Goal: Task Accomplishment & Management: Use online tool/utility

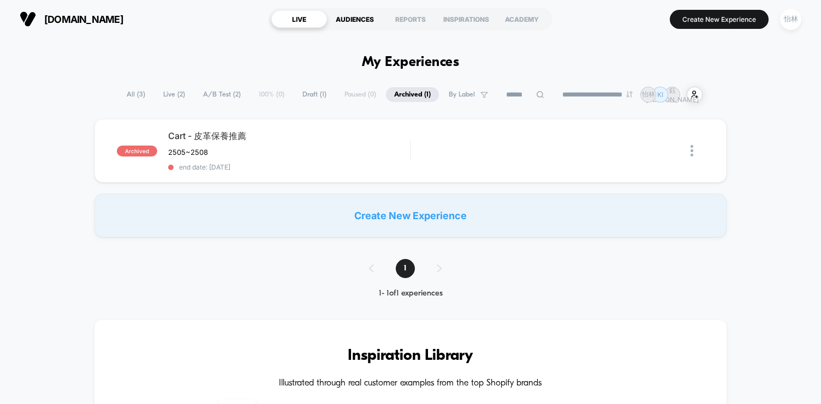
click at [357, 17] on div "AUDIENCES" at bounding box center [355, 18] width 56 height 17
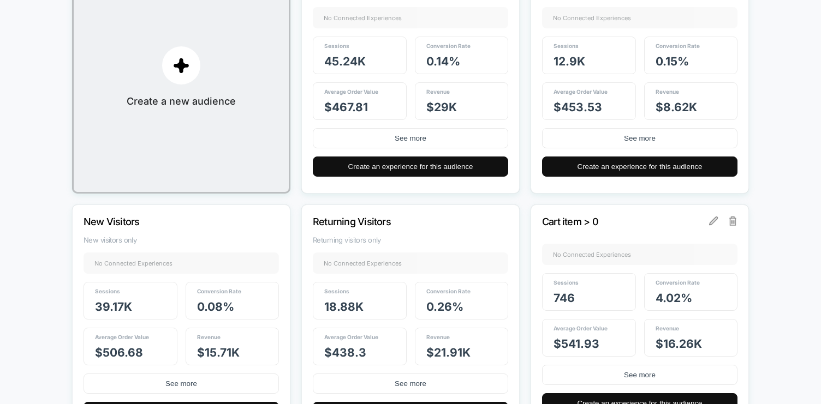
scroll to position [295, 0]
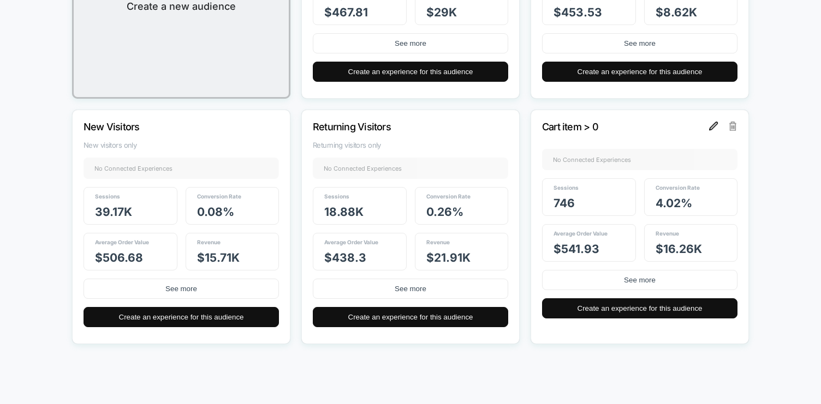
click at [718, 126] on img at bounding box center [713, 126] width 9 height 9
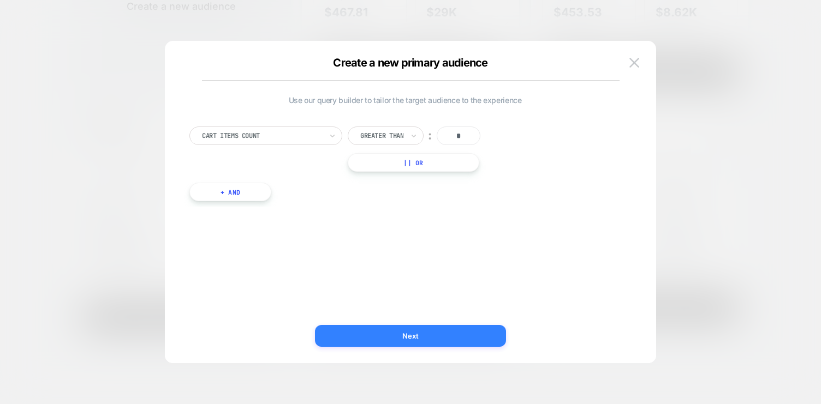
click at [413, 340] on button "Next" at bounding box center [410, 336] width 191 height 22
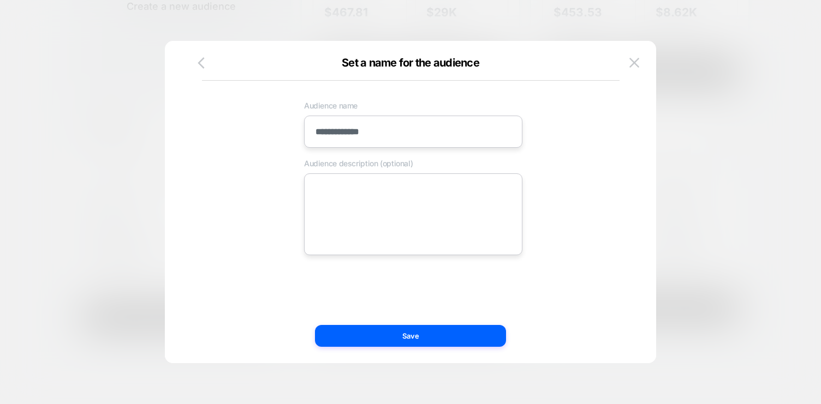
click at [402, 137] on input "**********" at bounding box center [413, 132] width 218 height 32
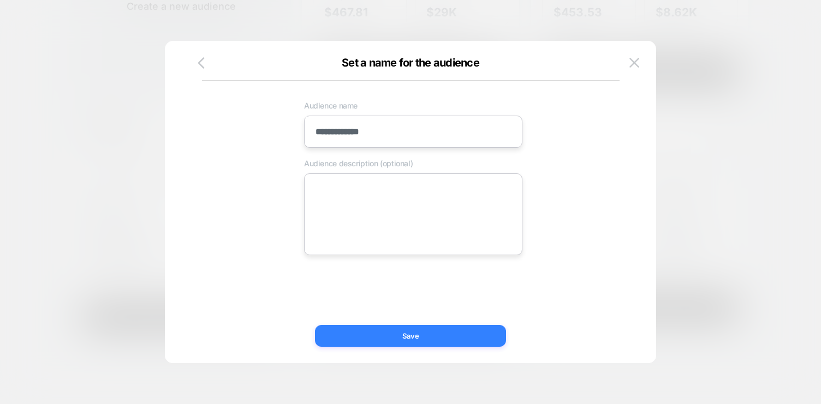
type input "**********"
click at [397, 336] on button "Save" at bounding box center [410, 336] width 191 height 22
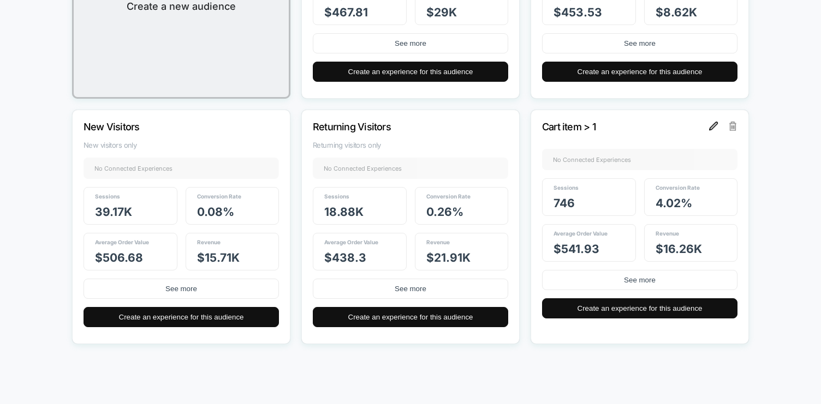
click at [713, 128] on img at bounding box center [713, 126] width 9 height 9
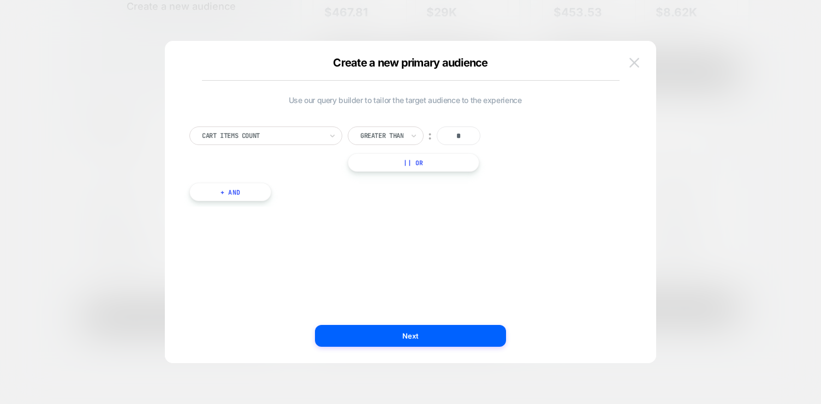
click at [634, 65] on img at bounding box center [634, 62] width 10 height 9
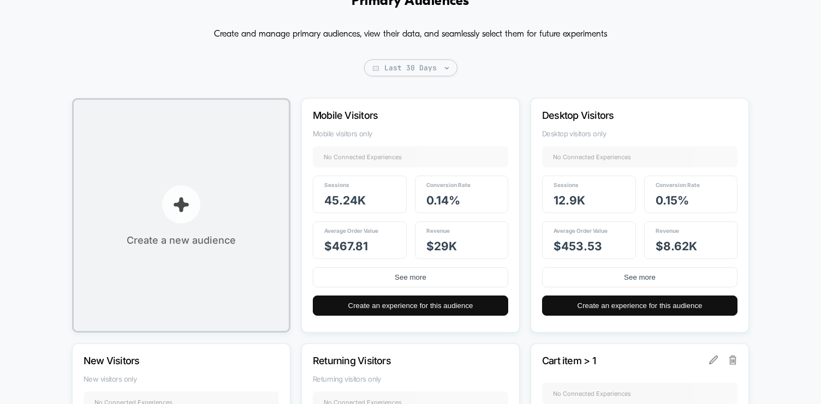
scroll to position [33, 0]
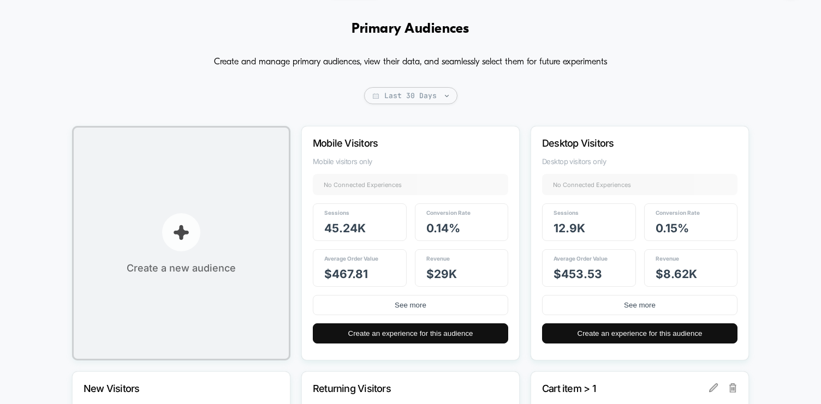
click at [188, 216] on p "button" at bounding box center [181, 232] width 38 height 38
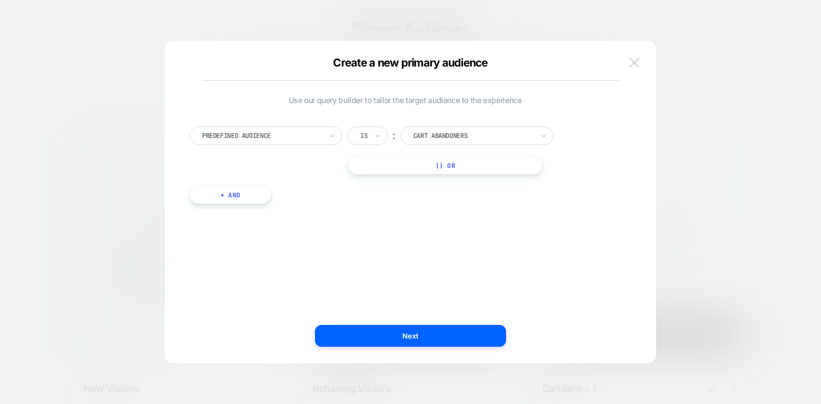
click at [639, 57] on button at bounding box center [634, 63] width 16 height 16
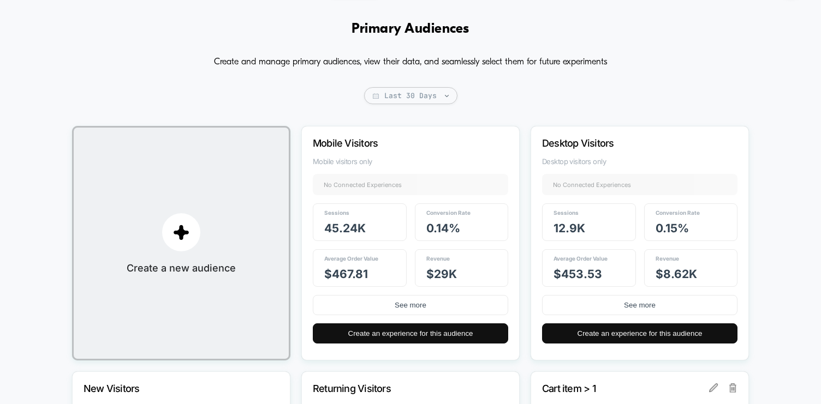
scroll to position [295, 0]
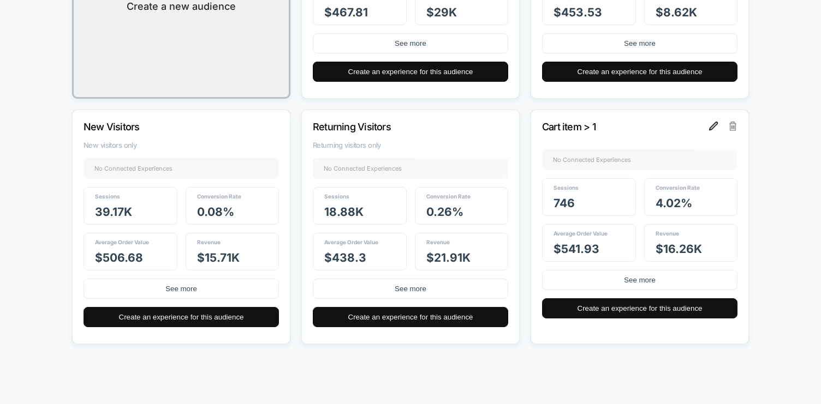
click at [712, 128] on img at bounding box center [713, 126] width 9 height 9
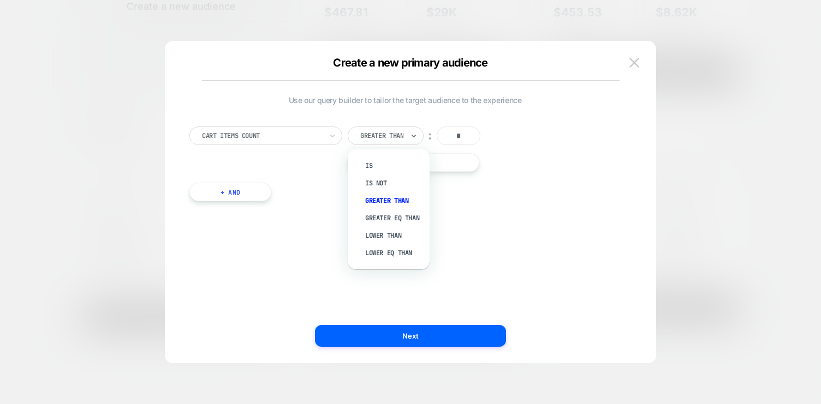
click at [390, 138] on div at bounding box center [381, 136] width 43 height 10
click at [404, 213] on div "Greater Eq Than" at bounding box center [393, 218] width 71 height 17
click at [476, 220] on div "Use our query builder to tailor the target audience to the experience Cart Item…" at bounding box center [405, 202] width 458 height 279
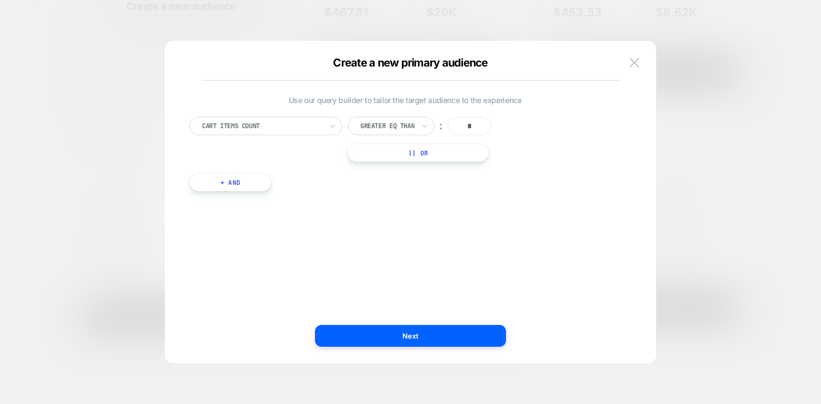
scroll to position [0, 0]
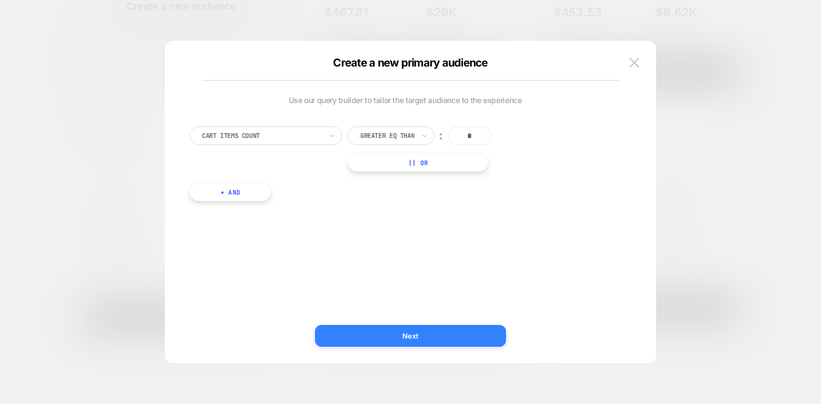
click at [402, 332] on button "Next" at bounding box center [410, 336] width 191 height 22
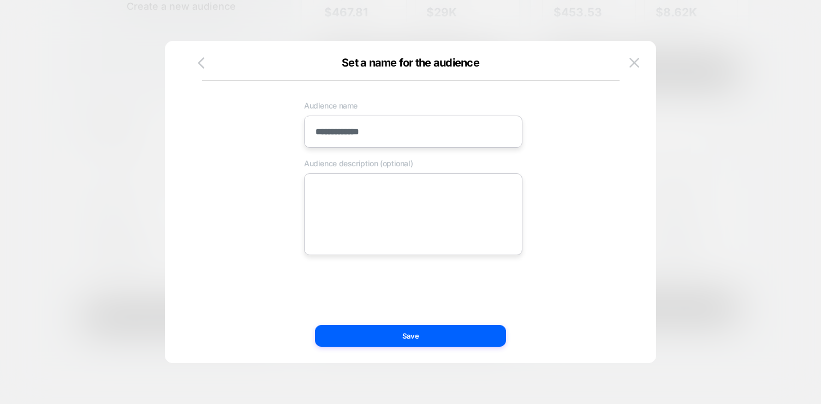
click at [395, 136] on input "**********" at bounding box center [413, 132] width 218 height 32
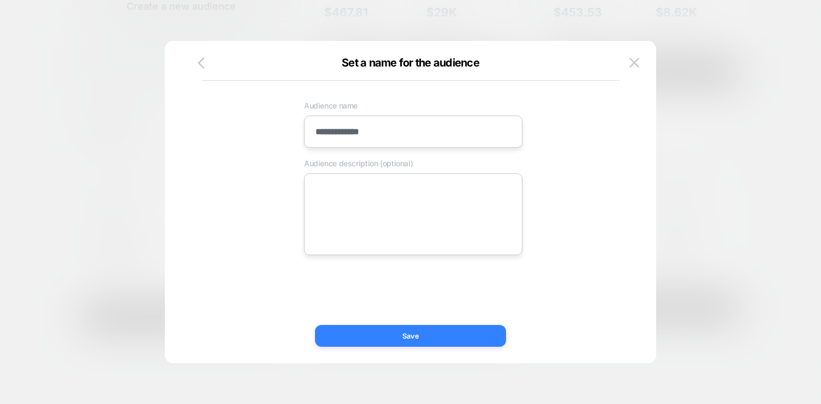
type input "**********"
click at [465, 337] on button "Save" at bounding box center [410, 336] width 191 height 22
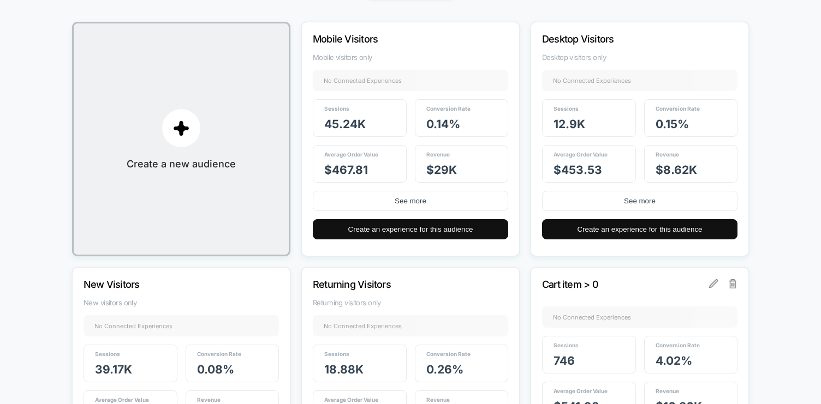
scroll to position [295, 0]
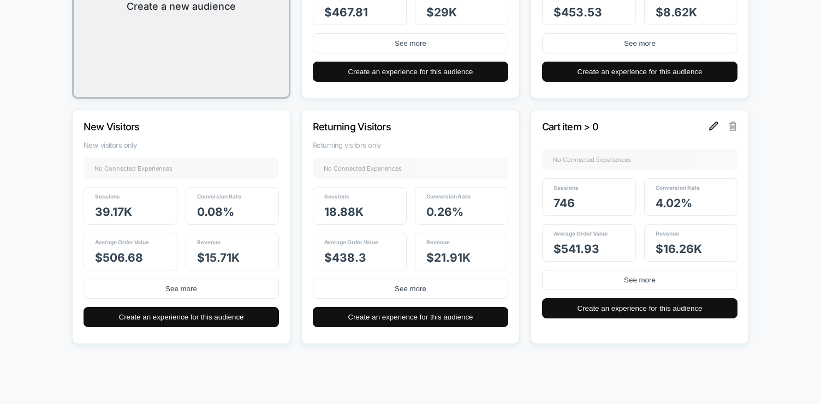
click at [713, 127] on img at bounding box center [713, 126] width 9 height 9
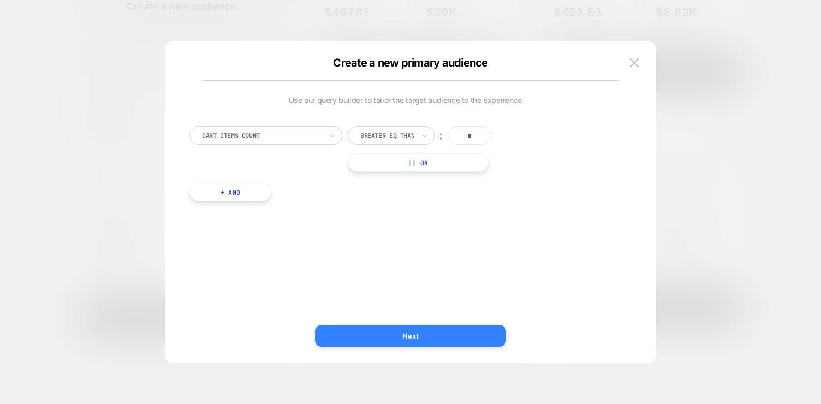
click at [456, 334] on button "Next" at bounding box center [410, 336] width 191 height 22
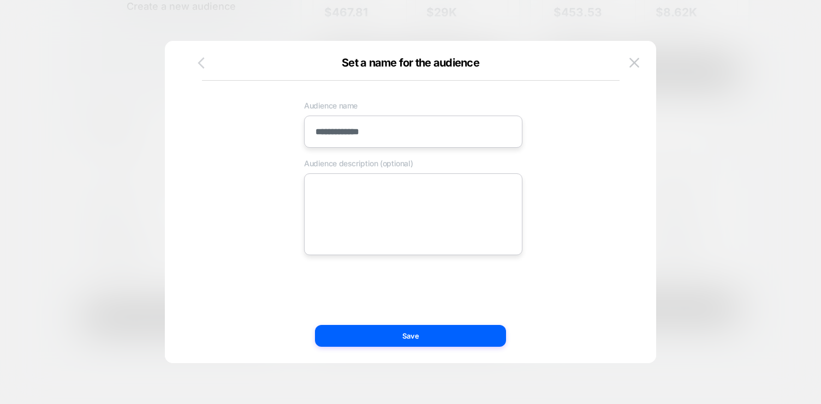
click at [203, 59] on icon "button" at bounding box center [201, 63] width 14 height 14
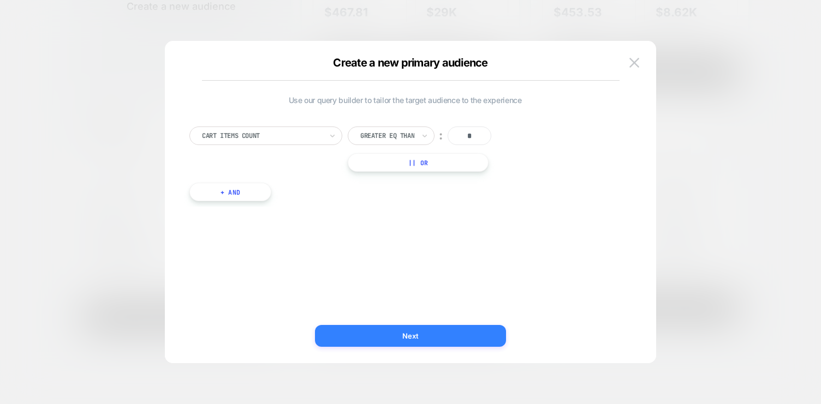
click at [443, 334] on button "Next" at bounding box center [410, 336] width 191 height 22
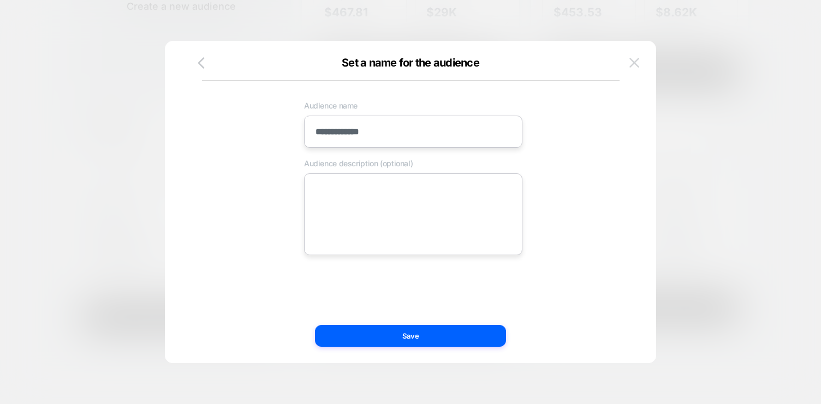
click at [635, 63] on img at bounding box center [634, 62] width 10 height 9
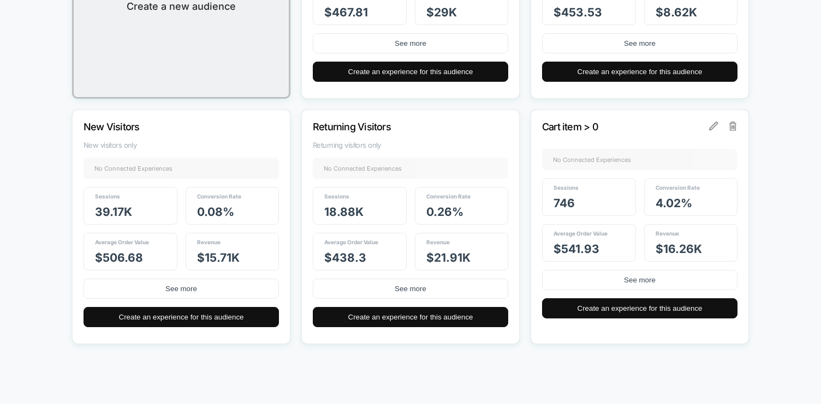
click at [707, 125] on p "Cart item > 0" at bounding box center [625, 126] width 166 height 11
click at [709, 127] on img at bounding box center [713, 126] width 9 height 9
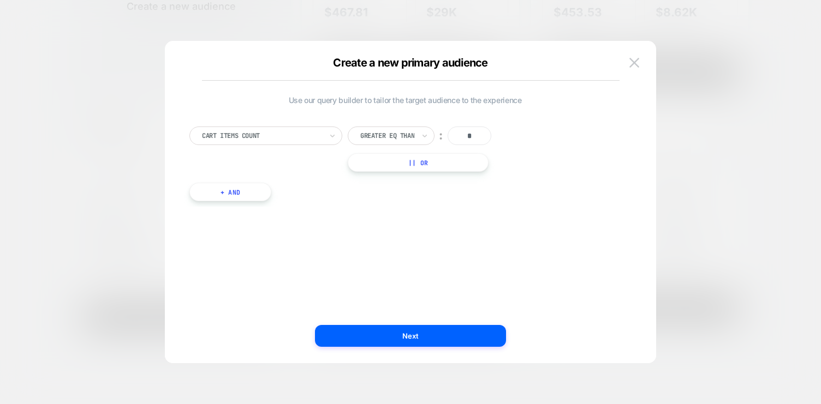
click at [795, 167] on div at bounding box center [410, 202] width 821 height 404
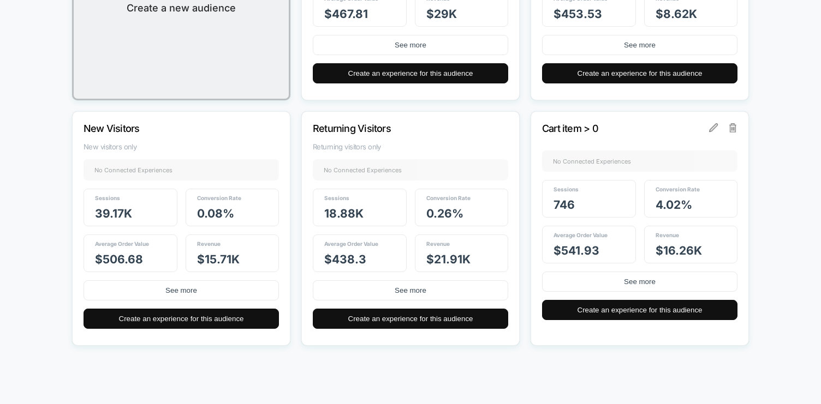
scroll to position [295, 0]
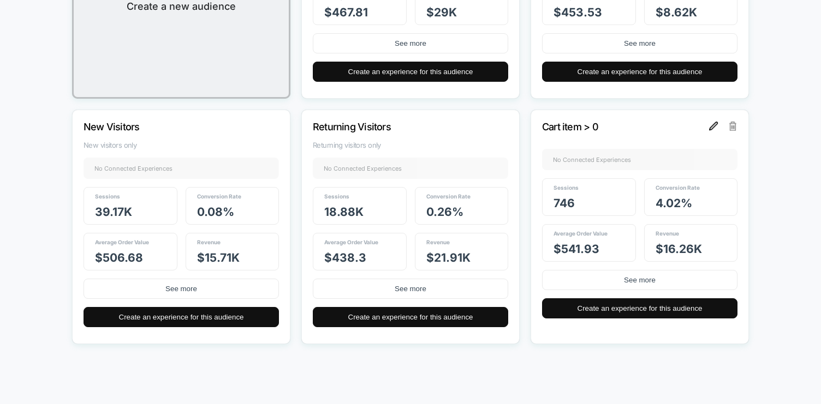
click at [714, 129] on img at bounding box center [713, 126] width 9 height 9
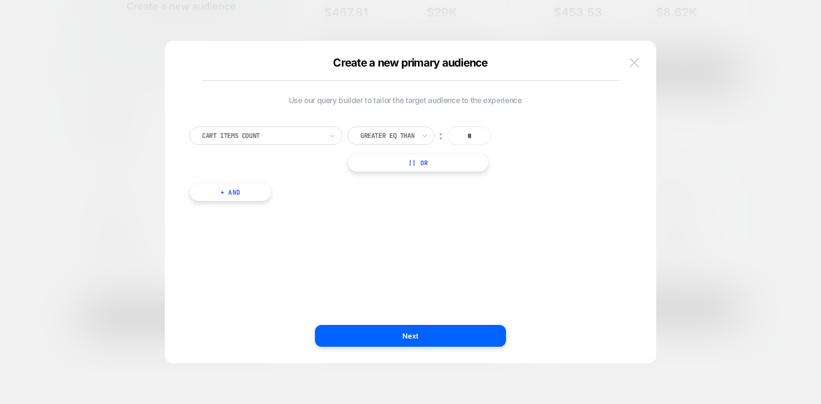
click at [630, 59] on img at bounding box center [634, 62] width 10 height 9
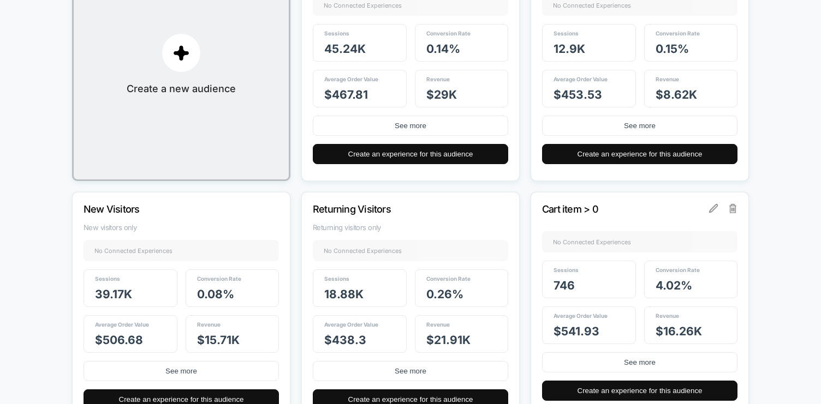
scroll to position [0, 0]
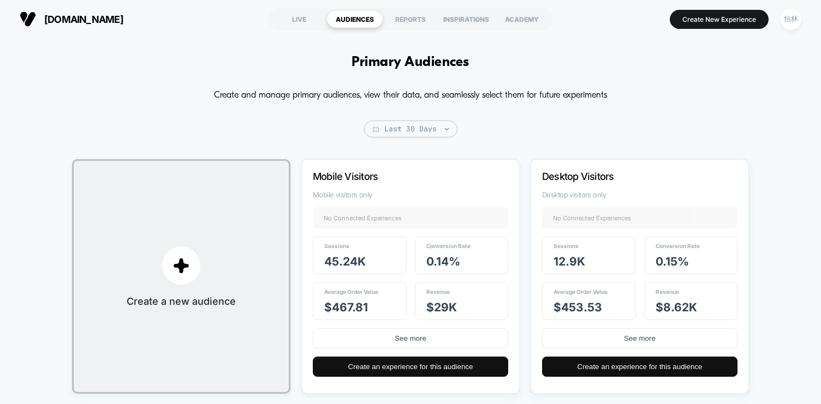
click at [517, 140] on div "Create and manage primary audiences, view their data, and seamlessly select the…" at bounding box center [410, 379] width 677 height 585
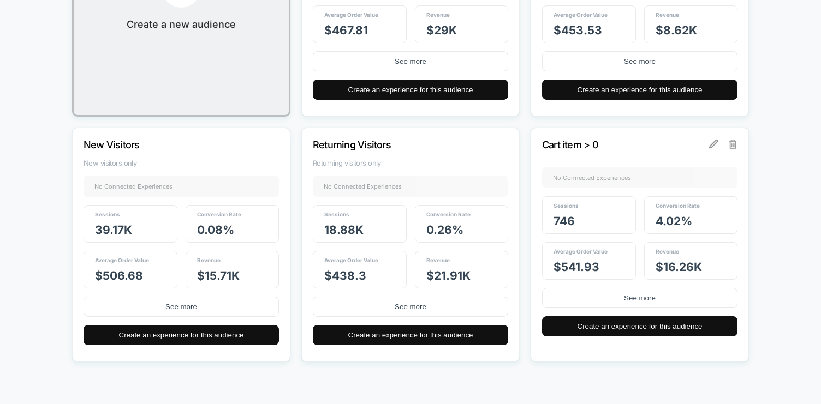
scroll to position [295, 0]
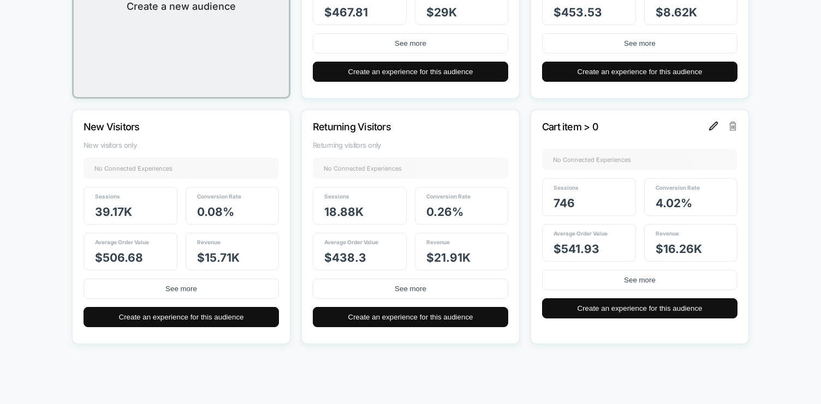
click at [714, 125] on img at bounding box center [713, 126] width 9 height 9
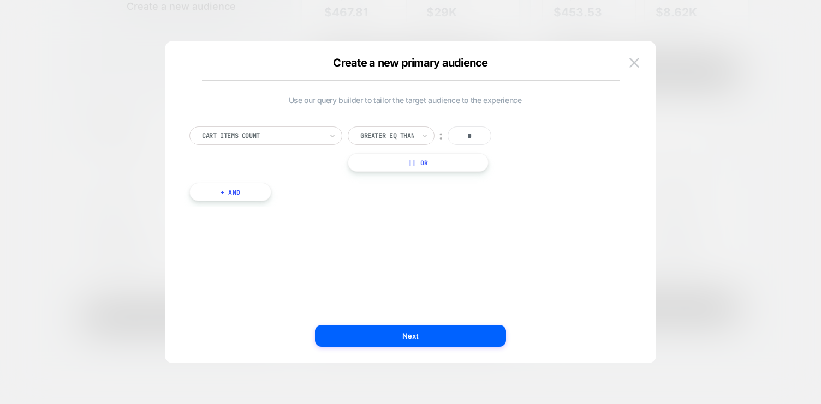
click at [392, 148] on div "Greater Eq Than ︰ * || Or" at bounding box center [429, 149] width 162 height 45
click at [391, 141] on div "Greater Eq Than" at bounding box center [387, 136] width 56 height 12
click at [395, 200] on div "Greater Than" at bounding box center [397, 200] width 78 height 17
click at [459, 136] on input "*" at bounding box center [459, 136] width 44 height 19
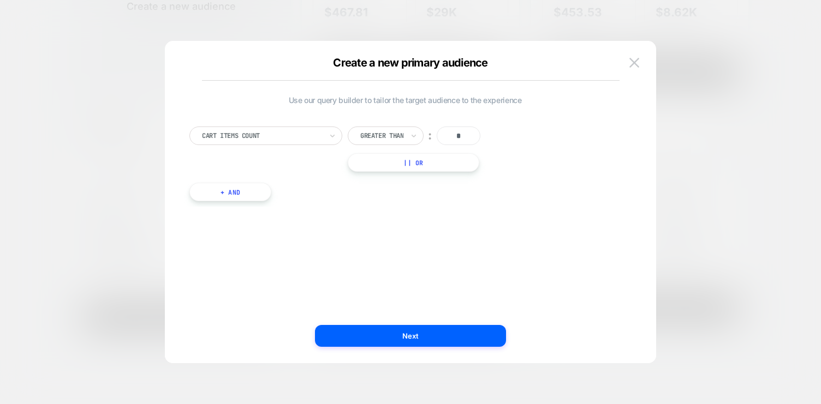
type input "*"
click at [479, 241] on div "Use our query builder to tailor the target audience to the experience Cart Item…" at bounding box center [405, 202] width 458 height 279
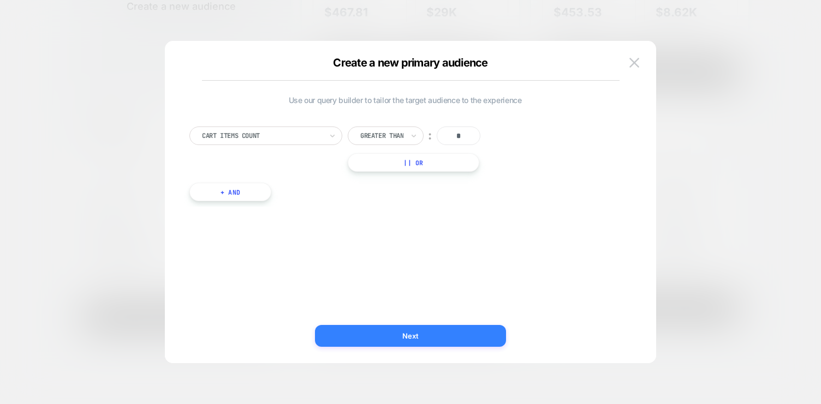
click at [436, 332] on button "Next" at bounding box center [410, 336] width 191 height 22
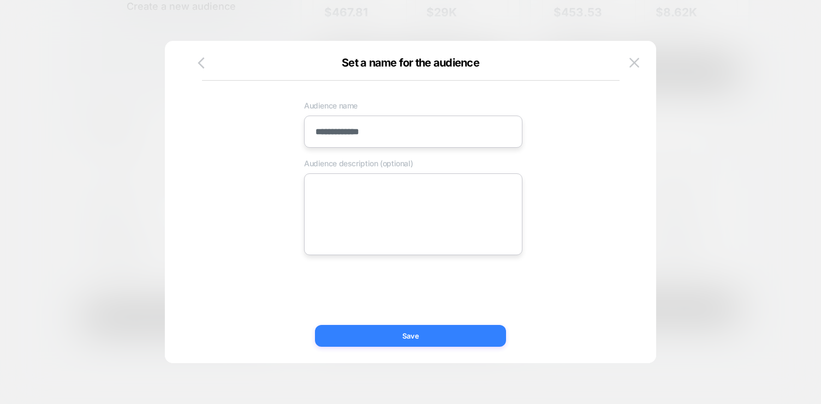
click at [444, 338] on button "Save" at bounding box center [410, 336] width 191 height 22
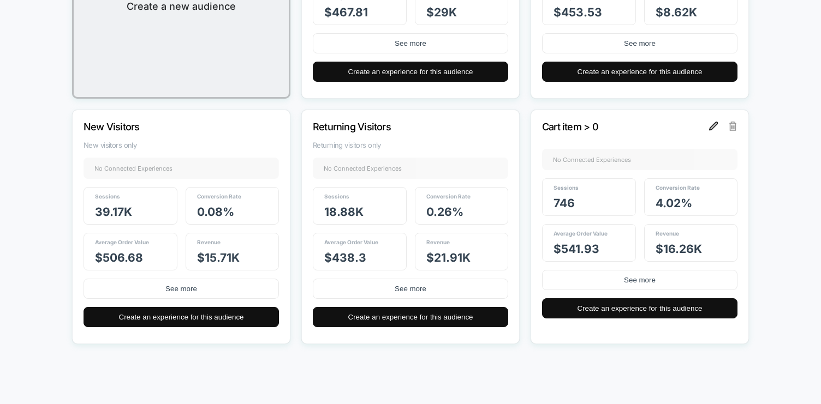
click at [712, 123] on img at bounding box center [713, 126] width 9 height 9
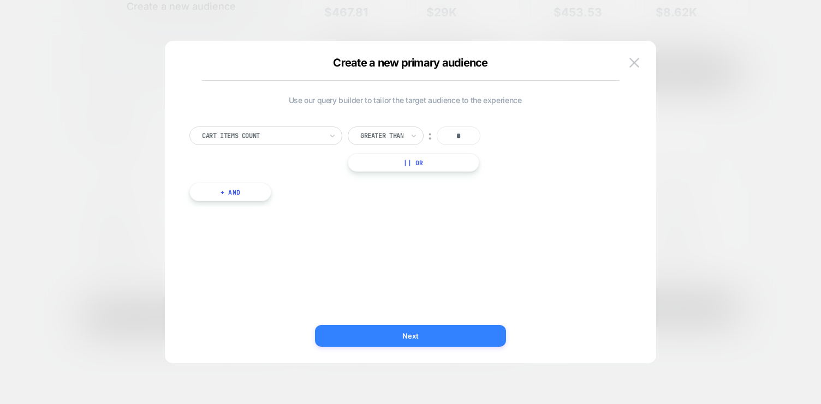
click at [398, 335] on button "Next" at bounding box center [410, 336] width 191 height 22
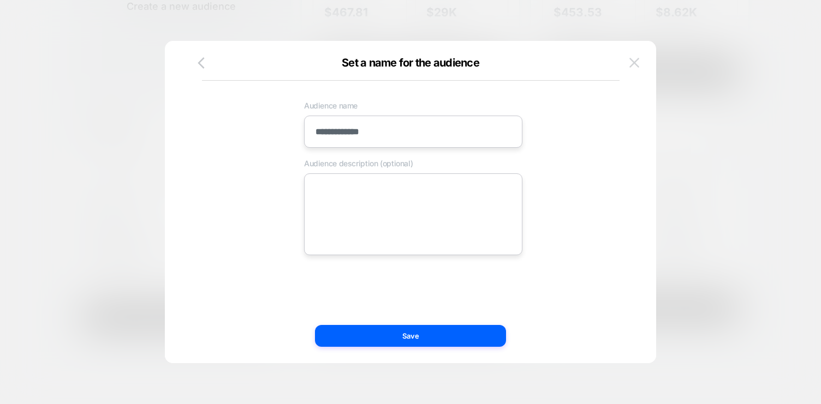
click at [630, 64] on img at bounding box center [634, 62] width 10 height 9
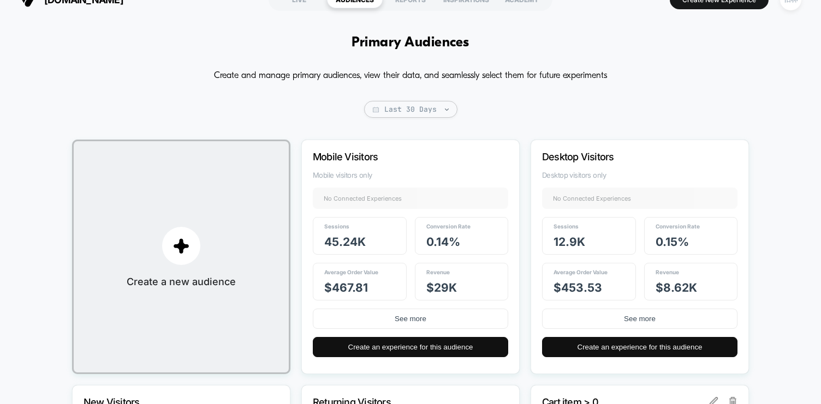
scroll to position [0, 0]
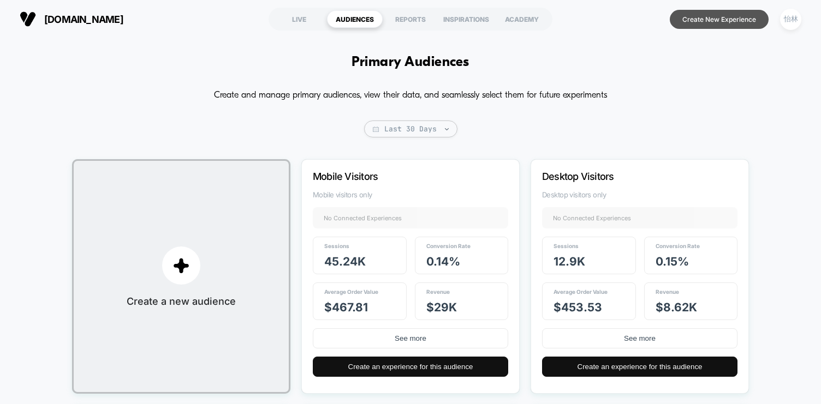
click at [708, 19] on button "Create New Experience" at bounding box center [719, 19] width 99 height 19
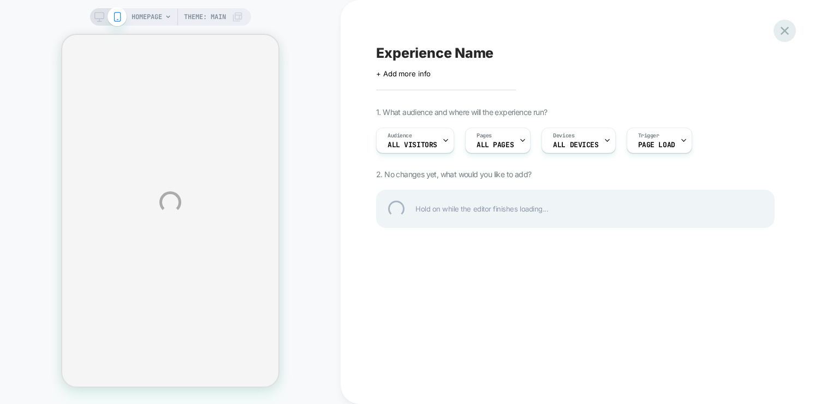
click at [787, 33] on div at bounding box center [784, 31] width 22 height 22
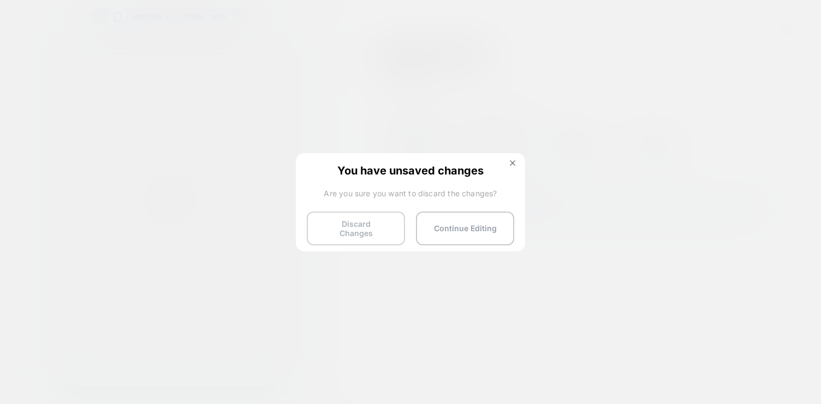
click at [381, 225] on button "Discard Changes" at bounding box center [356, 229] width 98 height 34
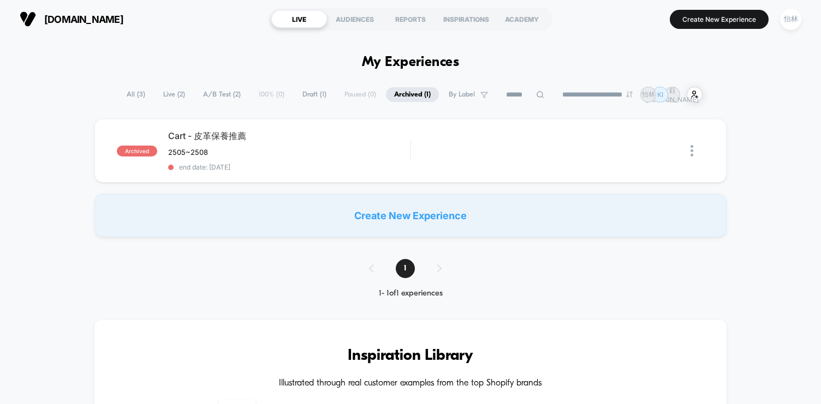
click at [169, 91] on span "Live ( 2 )" at bounding box center [174, 94] width 38 height 15
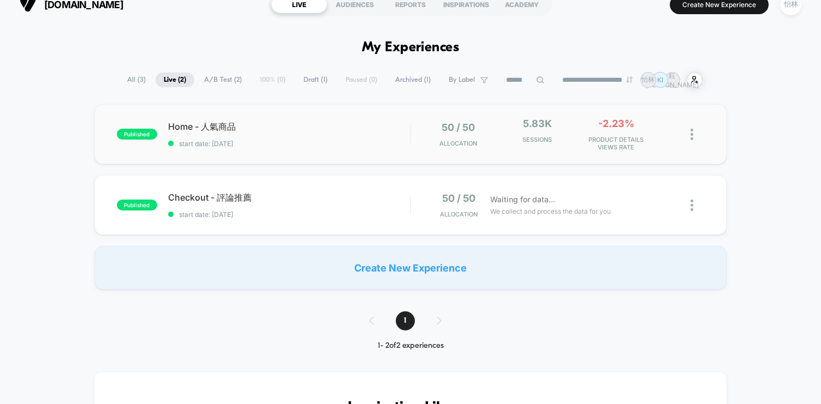
scroll to position [33, 0]
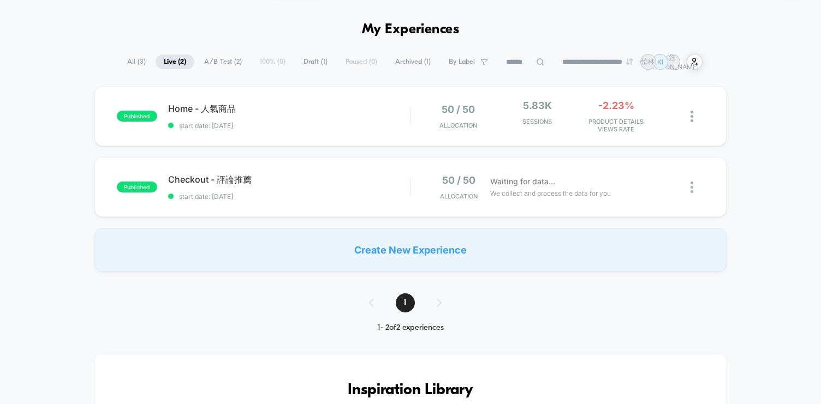
click at [313, 63] on span "Draft ( 1 )" at bounding box center [315, 62] width 40 height 15
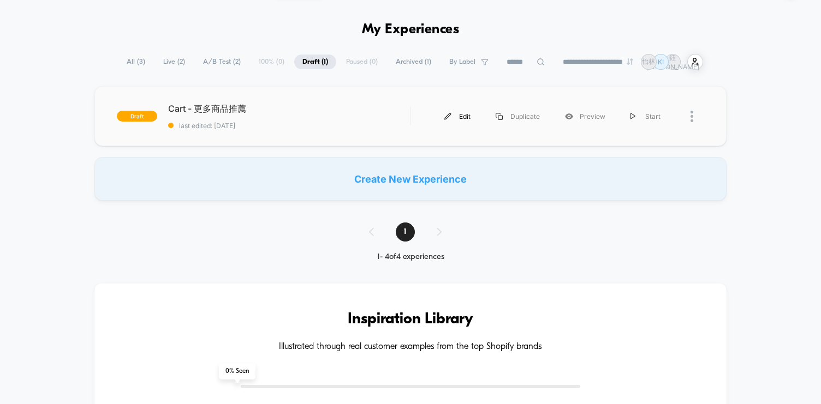
click at [451, 114] on img at bounding box center [447, 116] width 7 height 7
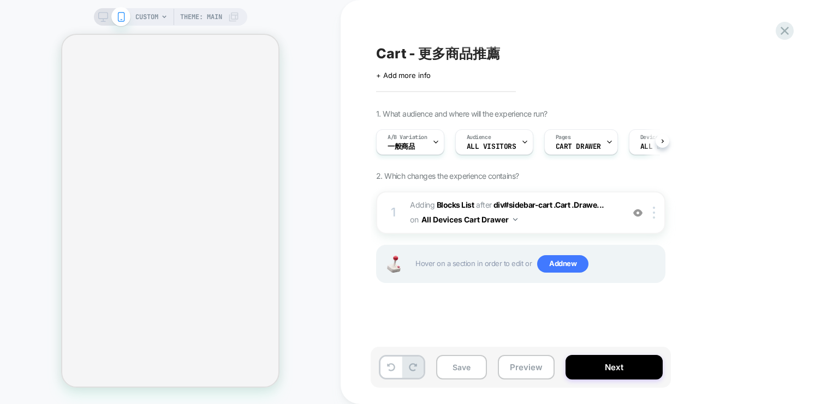
scroll to position [0, 1]
click at [505, 145] on span "All Visitors" at bounding box center [491, 147] width 50 height 8
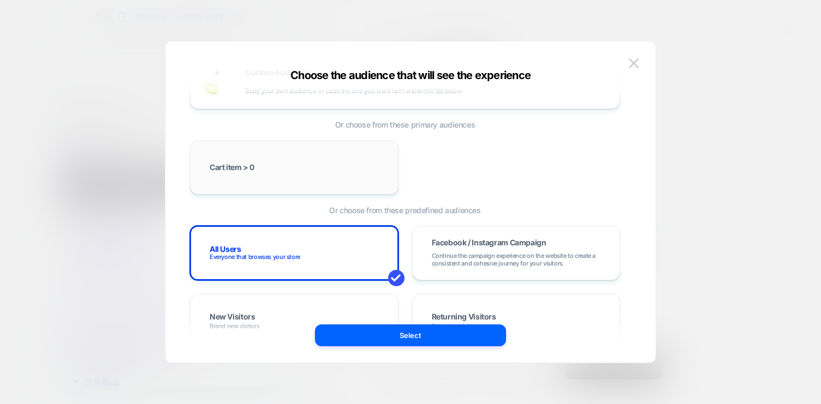
scroll to position [53, 0]
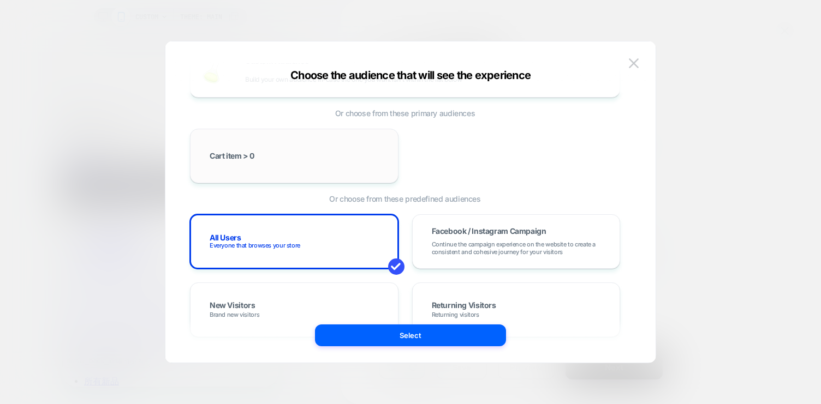
click at [271, 168] on div "Cart item > 0" at bounding box center [294, 156] width 186 height 32
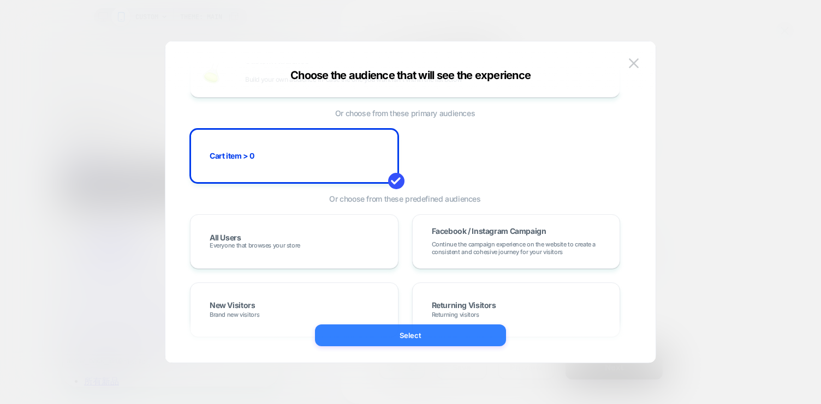
click at [460, 337] on button "Select" at bounding box center [410, 336] width 191 height 22
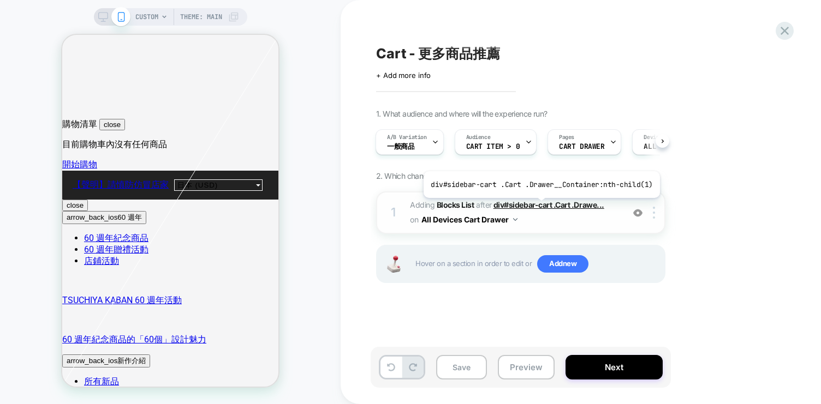
click at [539, 206] on span "div#sidebar-cart .Cart .Drawe..." at bounding box center [548, 204] width 111 height 9
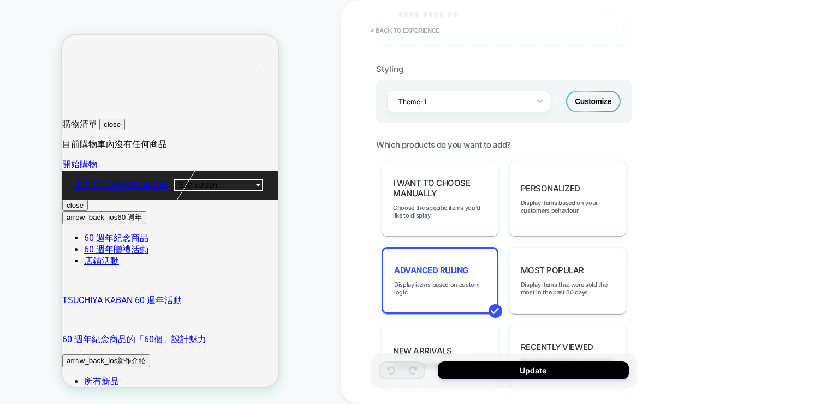
scroll to position [433, 0]
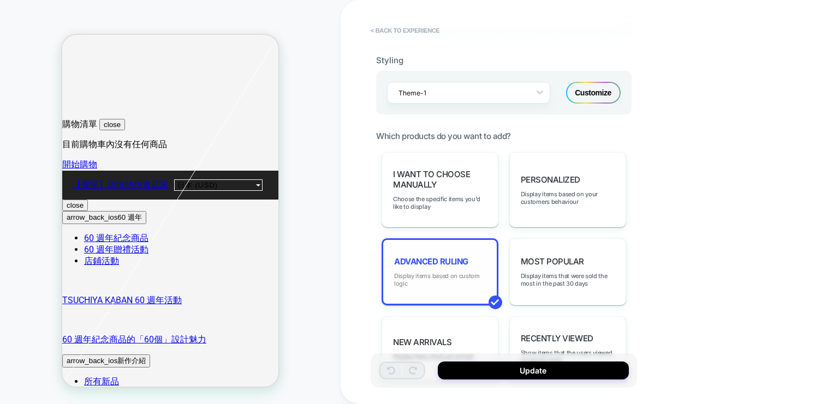
click at [448, 272] on span "Display items based on custom logic" at bounding box center [440, 279] width 92 height 15
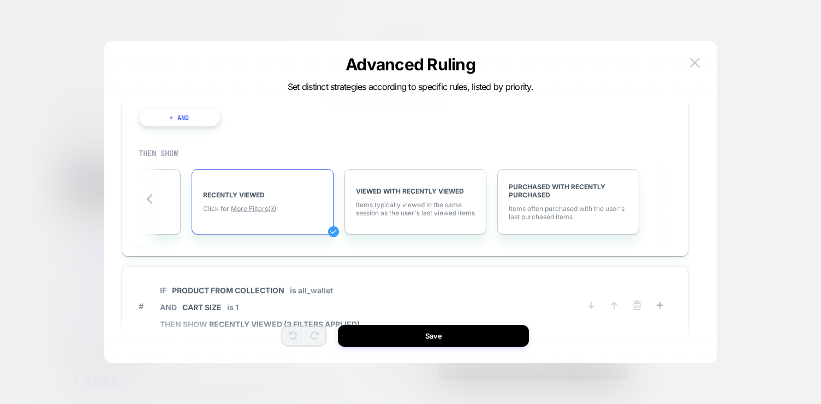
scroll to position [123, 0]
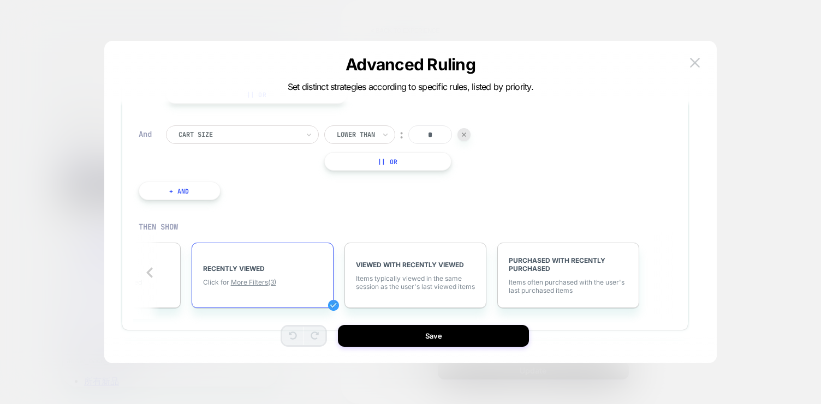
click at [371, 139] on div at bounding box center [356, 135] width 38 height 10
click at [364, 162] on div "Is" at bounding box center [370, 165] width 71 height 17
click at [407, 133] on input "*" at bounding box center [400, 135] width 44 height 19
type input "*"
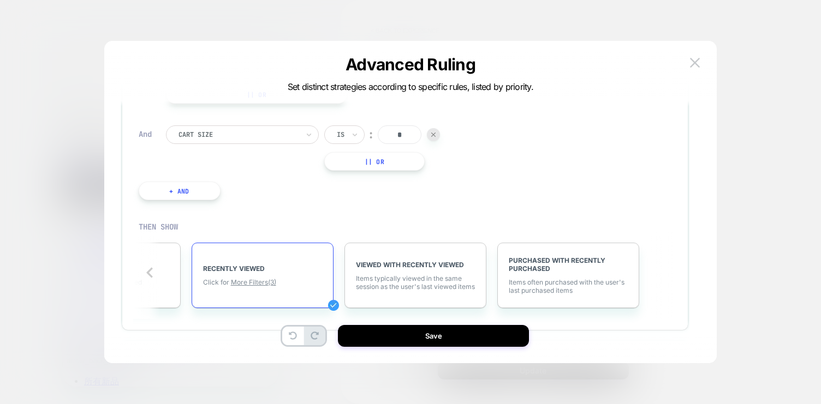
click at [501, 168] on div "Cart Size Is ︰ * || Or" at bounding box center [341, 148] width 350 height 45
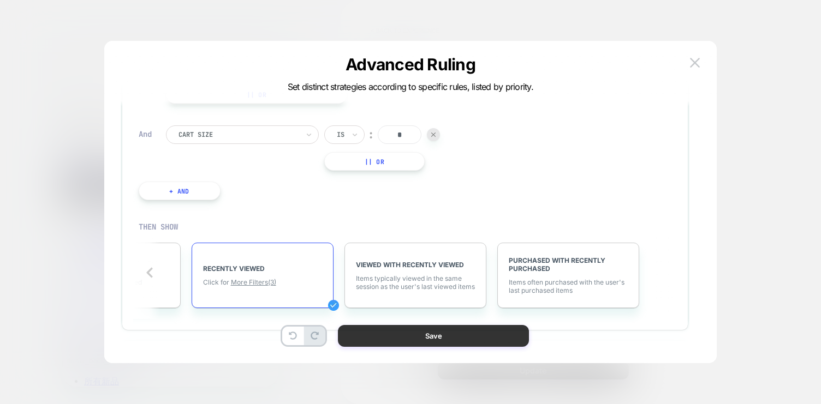
click at [431, 337] on button "Save" at bounding box center [433, 336] width 191 height 22
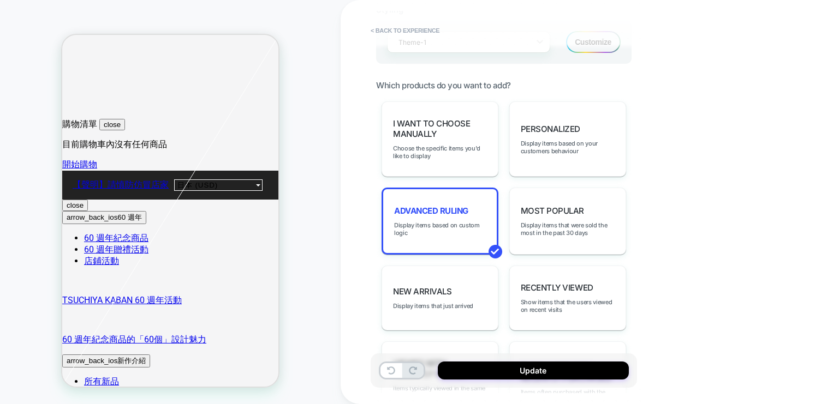
scroll to position [563, 0]
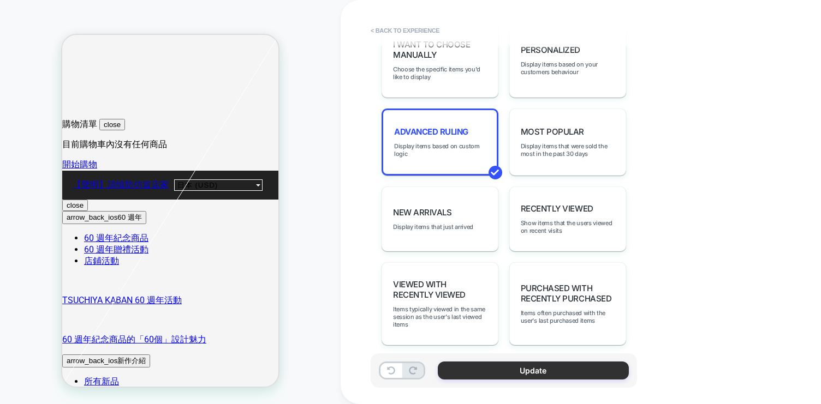
click at [514, 366] on button "Update" at bounding box center [533, 371] width 191 height 18
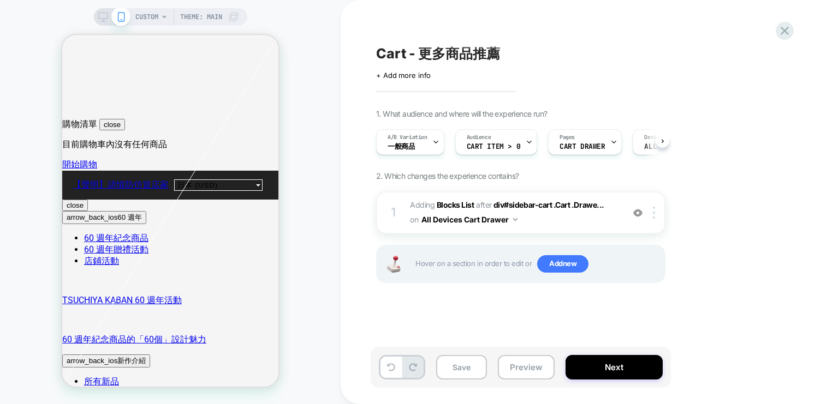
scroll to position [0, 1]
click at [469, 372] on button "Save" at bounding box center [461, 367] width 51 height 25
click at [791, 26] on icon at bounding box center [784, 30] width 15 height 15
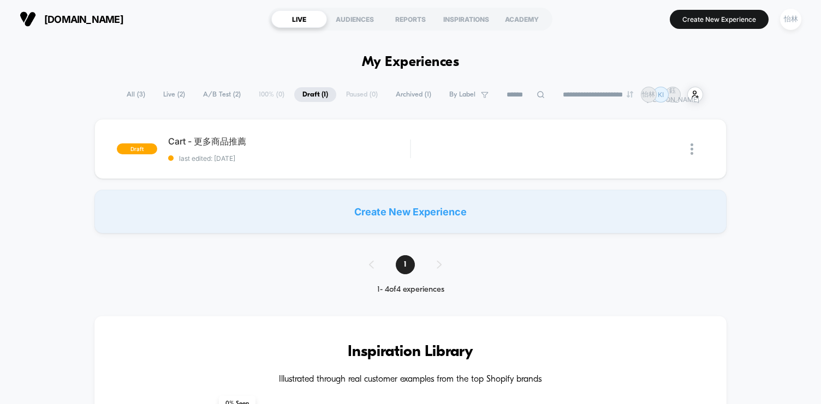
click at [135, 94] on span "All ( 3 )" at bounding box center [135, 94] width 35 height 15
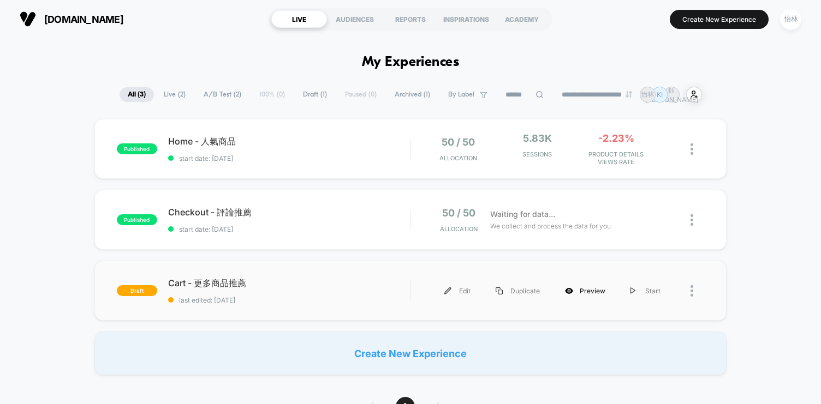
click at [600, 292] on div "Preview" at bounding box center [584, 291] width 65 height 25
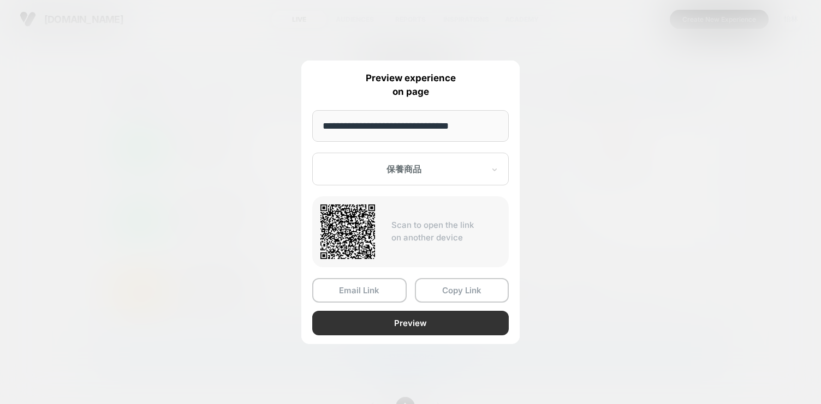
click at [444, 321] on button "Preview" at bounding box center [410, 323] width 196 height 25
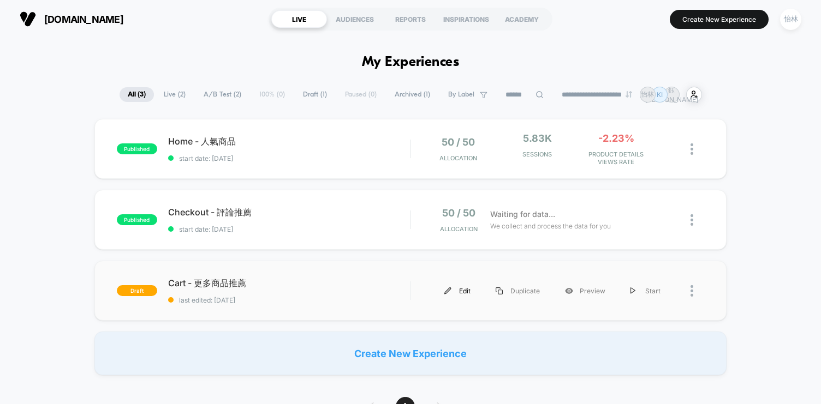
click at [458, 288] on div "Edit" at bounding box center [457, 291] width 51 height 25
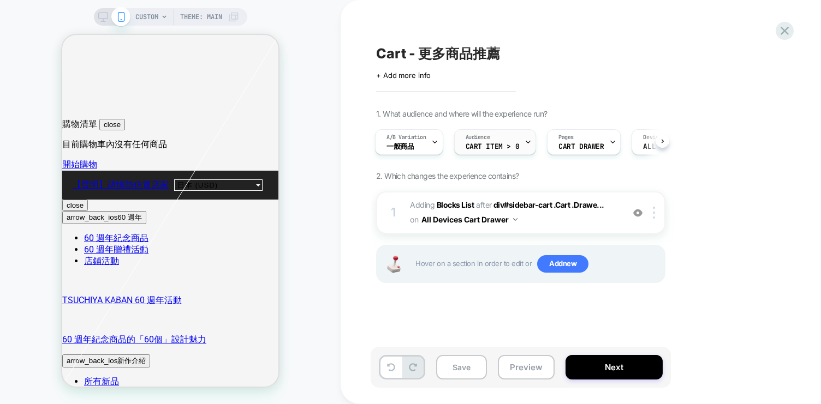
click at [516, 144] on span "Cart item > 0" at bounding box center [492, 147] width 54 height 8
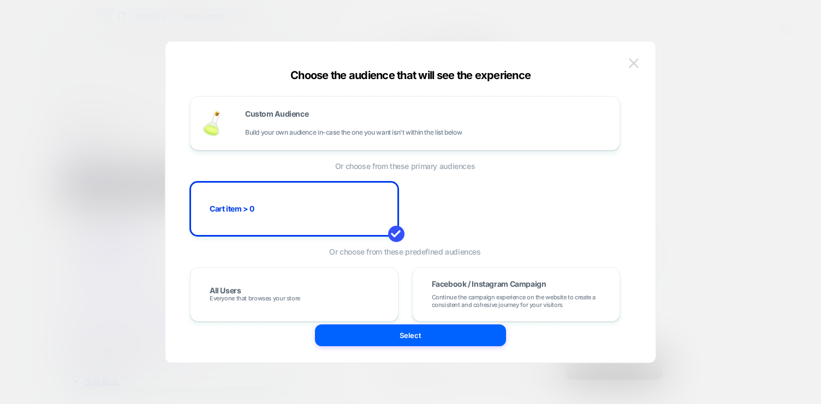
click at [635, 62] on img at bounding box center [634, 62] width 10 height 9
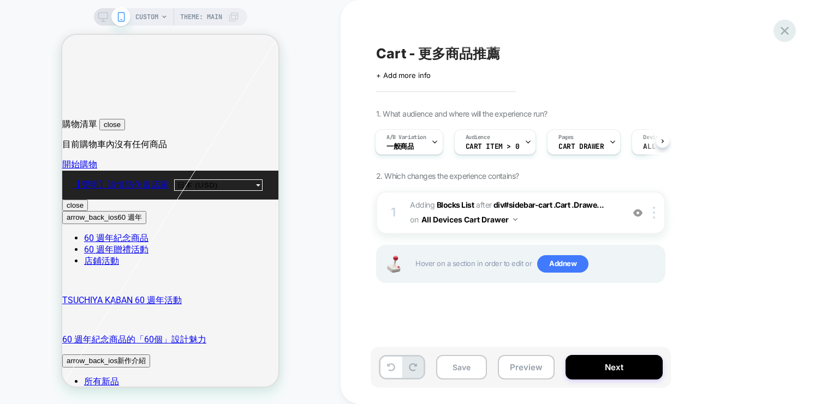
click at [787, 29] on icon at bounding box center [784, 30] width 15 height 15
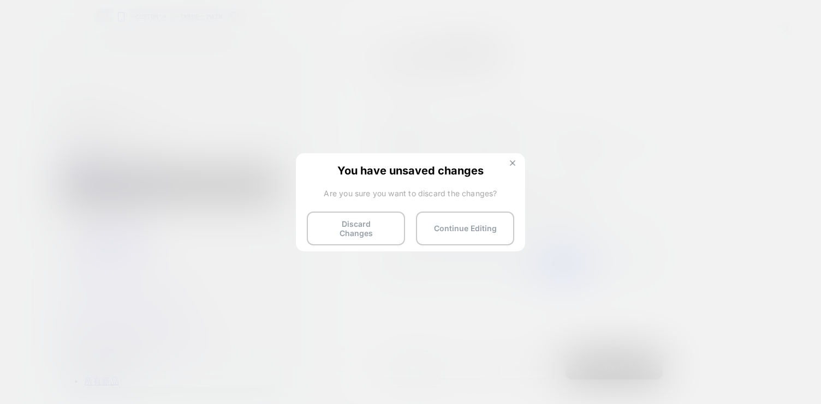
click at [513, 163] on img at bounding box center [512, 162] width 5 height 5
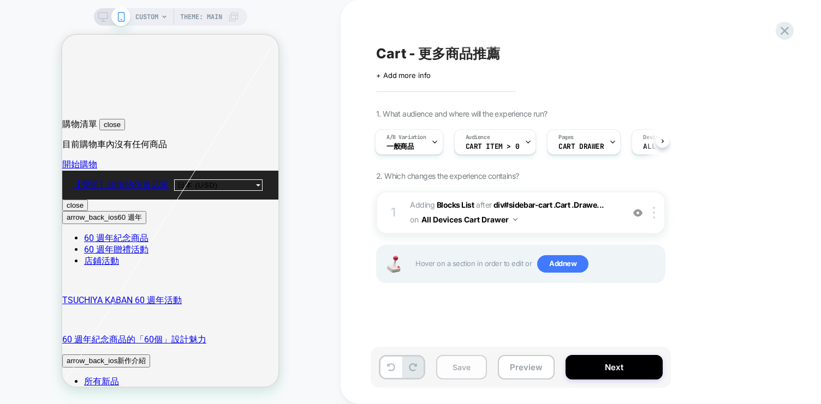
click at [468, 366] on button "Save" at bounding box center [461, 367] width 51 height 25
click at [559, 224] on span "#_loomi_addon_1746780872513_dup1755149940 Adding Blocks List AFTER div#sidebar-…" at bounding box center [514, 212] width 208 height 29
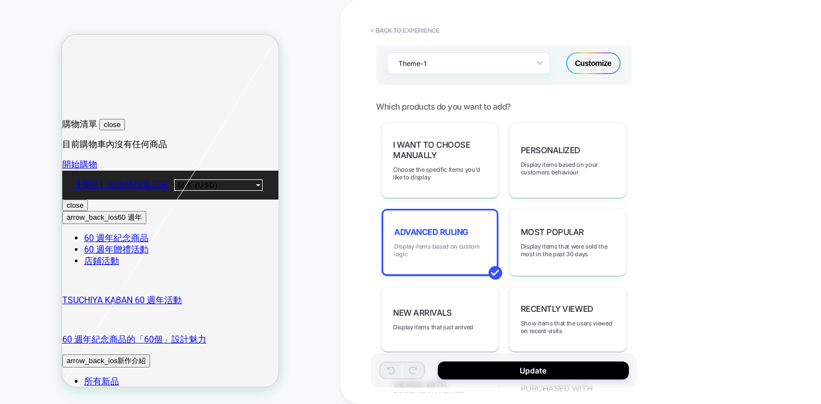
scroll to position [462, 0]
click at [437, 244] on span "Display items based on custom logic" at bounding box center [440, 251] width 92 height 15
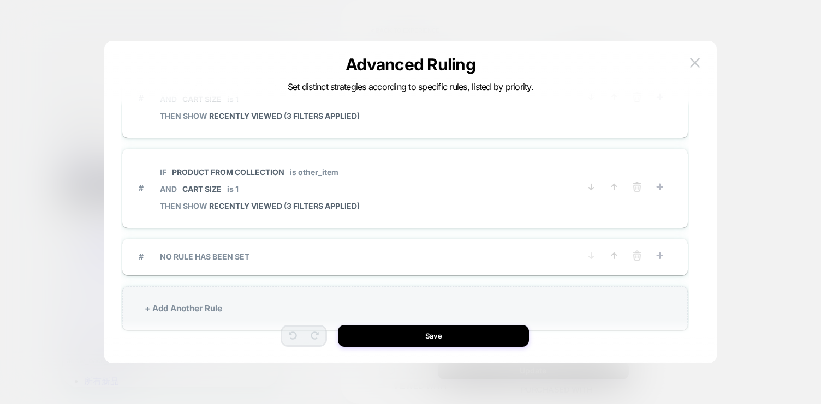
scroll to position [33, 0]
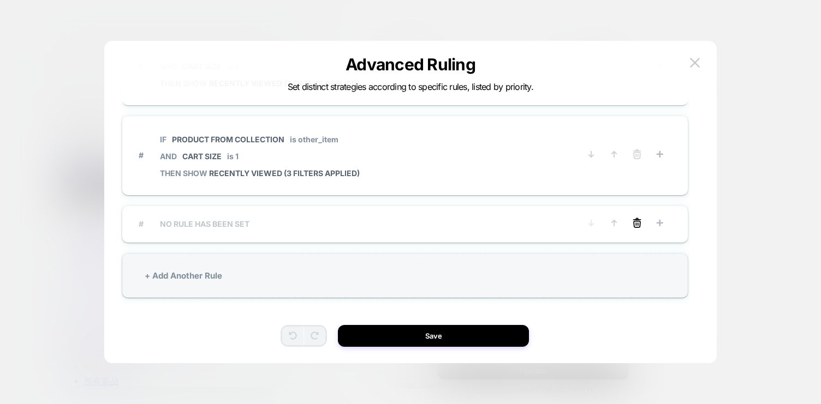
click at [637, 222] on icon at bounding box center [637, 225] width 7 height 6
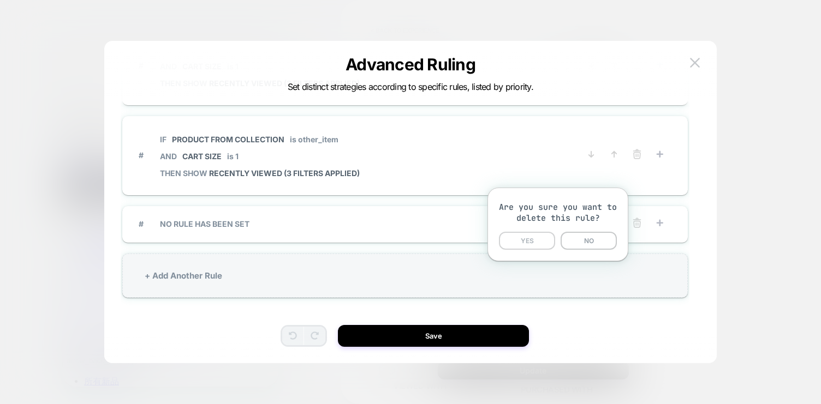
click at [530, 242] on button "YES" at bounding box center [527, 241] width 56 height 18
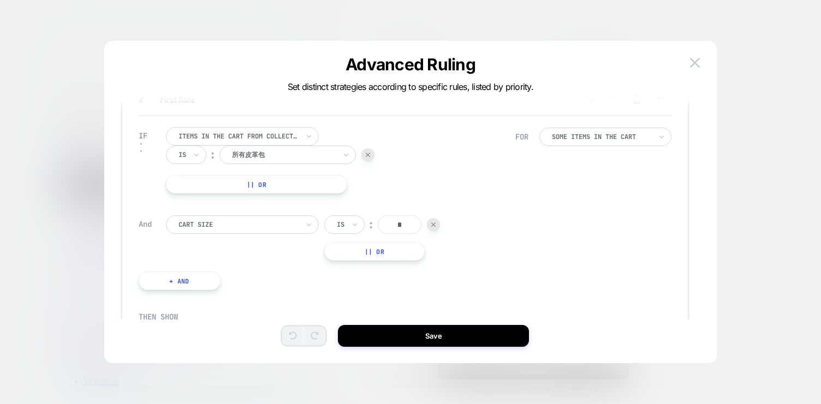
scroll to position [357, 0]
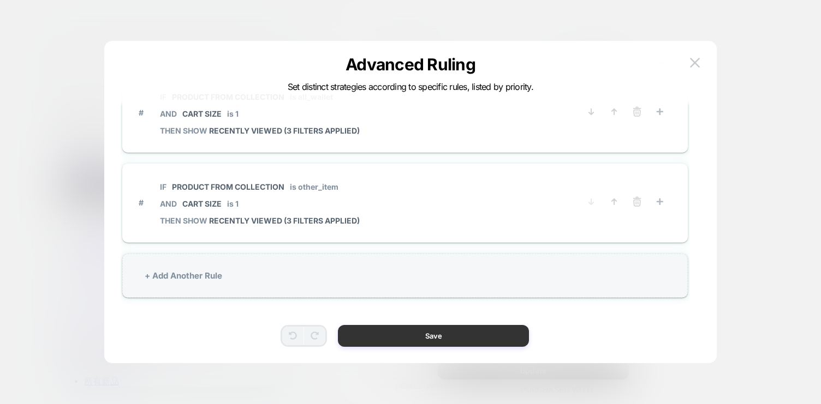
click at [460, 336] on button "Save" at bounding box center [433, 336] width 191 height 22
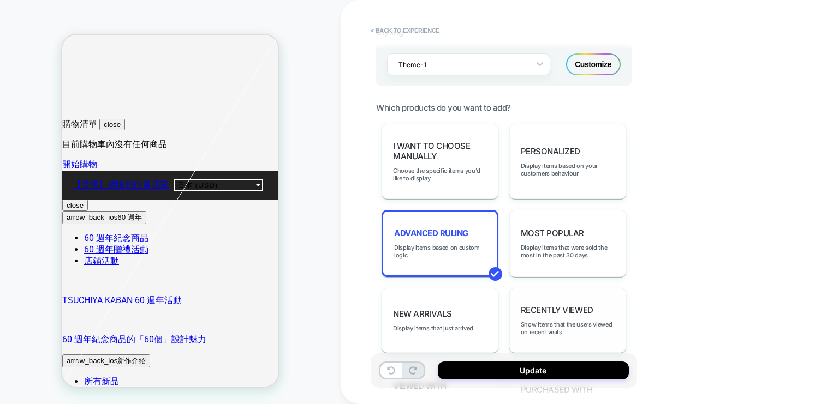
scroll to position [563, 0]
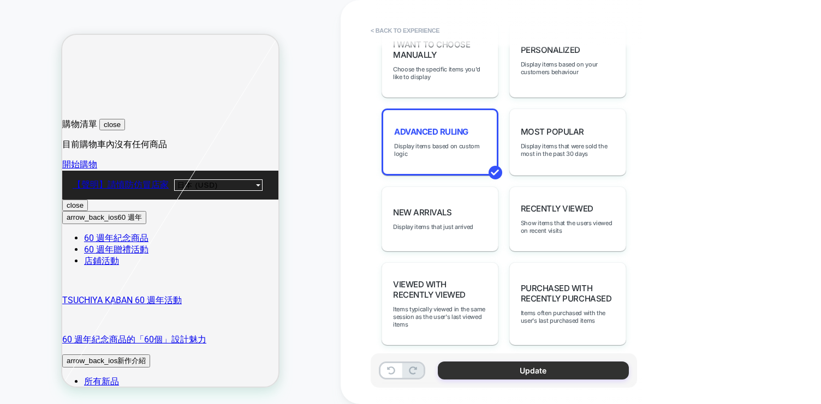
click at [509, 378] on button "Update" at bounding box center [533, 371] width 191 height 18
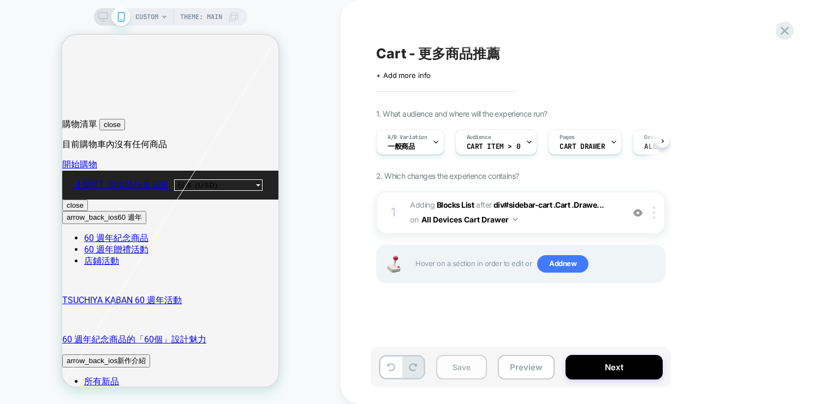
scroll to position [0, 1]
click at [466, 366] on button "Save" at bounding box center [461, 367] width 51 height 25
click at [539, 368] on button "Preview" at bounding box center [526, 367] width 57 height 25
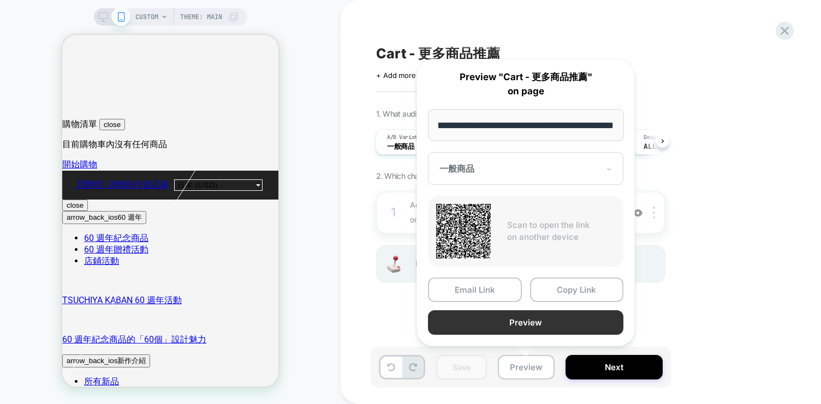
scroll to position [0, 0]
click at [576, 325] on button "Preview" at bounding box center [525, 322] width 195 height 25
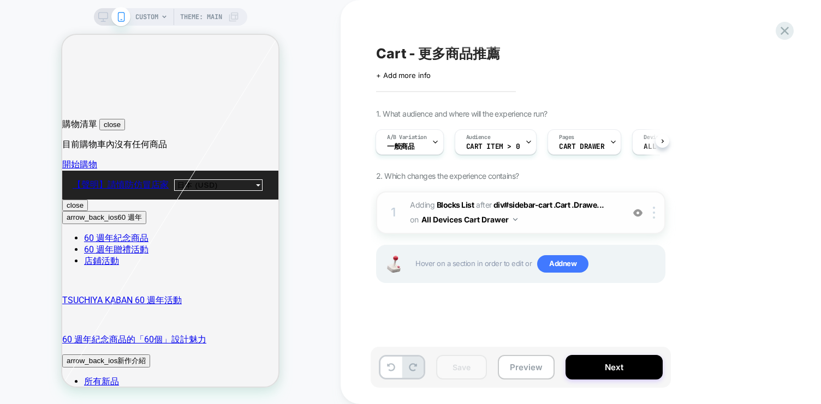
click at [558, 216] on span "#_loomi_addon_1746780872513_dup1755149940 Adding Blocks List AFTER div#sidebar-…" at bounding box center [514, 212] width 208 height 29
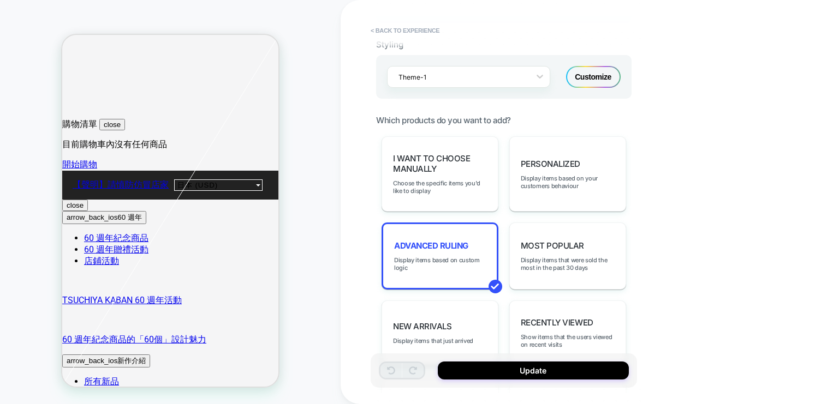
scroll to position [453, 0]
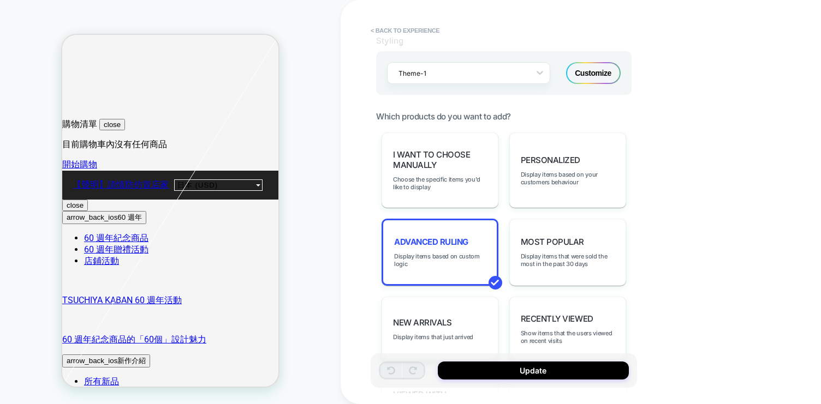
click at [485, 243] on div "Advanced Ruling Display items based on custom logic" at bounding box center [439, 252] width 117 height 67
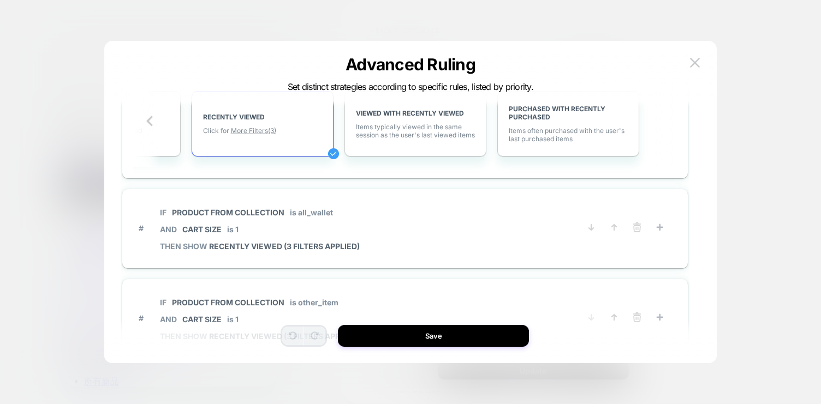
scroll to position [357, 0]
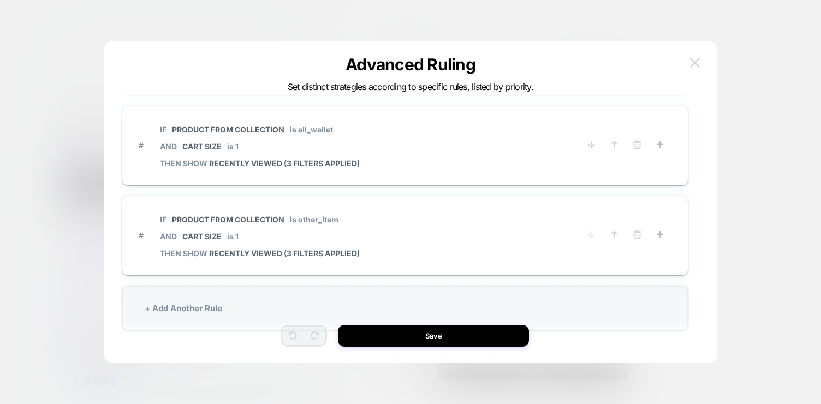
click at [696, 56] on button at bounding box center [694, 63] width 16 height 16
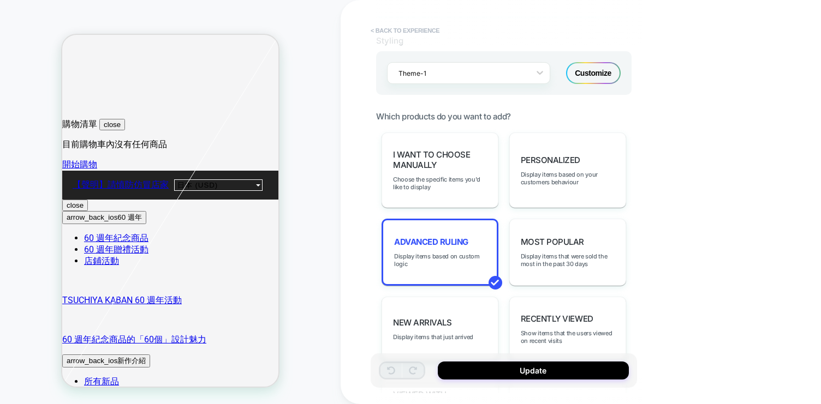
click at [397, 29] on button "< Back to experience" at bounding box center [405, 30] width 80 height 17
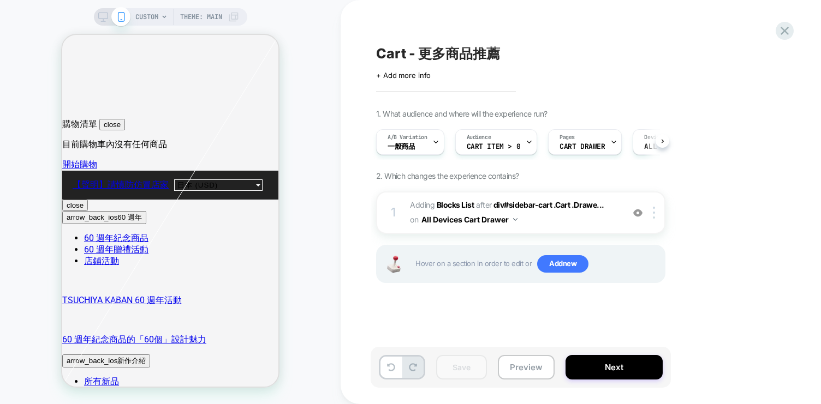
scroll to position [0, 1]
click at [610, 371] on button "Next" at bounding box center [613, 367] width 97 height 25
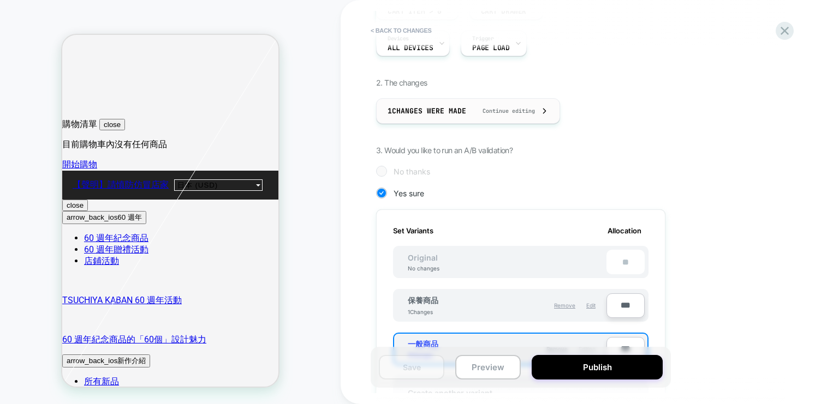
scroll to position [204, 0]
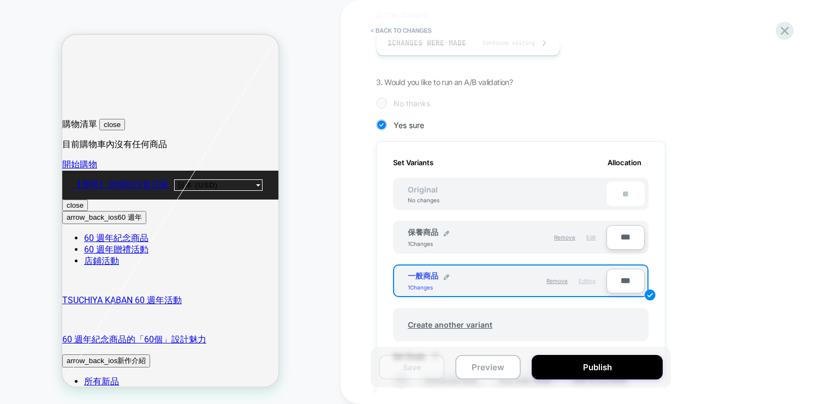
click at [590, 240] on span "Edit" at bounding box center [590, 237] width 9 height 7
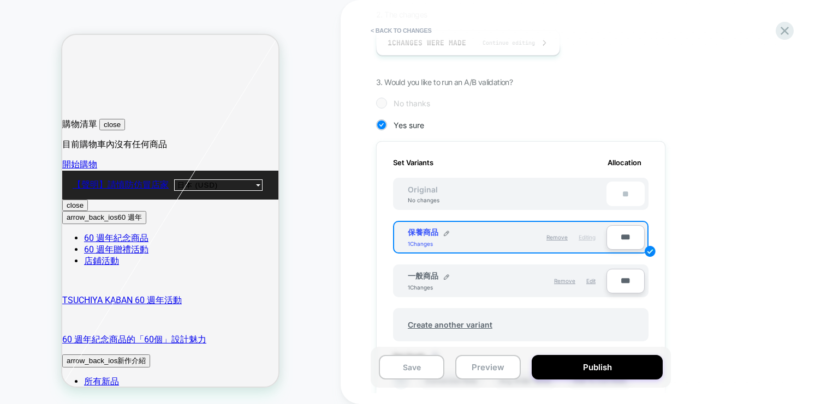
click at [411, 233] on span "保養商品" at bounding box center [423, 233] width 31 height 10
click at [446, 235] on img at bounding box center [446, 233] width 5 height 5
click at [525, 223] on div "**** Save ***" at bounding box center [520, 238] width 255 height 34
click at [500, 239] on img at bounding box center [497, 238] width 5 height 5
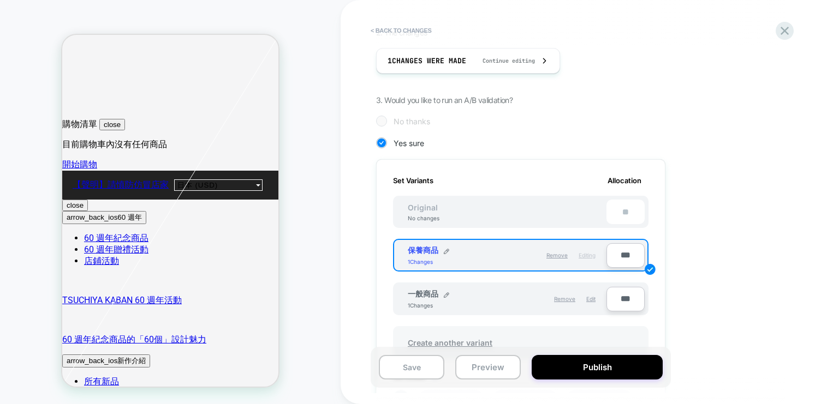
scroll to position [0, 0]
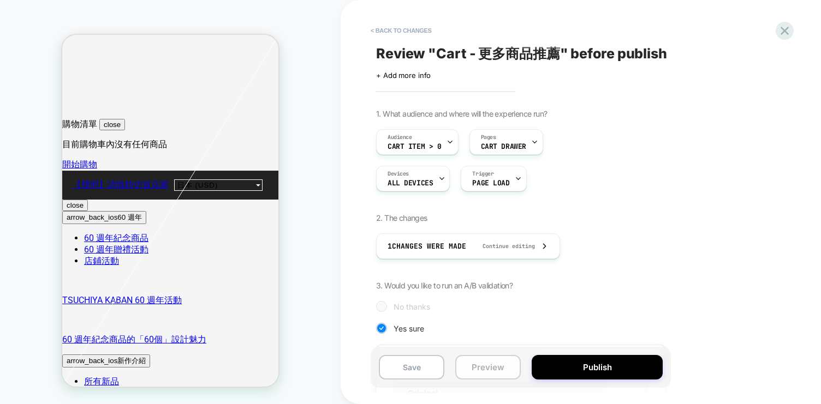
click at [484, 372] on button "Preview" at bounding box center [487, 367] width 65 height 25
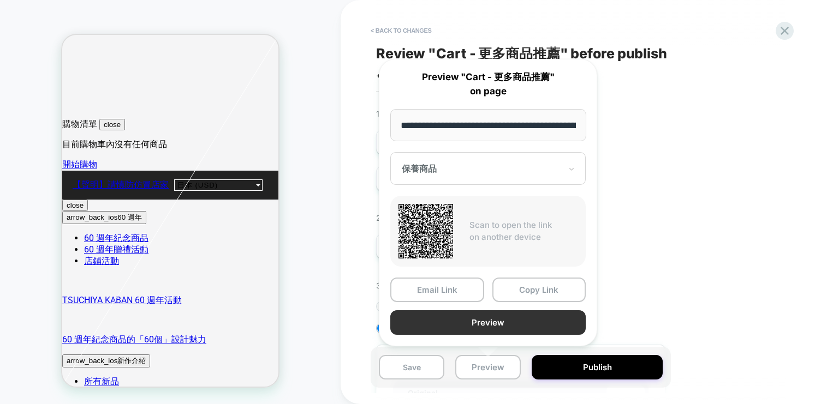
click at [547, 325] on button "Preview" at bounding box center [487, 322] width 195 height 25
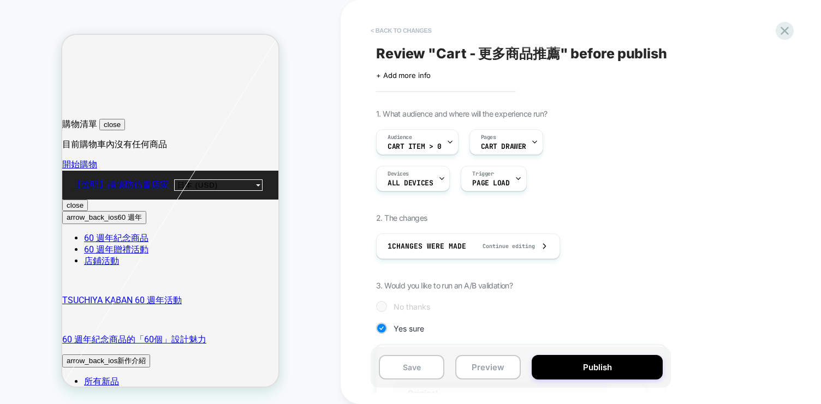
click at [375, 31] on button "< Back to changes" at bounding box center [401, 30] width 72 height 17
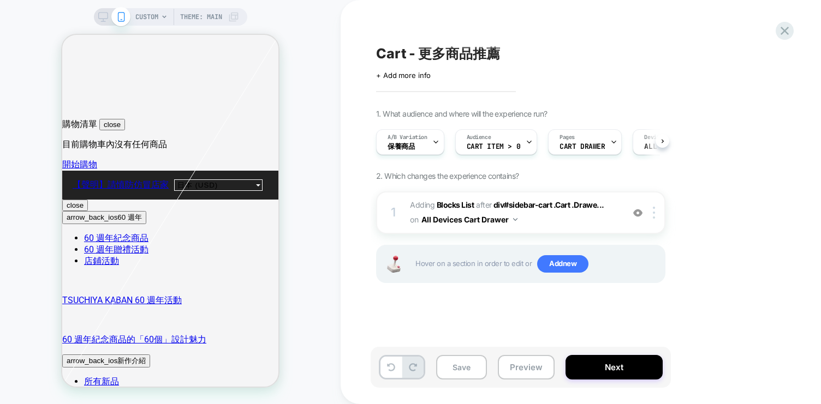
scroll to position [0, 1]
click at [603, 364] on button "Next" at bounding box center [613, 367] width 97 height 25
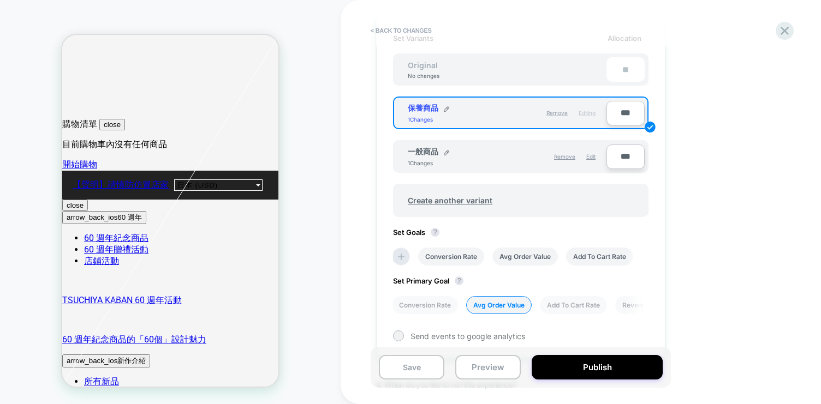
scroll to position [238, 0]
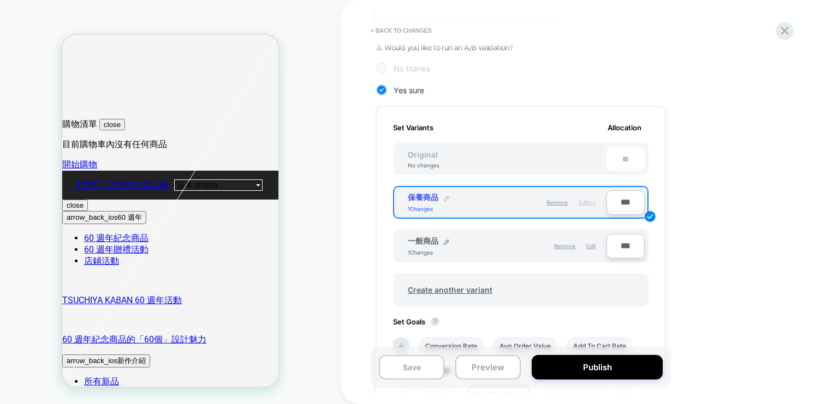
click at [447, 198] on img at bounding box center [446, 198] width 5 height 5
click at [507, 197] on div "**** Save" at bounding box center [476, 203] width 137 height 21
click at [499, 225] on div "一般商品 1 Changes Remove Edit ***" at bounding box center [520, 242] width 255 height 44
click at [499, 205] on img at bounding box center [497, 203] width 5 height 5
click at [590, 205] on span "Editing" at bounding box center [586, 202] width 17 height 7
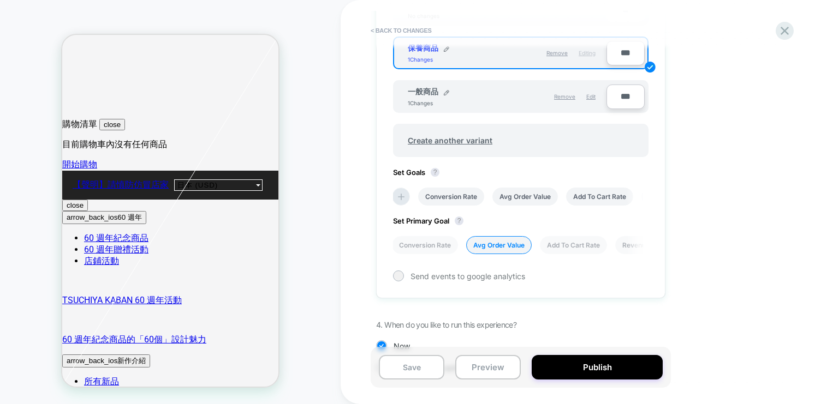
scroll to position [272, 0]
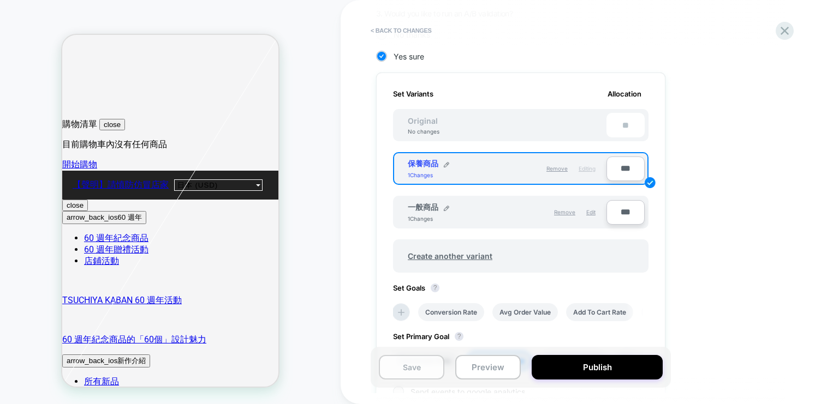
click at [418, 366] on button "Save" at bounding box center [411, 367] width 65 height 25
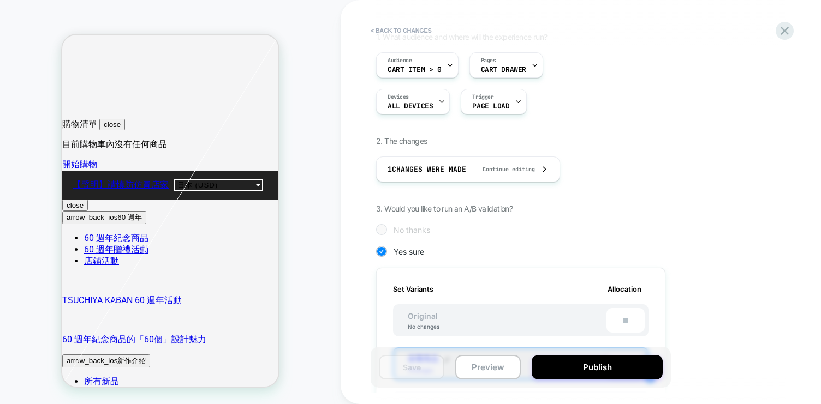
scroll to position [0, 0]
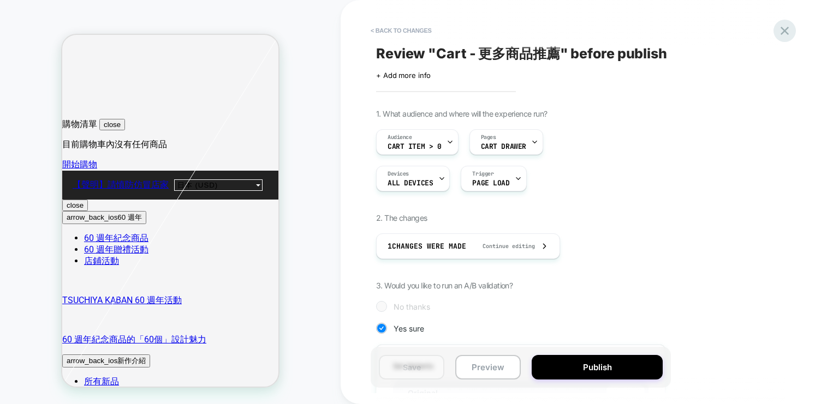
click at [786, 32] on icon at bounding box center [784, 31] width 8 height 8
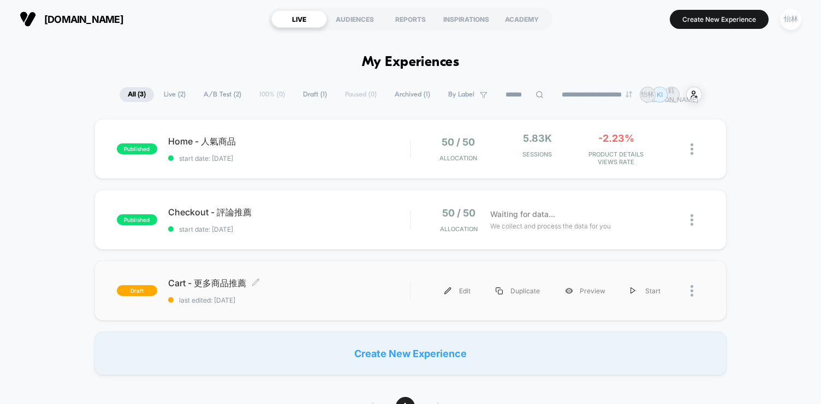
click at [348, 277] on div "draft Cart - 更多商品推薦 Click to edit experience details Click to edit experience d…" at bounding box center [410, 291] width 632 height 60
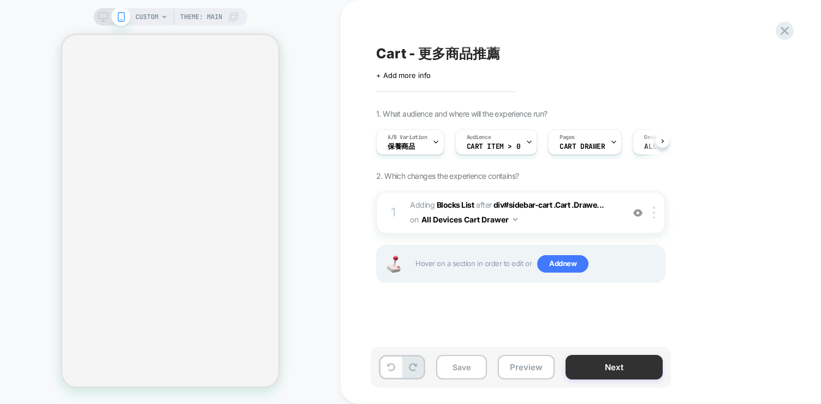
scroll to position [0, 1]
click at [605, 368] on button "Next" at bounding box center [613, 367] width 97 height 25
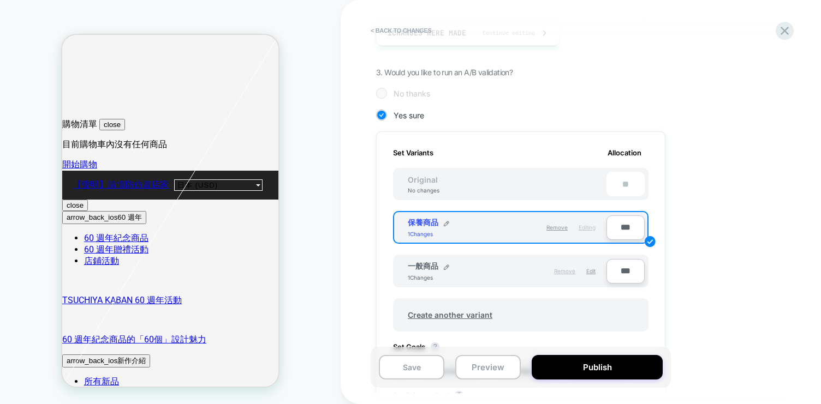
scroll to position [222, 0]
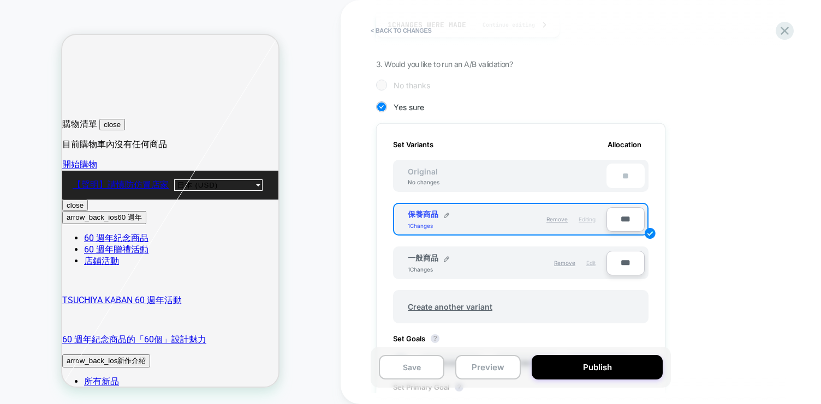
click at [590, 266] on span "Edit" at bounding box center [590, 263] width 9 height 7
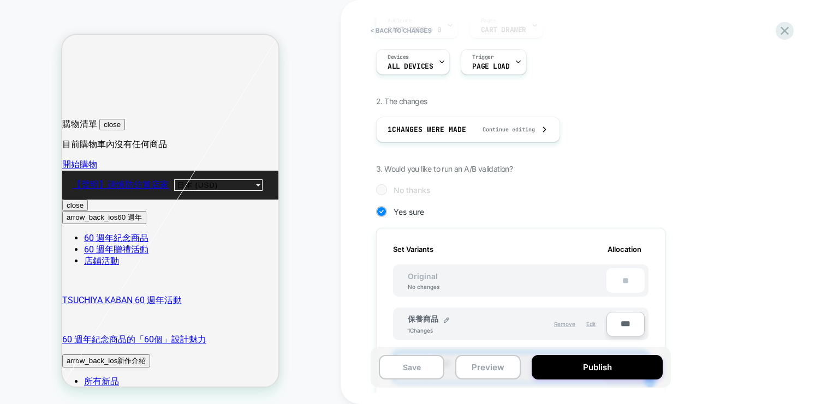
scroll to position [0, 0]
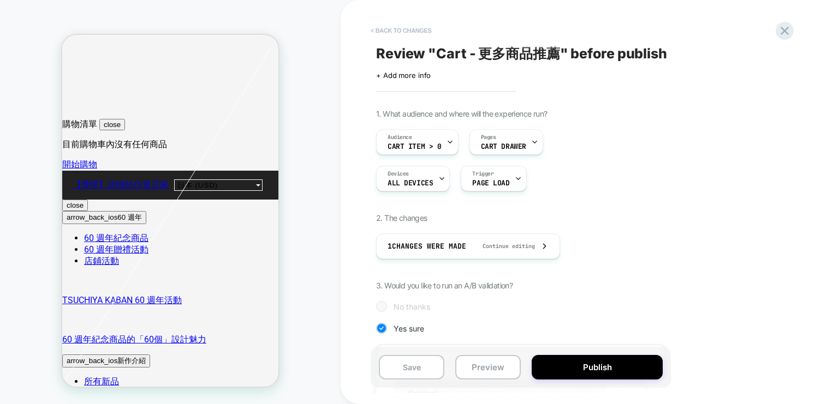
click at [393, 31] on button "< Back to changes" at bounding box center [401, 30] width 72 height 17
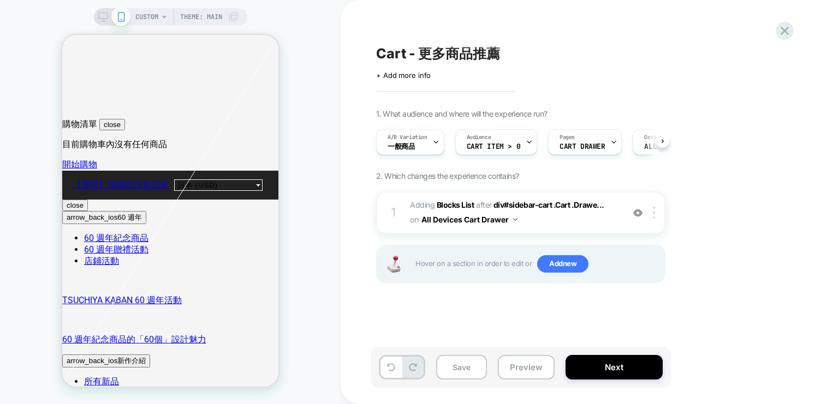
scroll to position [0, 1]
click at [539, 219] on span "#_loomi_addon_1746780872513_dup1755149940 Adding Blocks List AFTER div#sidebar-…" at bounding box center [514, 212] width 208 height 29
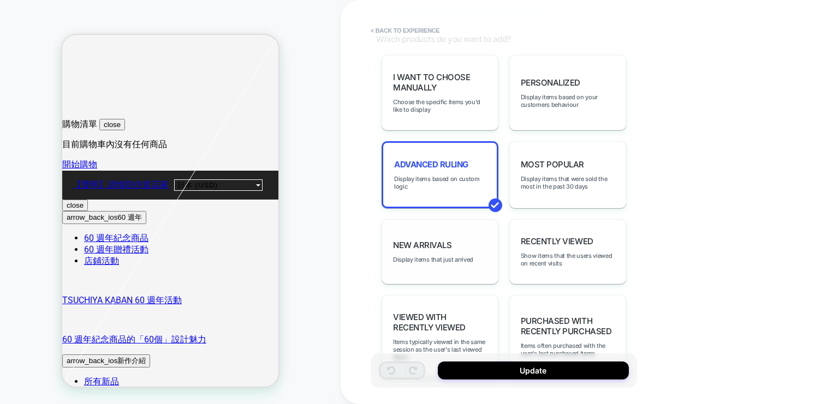
scroll to position [533, 0]
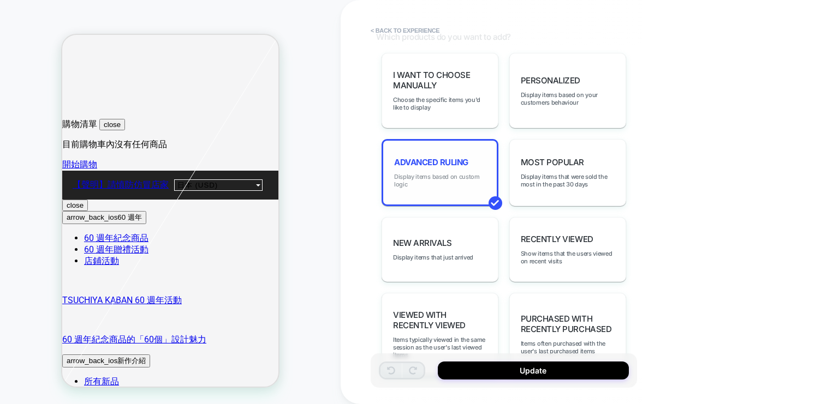
click at [450, 174] on span "Display items based on custom logic" at bounding box center [440, 180] width 92 height 15
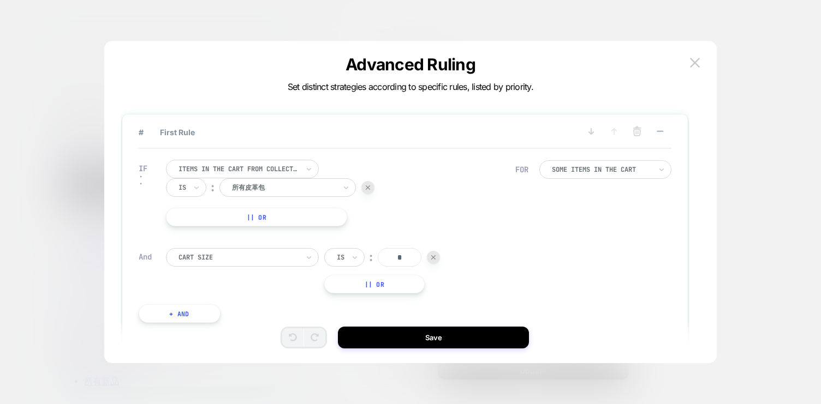
scroll to position [0, 258]
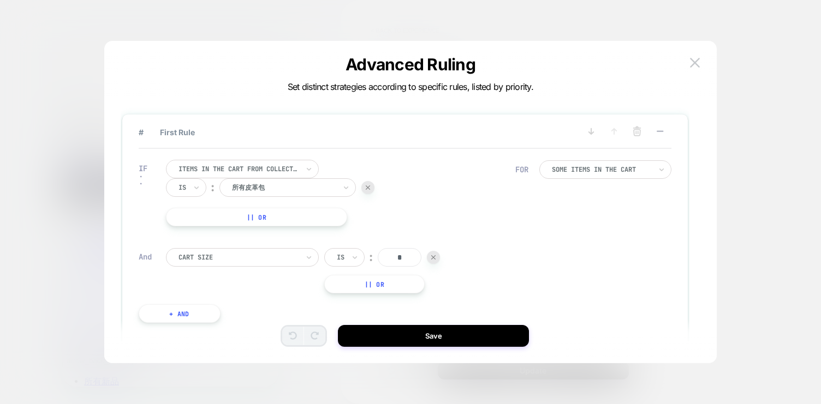
click at [803, 146] on div at bounding box center [410, 202] width 821 height 404
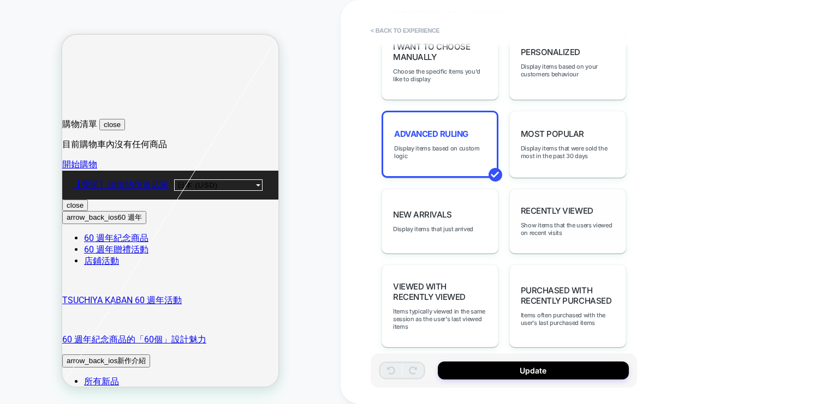
scroll to position [563, 0]
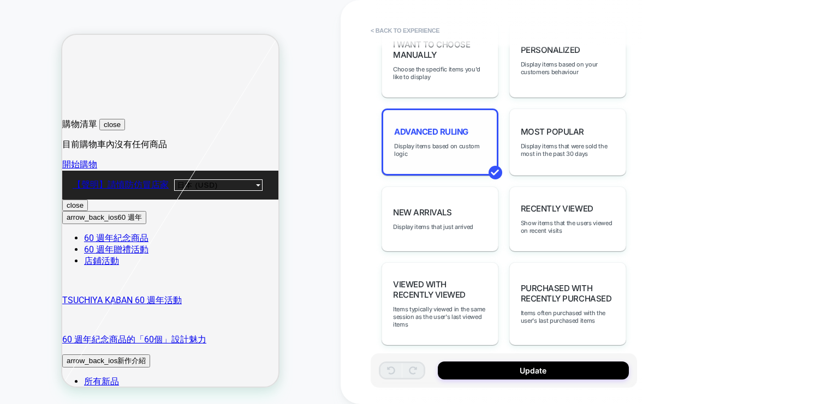
click at [453, 135] on div "Advanced Ruling Display items based on custom logic" at bounding box center [439, 142] width 117 height 67
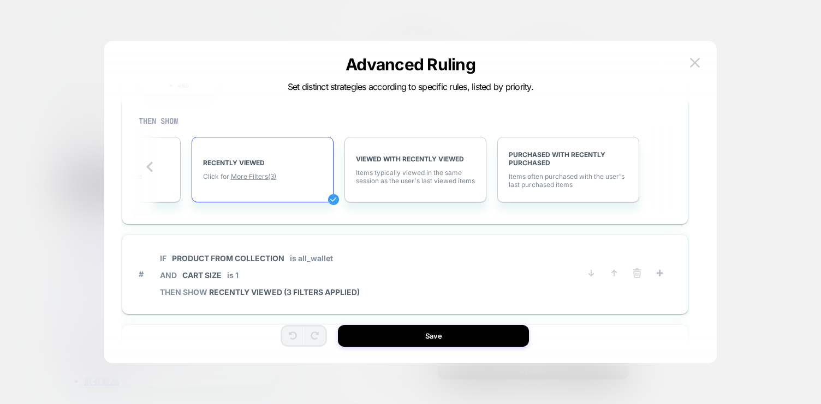
scroll to position [225, 0]
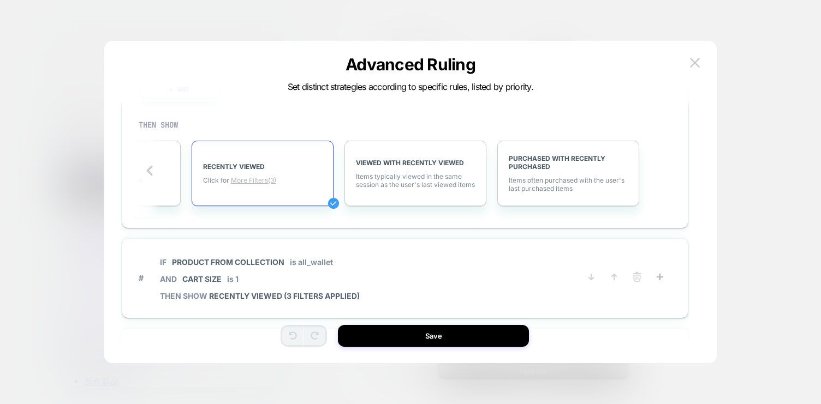
click at [263, 182] on span "More Filters (3)" at bounding box center [253, 180] width 45 height 8
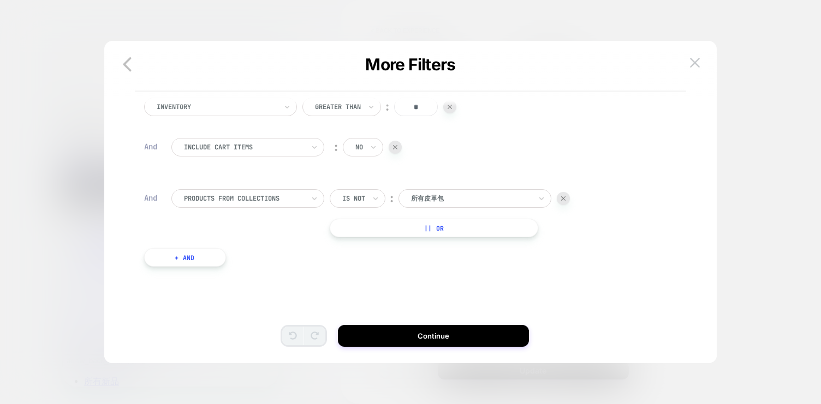
scroll to position [33, 0]
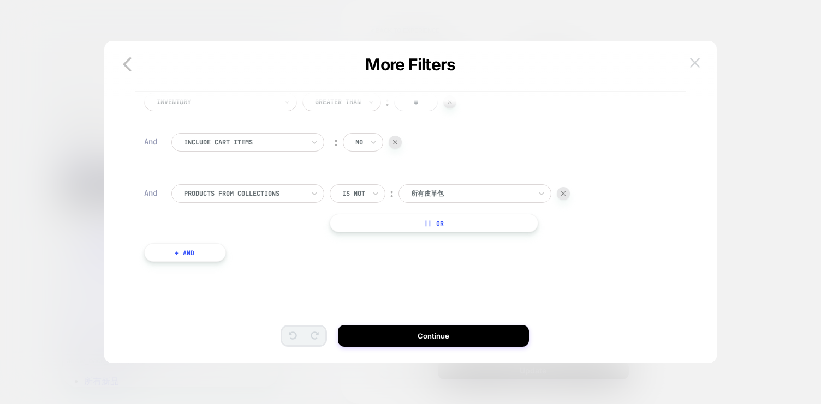
click at [700, 62] on button at bounding box center [694, 63] width 16 height 16
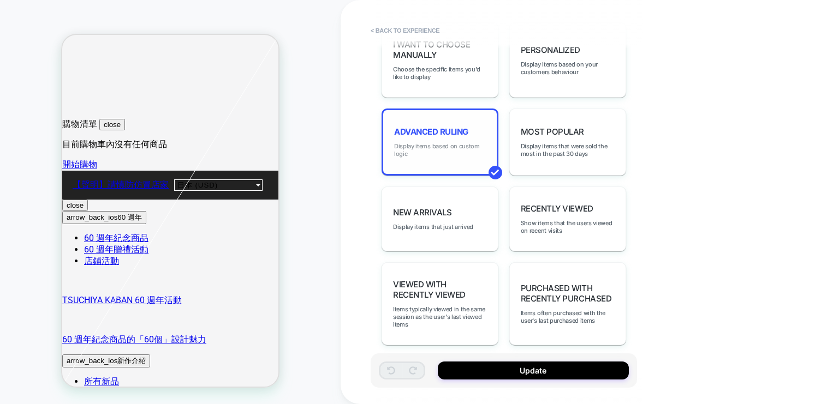
click at [435, 145] on span "Display items based on custom logic" at bounding box center [440, 149] width 92 height 15
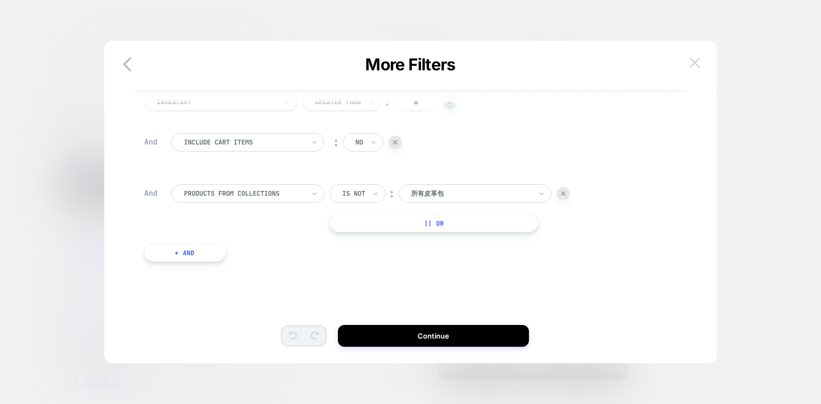
click at [698, 56] on button at bounding box center [694, 63] width 16 height 16
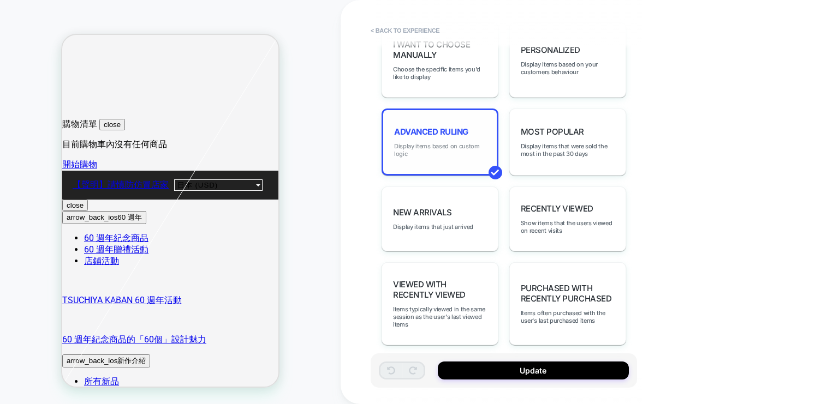
click at [432, 142] on span "Display items based on custom logic" at bounding box center [440, 149] width 92 height 15
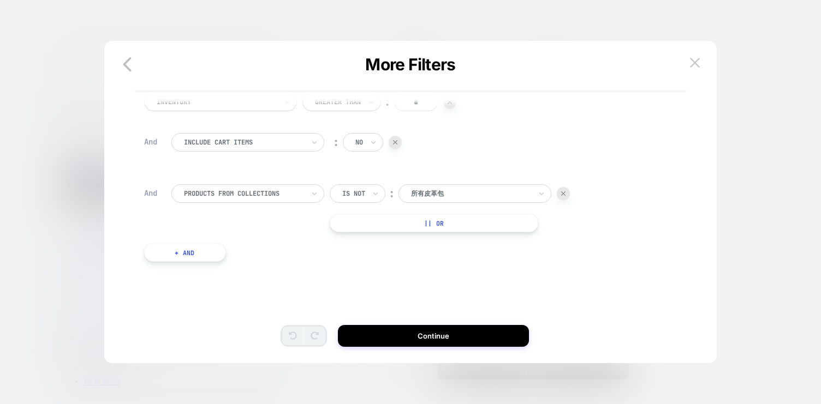
scroll to position [0, 0]
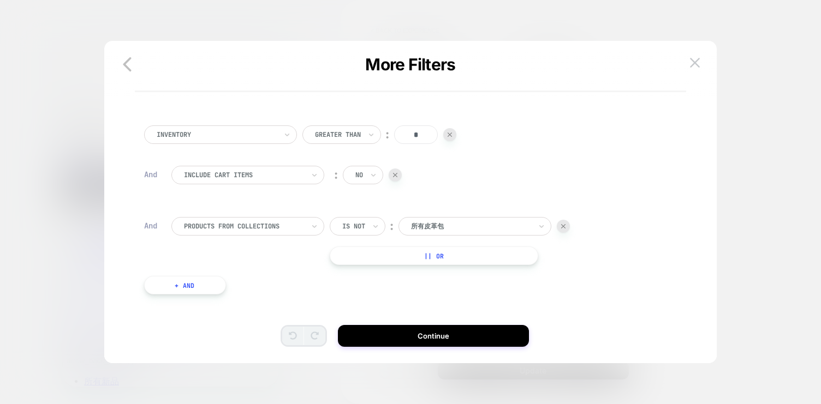
click at [780, 52] on div at bounding box center [410, 202] width 821 height 404
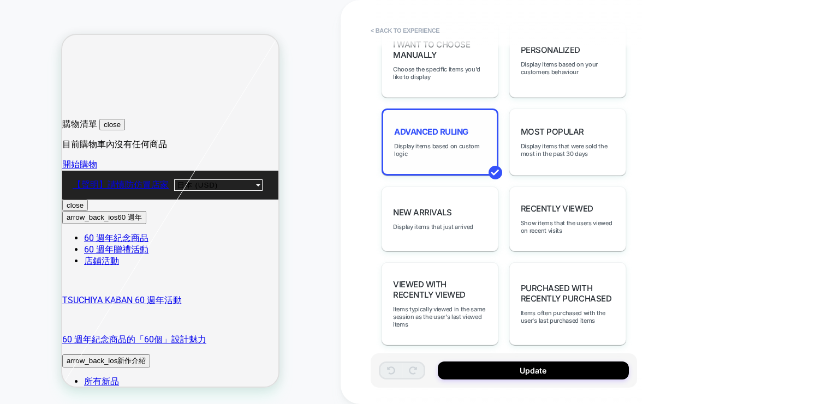
click at [451, 135] on div "Advanced Ruling Display items based on custom logic" at bounding box center [439, 142] width 117 height 67
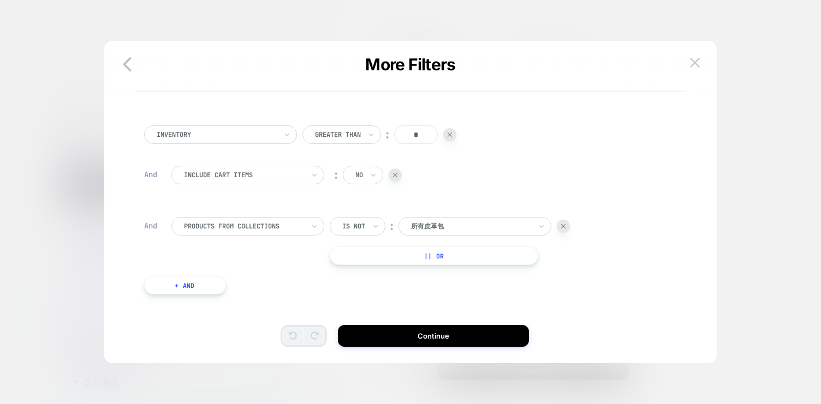
click at [802, 113] on div at bounding box center [410, 202] width 821 height 404
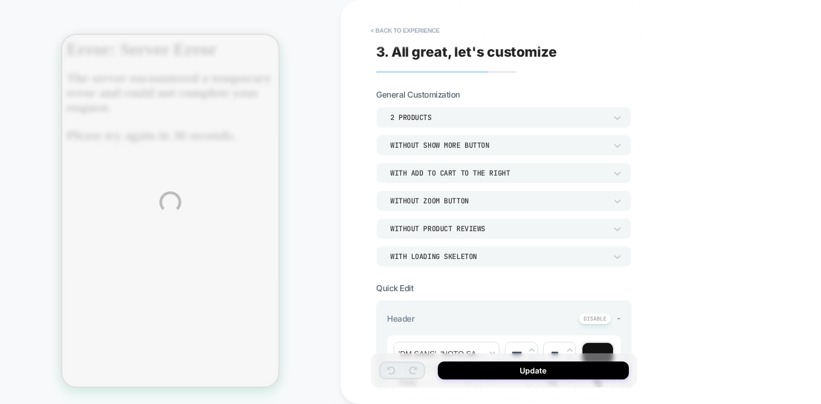
click at [298, 76] on div "**********" at bounding box center [410, 202] width 821 height 404
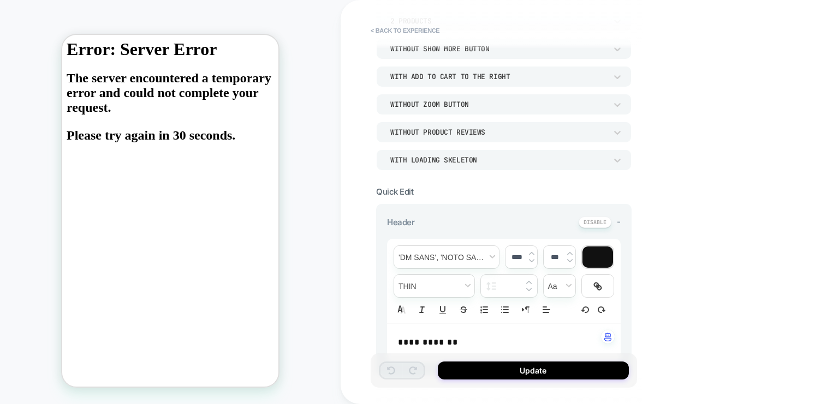
scroll to position [127, 0]
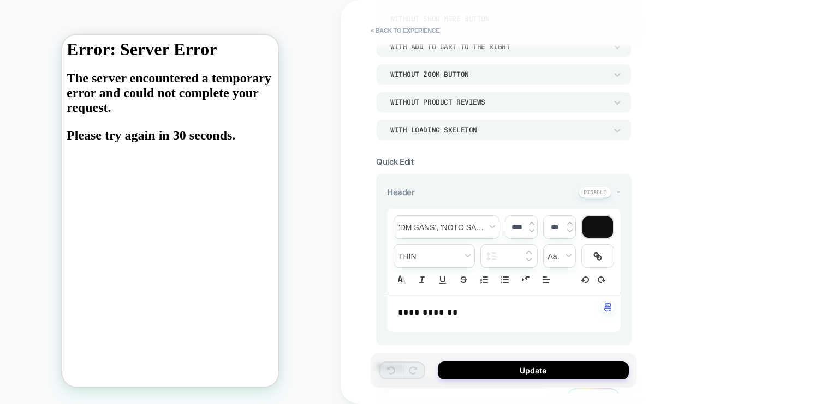
click at [337, 150] on div "CUSTOM Theme: MAIN" at bounding box center [170, 202] width 340 height 383
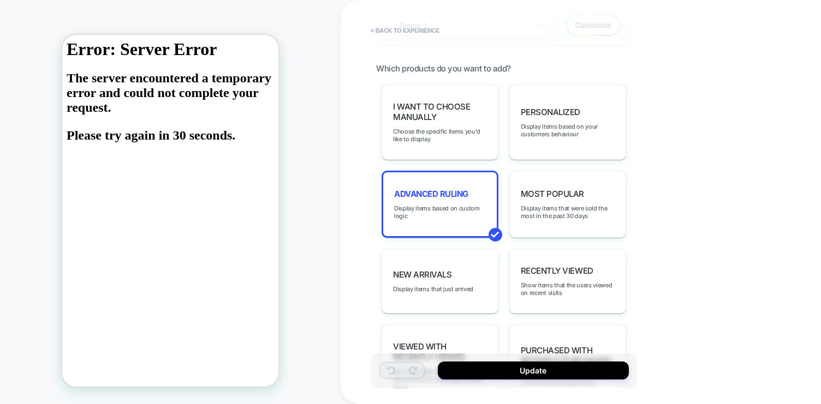
scroll to position [507, 0]
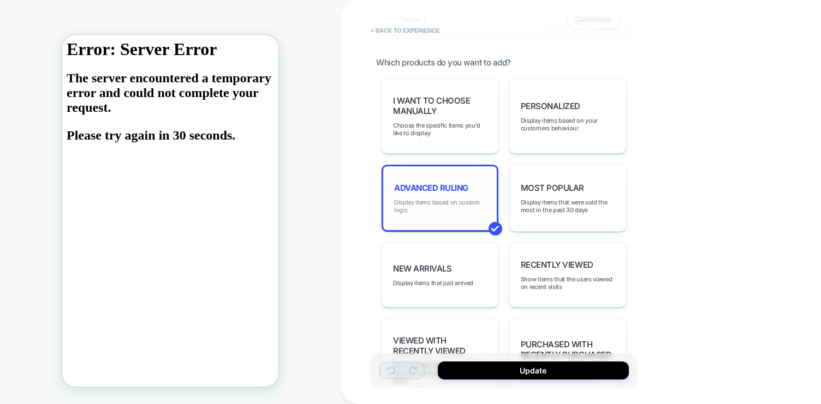
click at [439, 202] on span "Display items based on custom logic" at bounding box center [440, 206] width 92 height 15
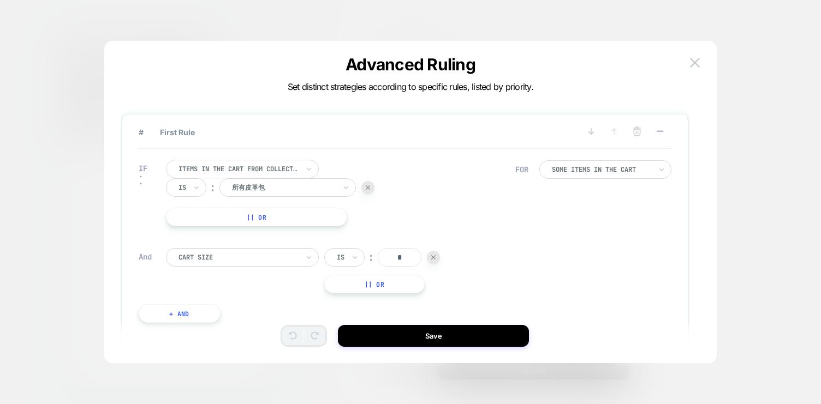
scroll to position [0, 558]
click at [31, 22] on div at bounding box center [410, 202] width 821 height 404
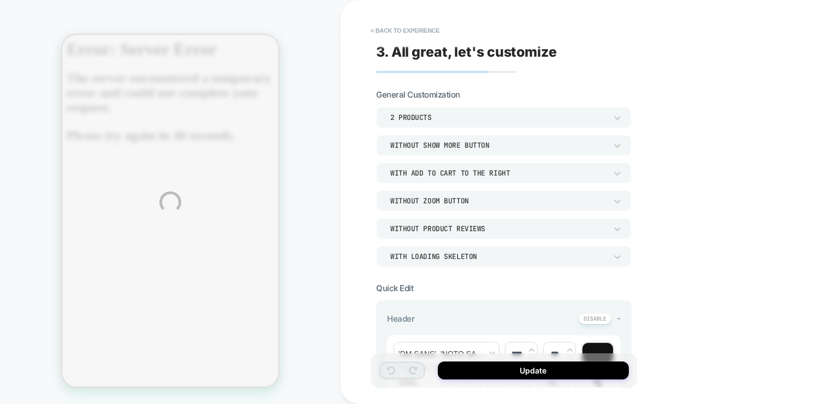
click at [409, 32] on div "**********" at bounding box center [410, 202] width 821 height 404
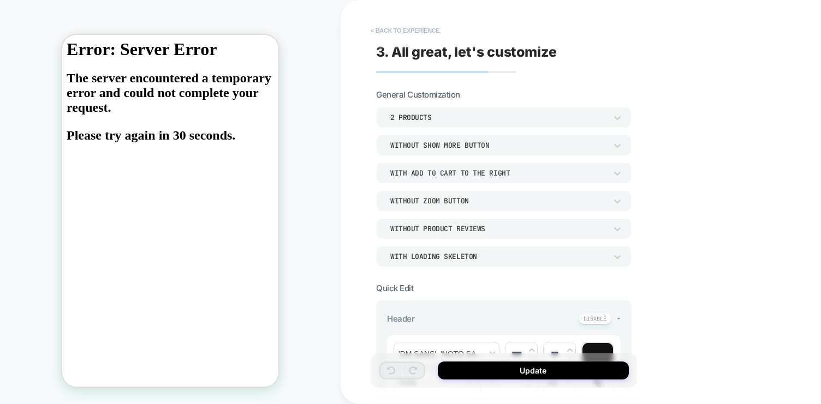
click at [409, 33] on button "< Back to experience" at bounding box center [405, 30] width 80 height 17
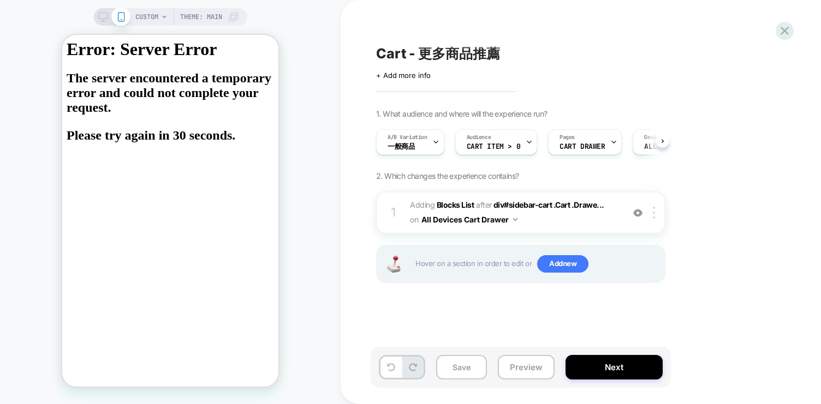
scroll to position [0, 1]
click at [792, 32] on div at bounding box center [784, 31] width 22 height 22
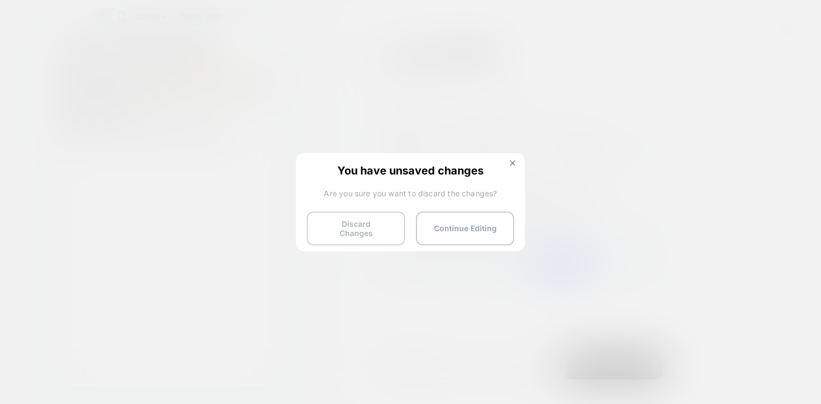
click at [382, 221] on button "Discard Changes" at bounding box center [356, 229] width 98 height 34
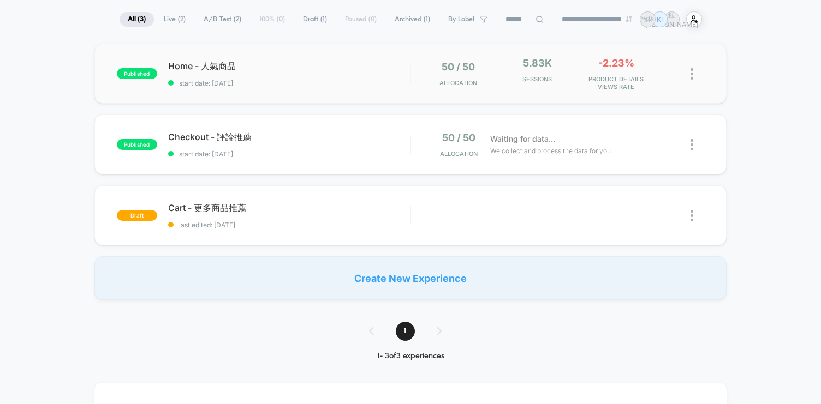
scroll to position [81, 0]
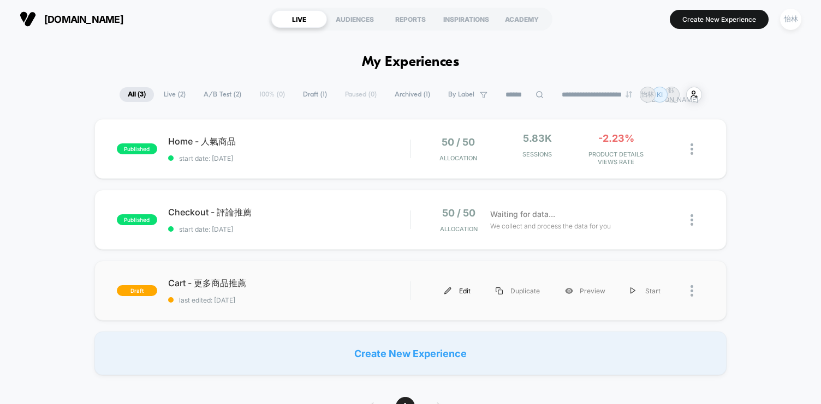
click at [460, 291] on div "Edit" at bounding box center [457, 291] width 51 height 25
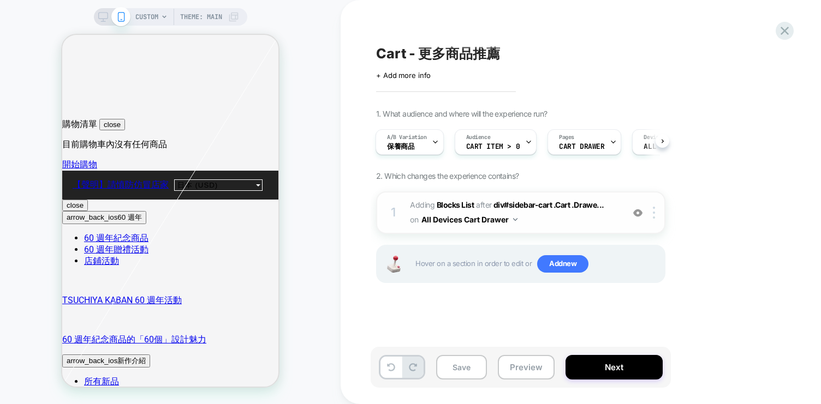
click at [547, 225] on span "#_loomi_addon_1746780872513_dup1755149940 Adding Blocks List AFTER div#sidebar-…" at bounding box center [514, 212] width 208 height 29
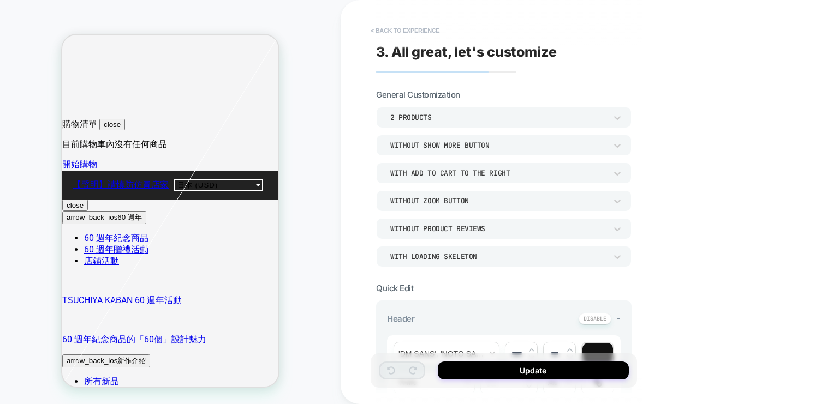
click at [413, 32] on button "< Back to experience" at bounding box center [405, 30] width 80 height 17
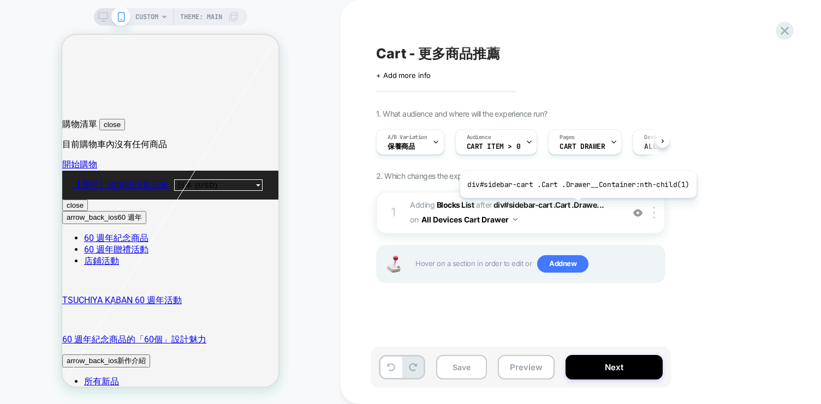
scroll to position [0, 1]
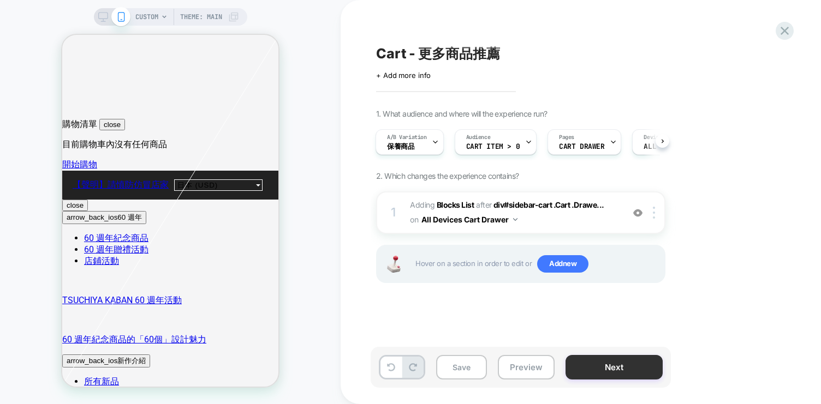
click at [622, 363] on button "Next" at bounding box center [613, 367] width 97 height 25
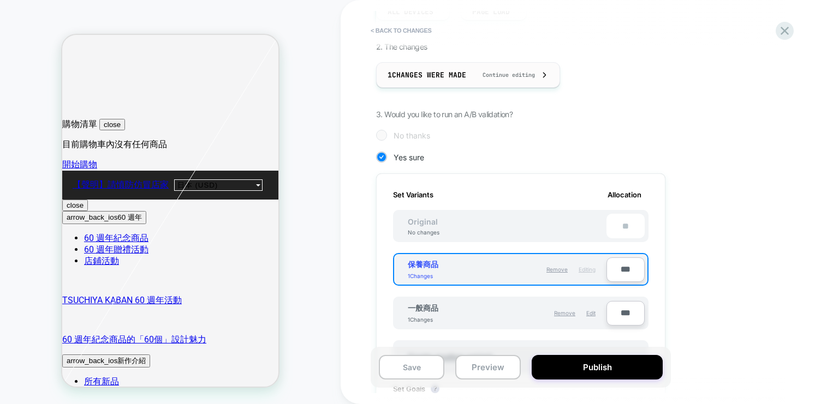
scroll to position [319, 0]
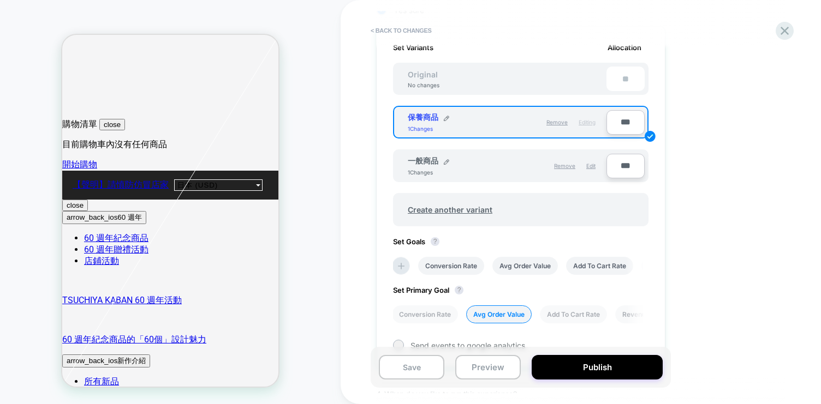
click at [450, 165] on div "一般商品 1 Changes" at bounding box center [457, 166] width 99 height 20
click at [444, 164] on img at bounding box center [446, 161] width 5 height 5
click at [498, 170] on img at bounding box center [497, 166] width 5 height 5
click at [592, 165] on div "Edit" at bounding box center [590, 166] width 9 height 20
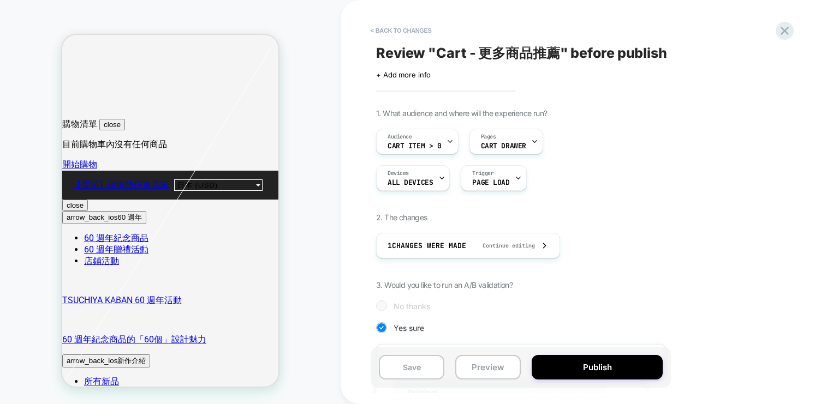
scroll to position [0, 0]
click at [405, 28] on button "< Back to changes" at bounding box center [401, 30] width 72 height 17
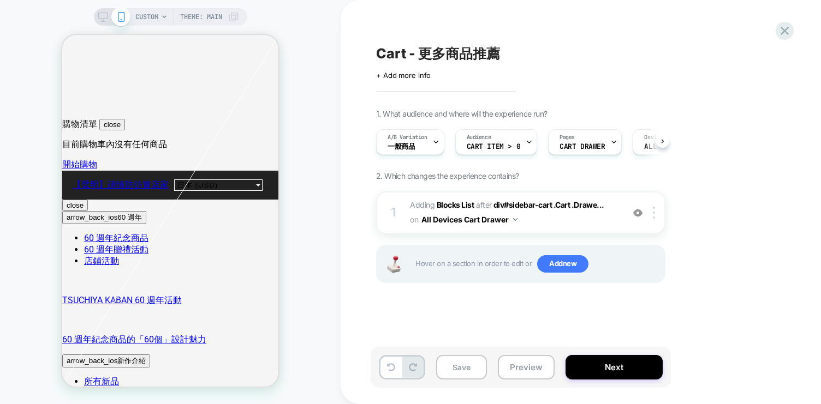
scroll to position [0, 1]
click at [536, 219] on span "#_loomi_addon_1746780872513_dup1755149940 Adding Blocks List AFTER div#sidebar-…" at bounding box center [514, 212] width 208 height 29
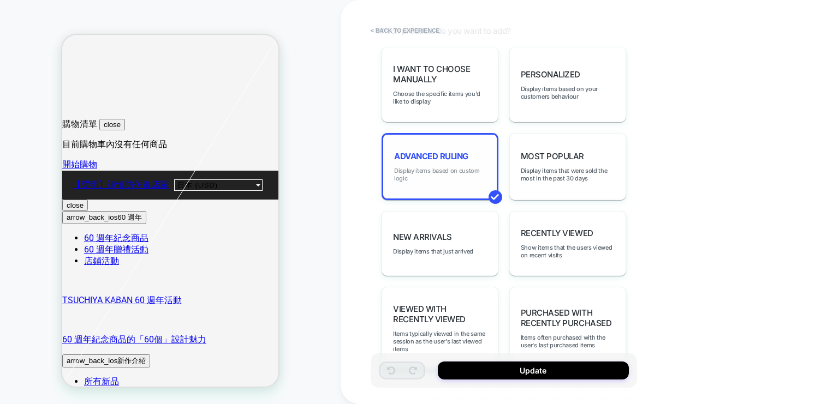
scroll to position [540, 0]
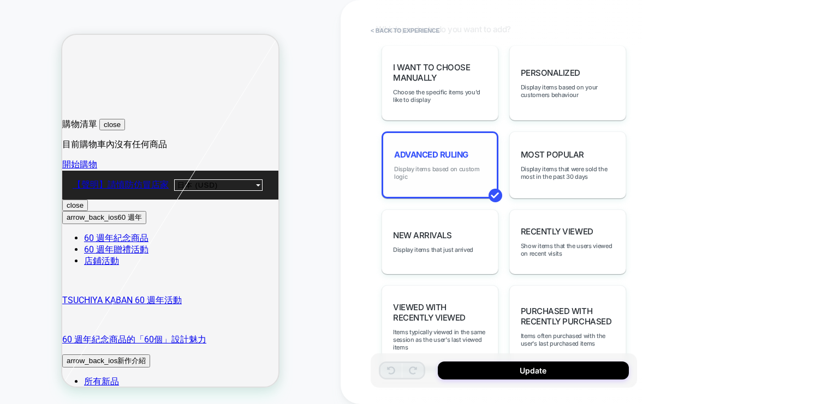
click at [458, 165] on span "Display items based on custom logic" at bounding box center [440, 172] width 92 height 15
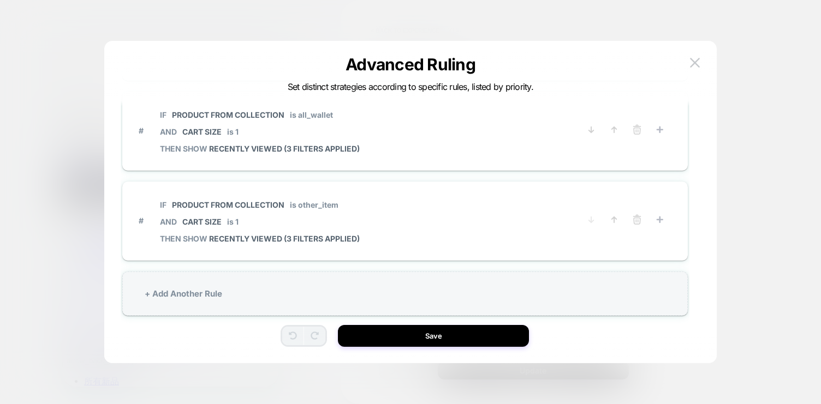
scroll to position [33, 0]
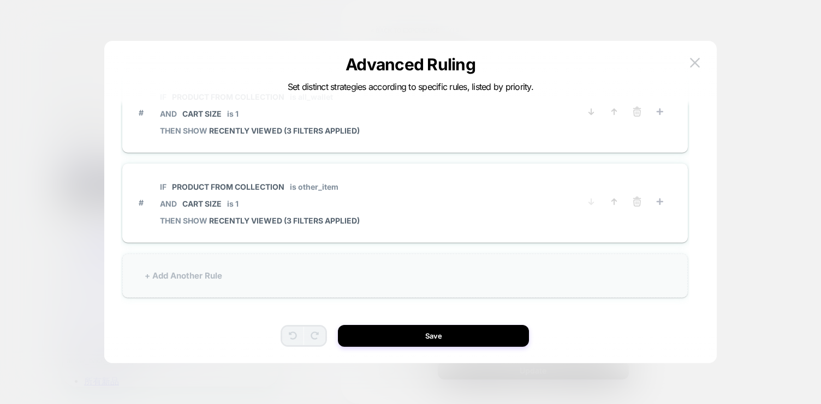
click at [369, 286] on div "+ Add Another Rule" at bounding box center [405, 276] width 566 height 44
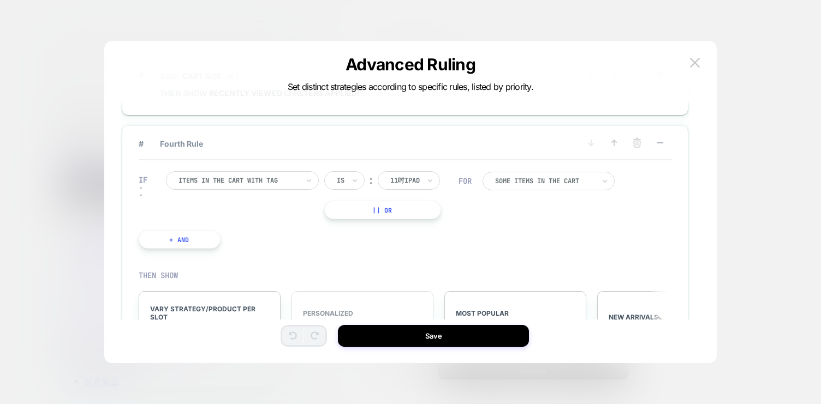
scroll to position [218, 0]
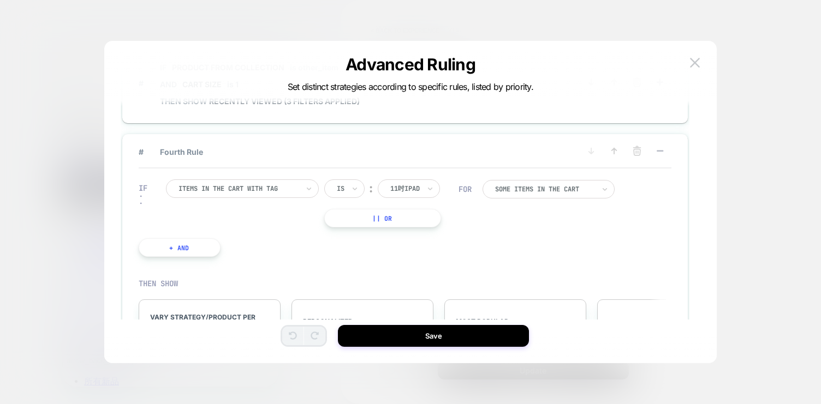
click at [290, 184] on div at bounding box center [238, 189] width 120 height 10
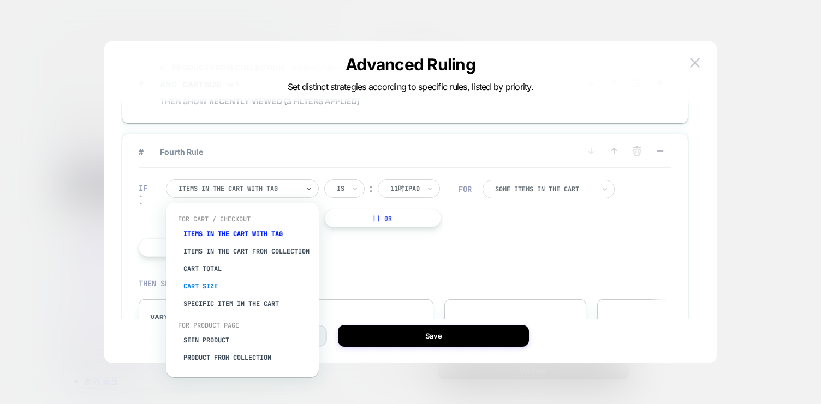
click at [210, 292] on div "Cart Size" at bounding box center [248, 286] width 142 height 17
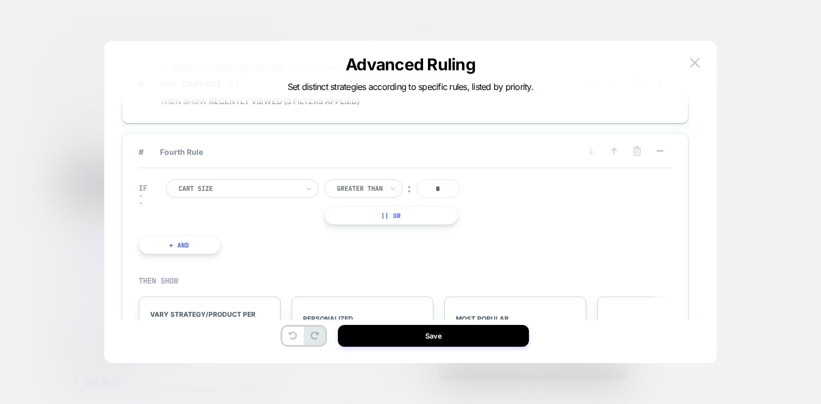
click at [446, 192] on input "*" at bounding box center [438, 189] width 44 height 19
type input "*"
click at [514, 210] on div "IF Cart Size Greater Than ︰ * || Or + And" at bounding box center [405, 217] width 533 height 97
click at [439, 237] on div "IF Cart Size Greater Than ︰ * || Or + And" at bounding box center [308, 216] width 350 height 107
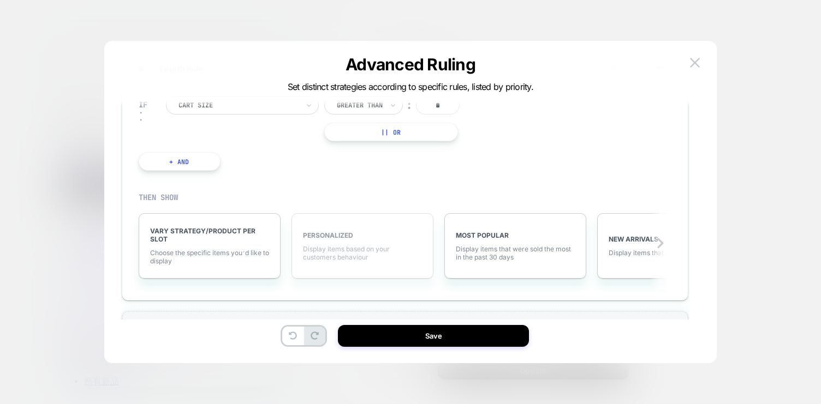
click at [372, 242] on div "PERSONALIZED Display items based on your customers behaviour" at bounding box center [362, 245] width 142 height 65
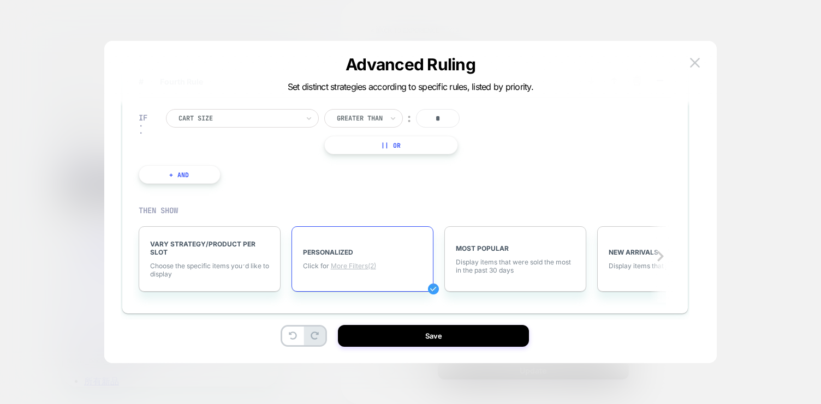
click at [367, 266] on span "More Filters (2)" at bounding box center [353, 266] width 45 height 8
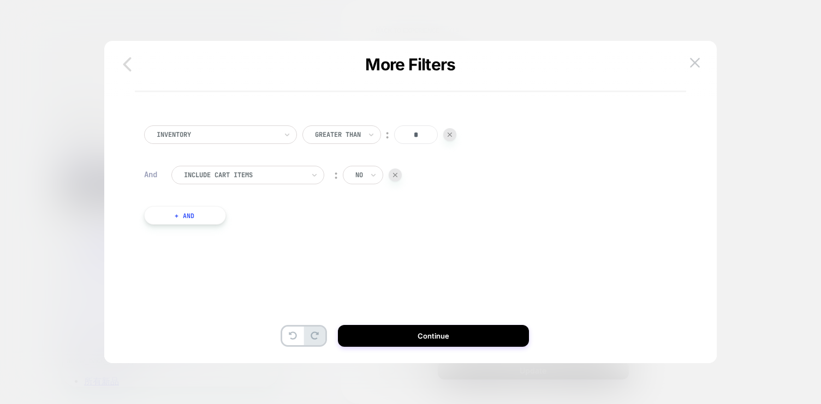
click at [129, 62] on icon "button" at bounding box center [127, 64] width 22 height 22
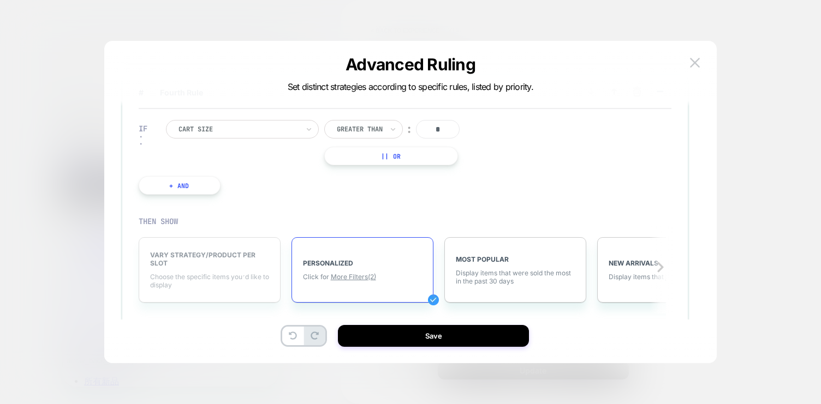
click at [250, 270] on div "VARY STRATEGY/PRODUCT PER SLOT Choose the specific items you׳d like to display" at bounding box center [210, 269] width 142 height 65
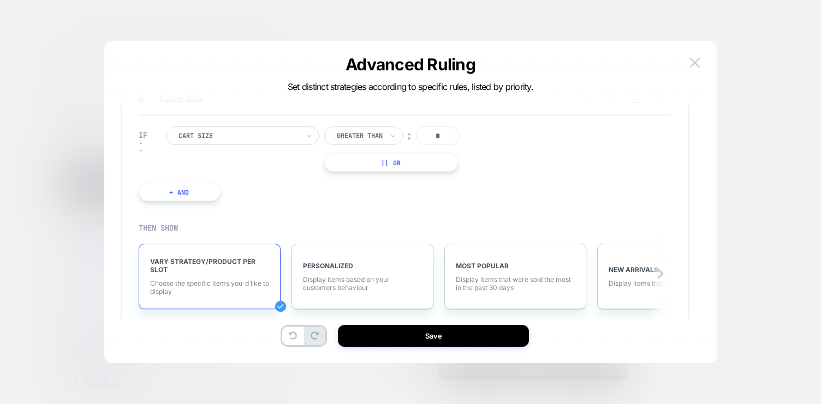
click at [229, 285] on span "Choose the specific items you׳d like to display" at bounding box center [209, 287] width 119 height 16
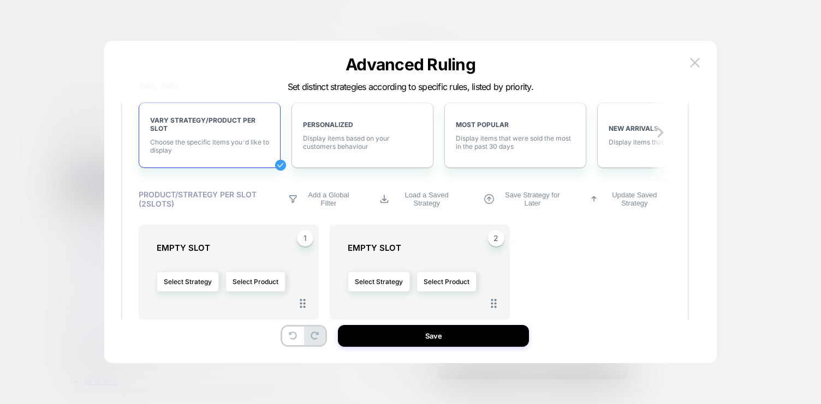
scroll to position [354, 0]
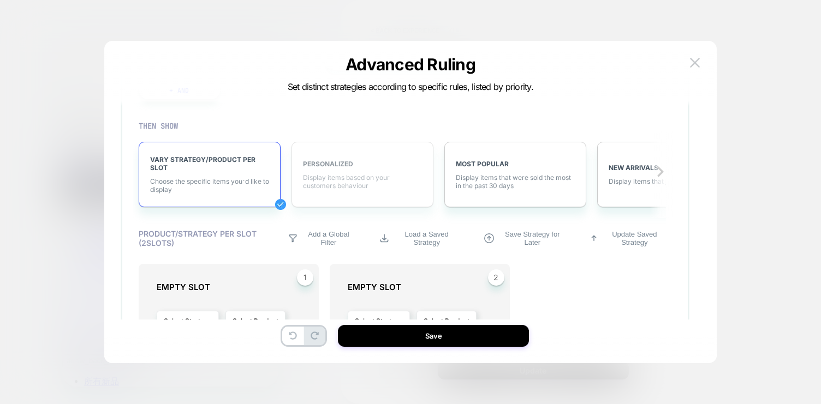
click at [346, 196] on div "PERSONALIZED Display items based on your customers behaviour" at bounding box center [362, 174] width 142 height 65
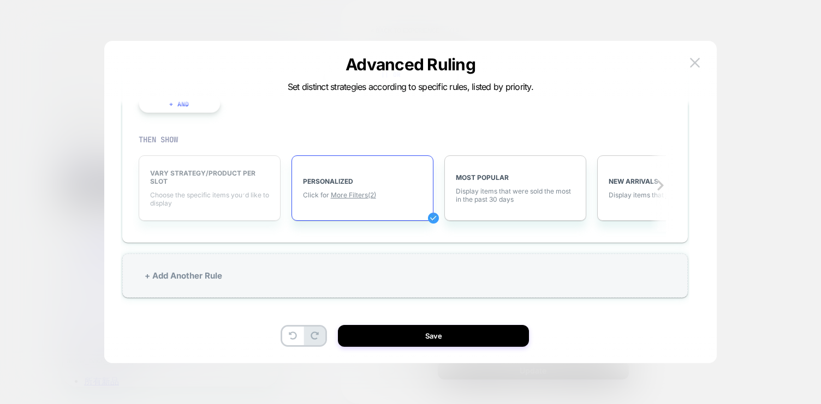
click at [229, 186] on span "VARY STRATEGY/PRODUCT PER SLOT" at bounding box center [209, 177] width 119 height 16
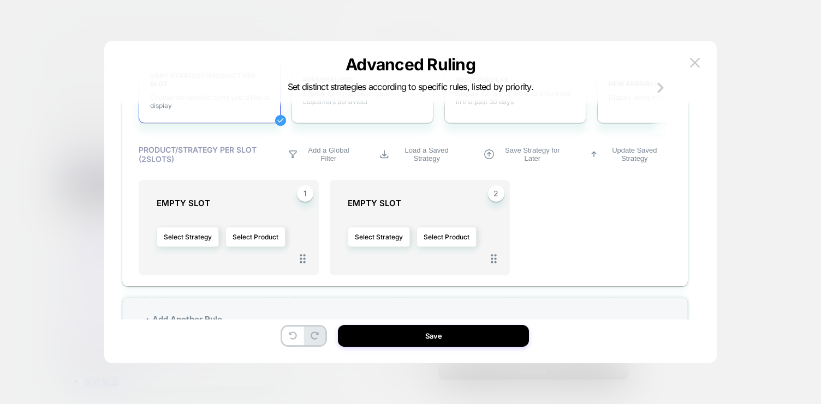
scroll to position [463, 0]
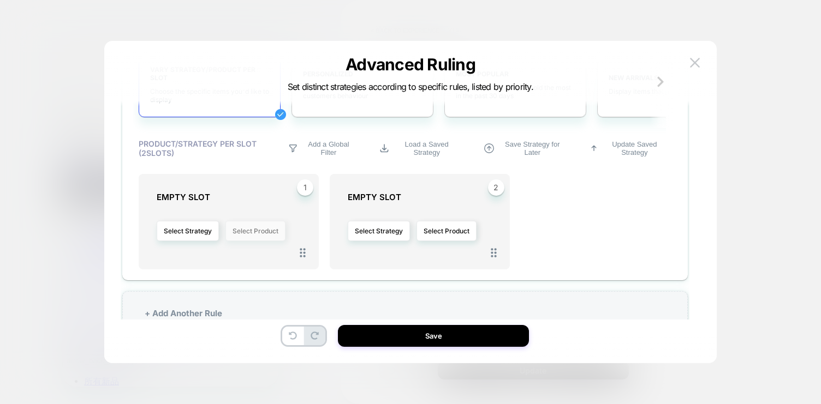
click at [259, 231] on button "Select Product" at bounding box center [255, 231] width 60 height 20
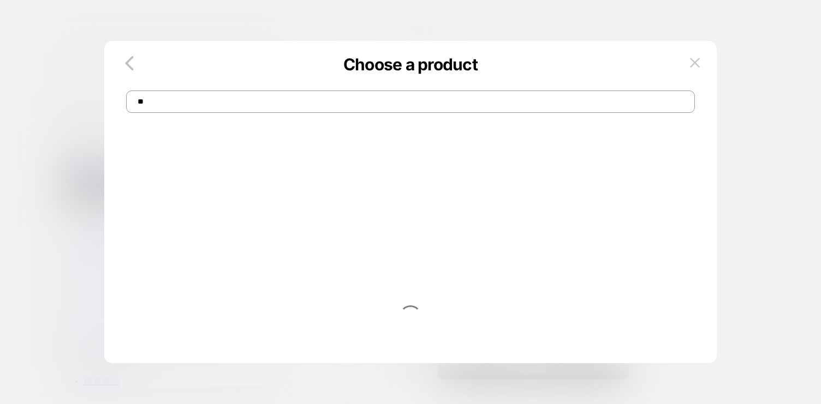
type input "*"
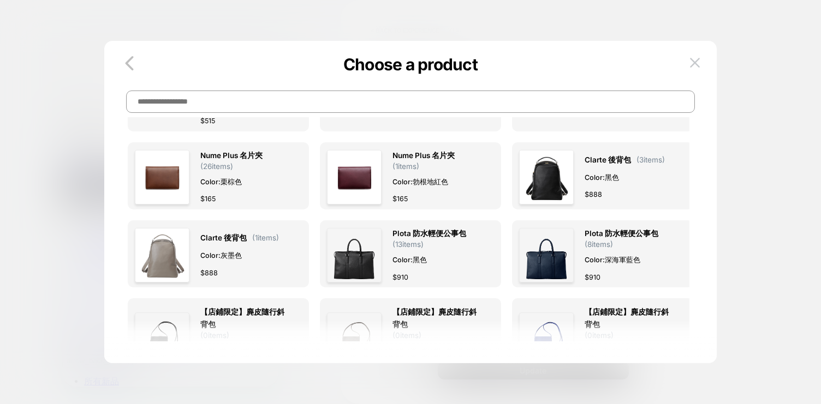
scroll to position [280, 0]
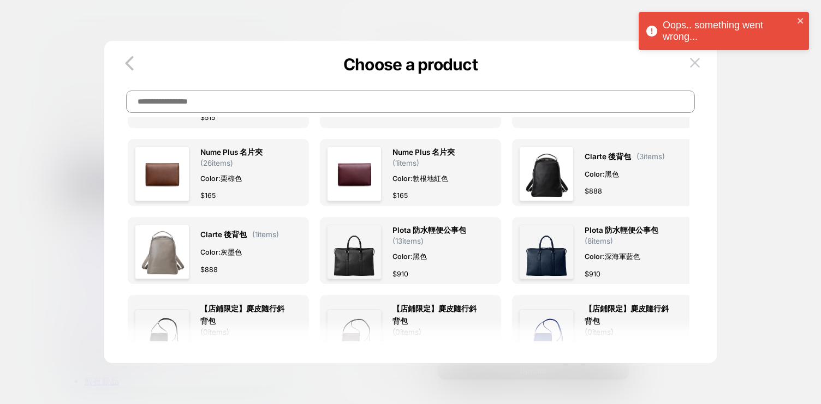
click at [252, 106] on input at bounding box center [410, 102] width 569 height 22
paste input "*******"
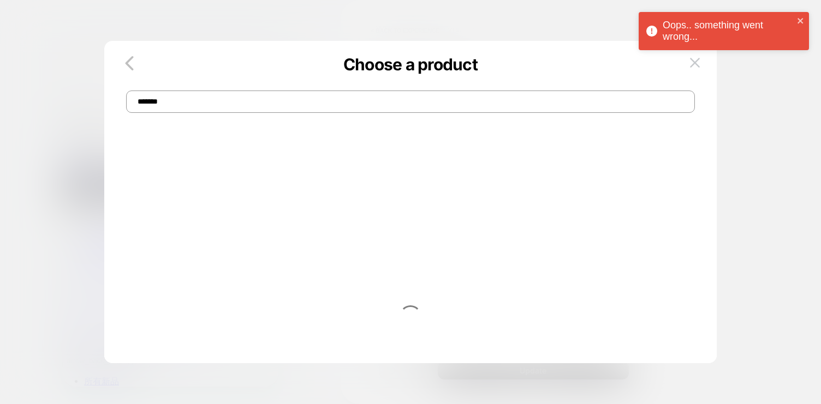
type input "*******"
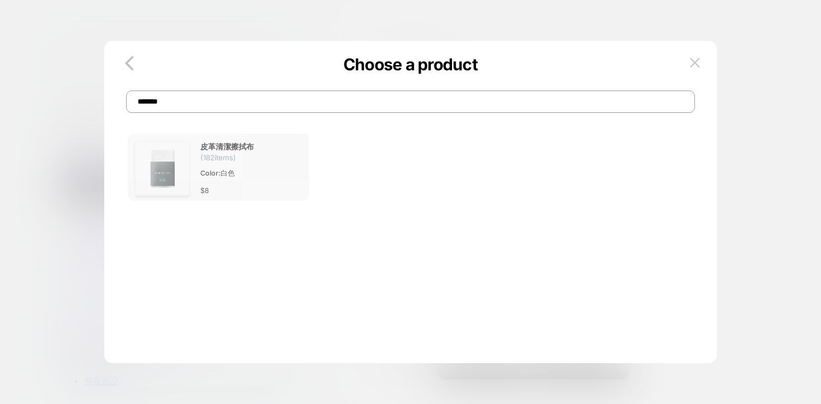
click at [232, 178] on span "Color: 白色" at bounding box center [245, 173] width 91 height 11
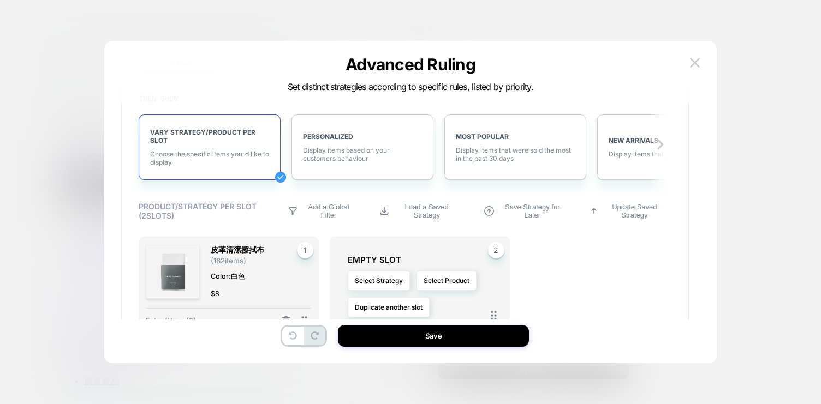
scroll to position [443, 0]
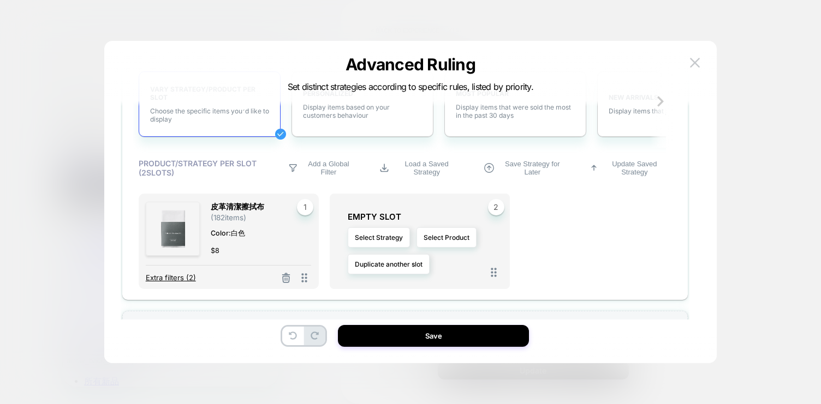
click at [170, 278] on span "Extra filters (2)" at bounding box center [171, 277] width 50 height 9
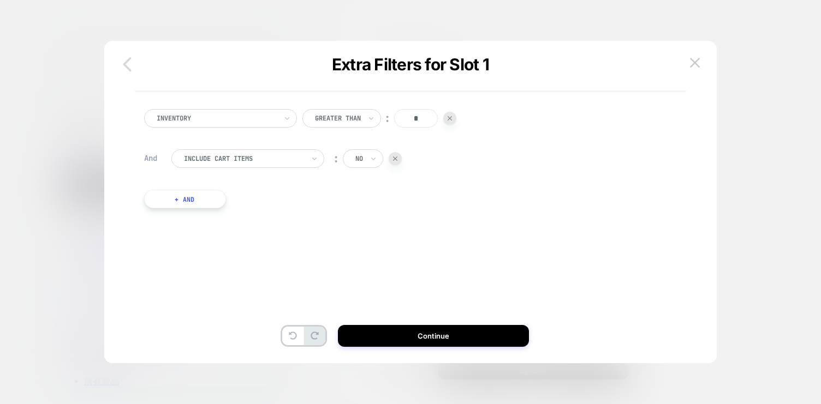
click at [127, 61] on icon "button" at bounding box center [127, 64] width 8 height 14
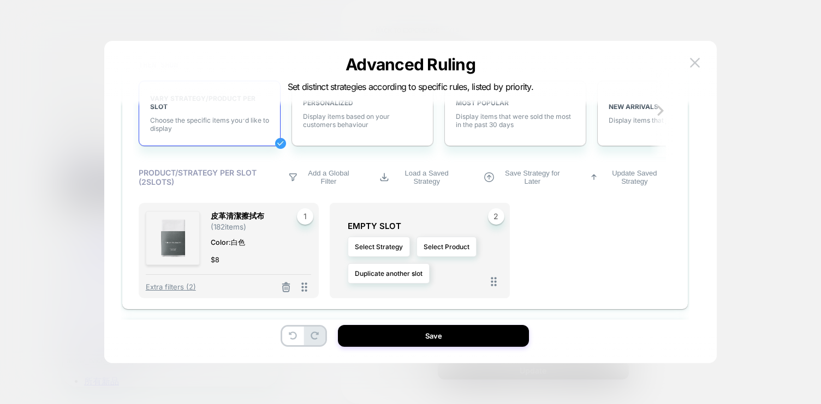
scroll to position [501, 0]
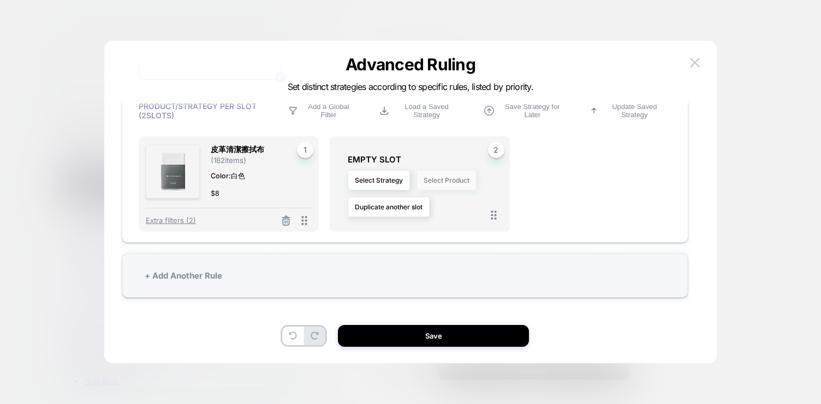
click at [457, 183] on button "Select Product" at bounding box center [446, 180] width 60 height 20
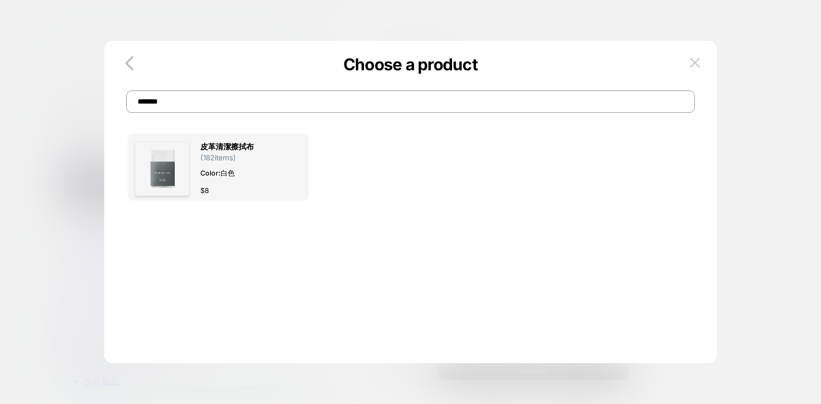
click at [373, 104] on input "*******" at bounding box center [410, 102] width 569 height 22
type input "*"
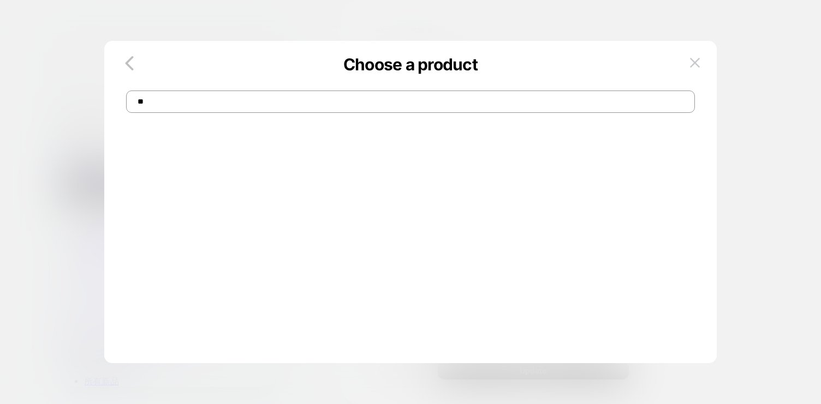
click at [311, 108] on input "**" at bounding box center [410, 102] width 569 height 22
paste input "**********"
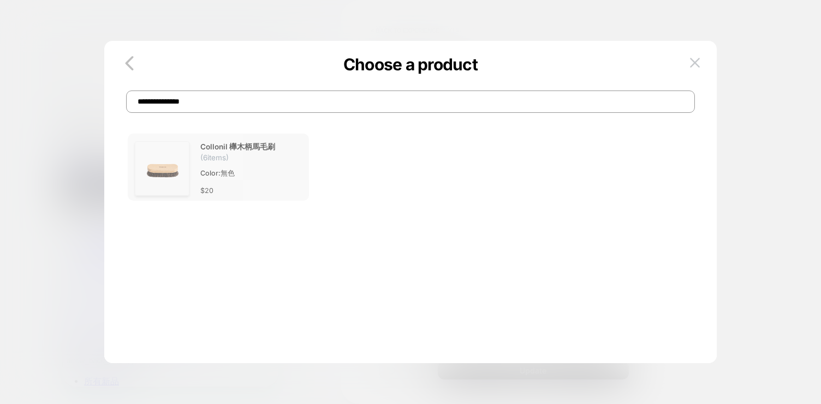
type input "**********"
click at [258, 169] on span "Color: 無色" at bounding box center [245, 173] width 91 height 11
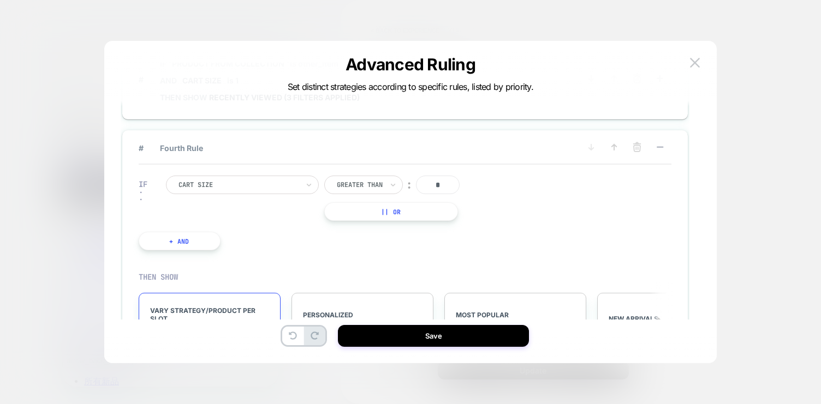
scroll to position [215, 0]
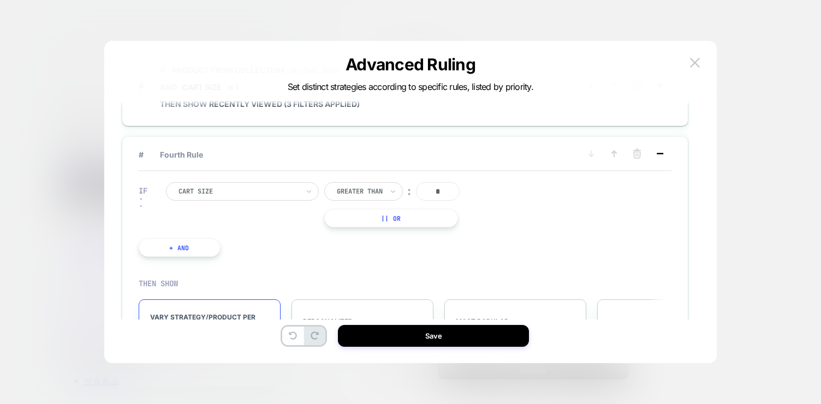
click at [661, 153] on rect at bounding box center [659, 154] width 7 height 2
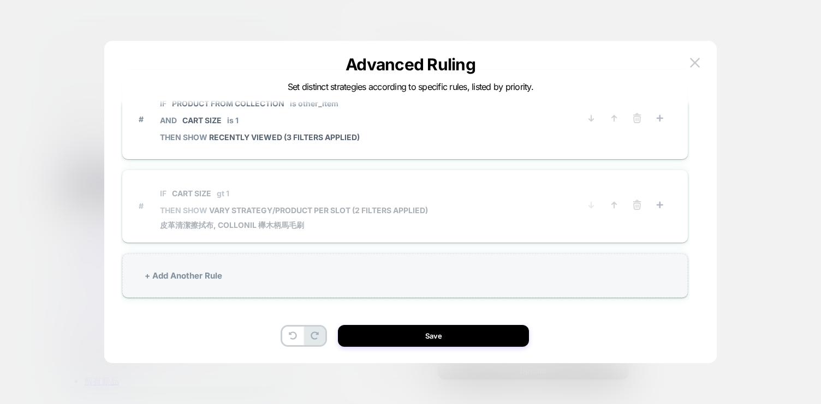
scroll to position [175, 0]
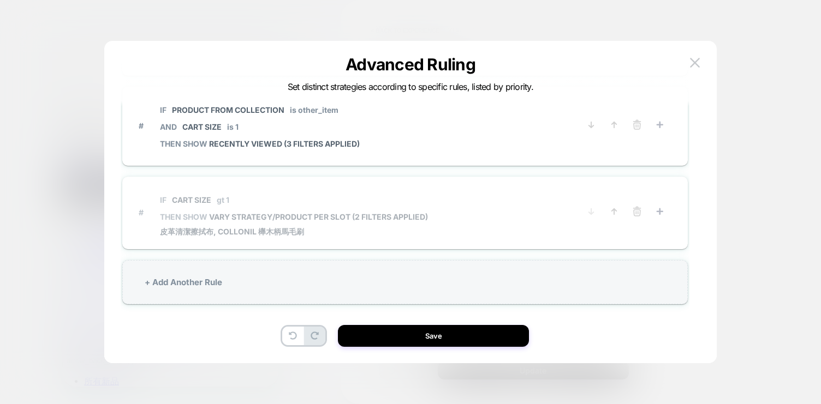
click at [548, 192] on span "# IF Cart Size gt 1 THEN SHOW VARY STRATEGY/PRODUCT PER SLOT (2 filters applied…" at bounding box center [359, 213] width 441 height 50
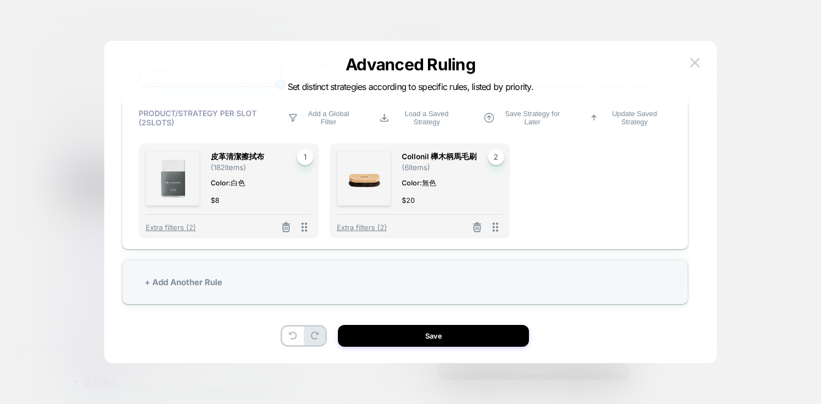
scroll to position [501, 0]
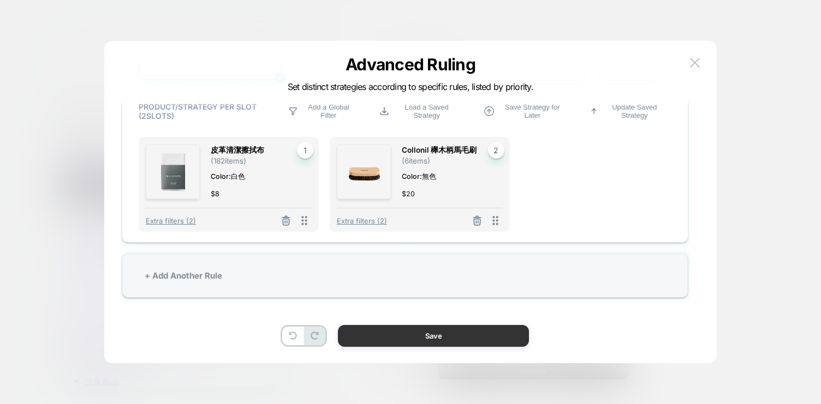
click at [443, 333] on button "Save" at bounding box center [433, 336] width 191 height 22
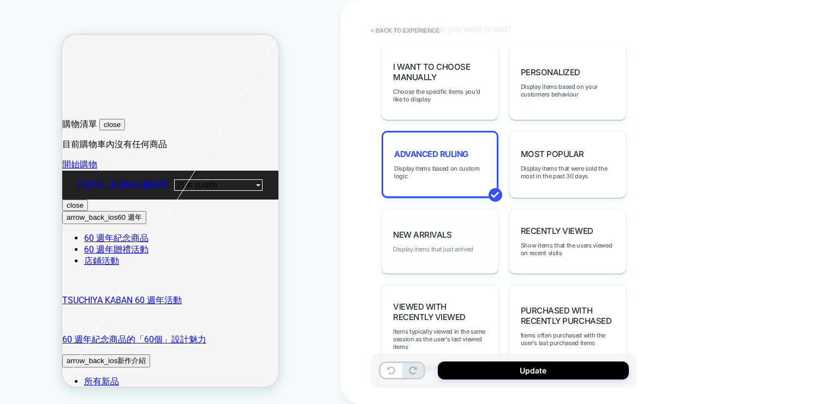
scroll to position [563, 0]
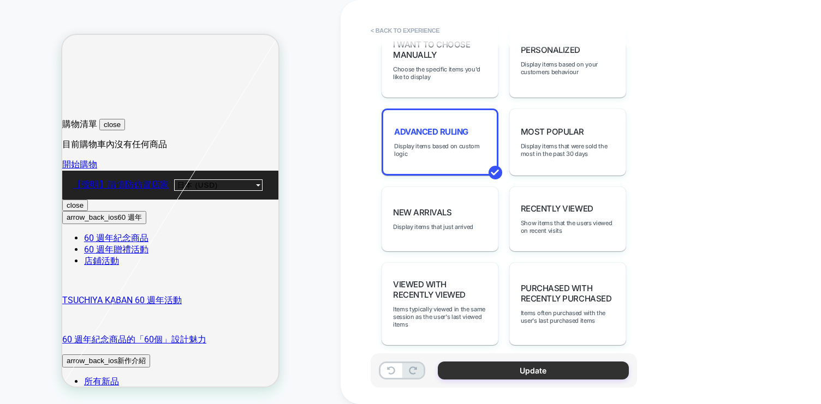
click at [493, 371] on button "Update" at bounding box center [533, 371] width 191 height 18
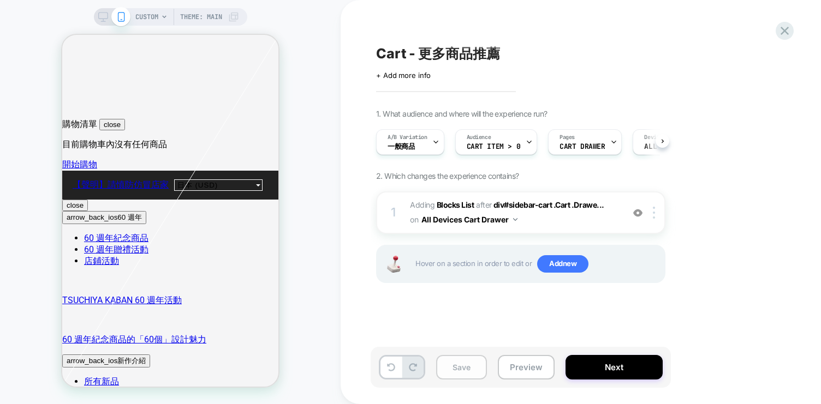
scroll to position [0, 1]
click at [461, 364] on button "Save" at bounding box center [461, 367] width 51 height 25
click at [541, 365] on button "Preview" at bounding box center [526, 367] width 57 height 25
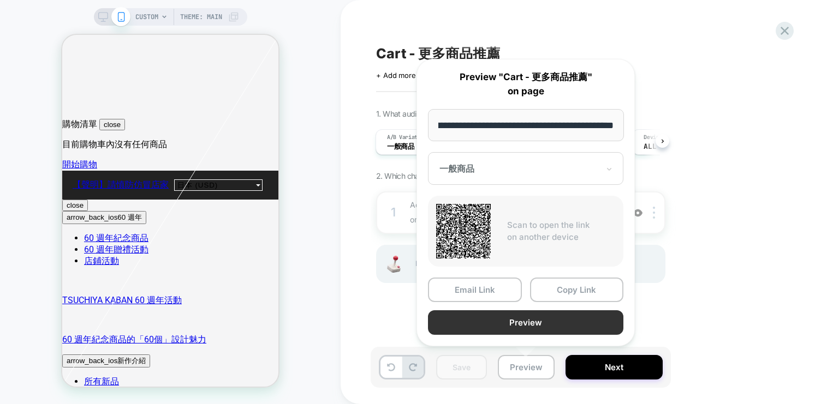
scroll to position [0, 0]
click at [548, 316] on button "Preview" at bounding box center [525, 322] width 195 height 25
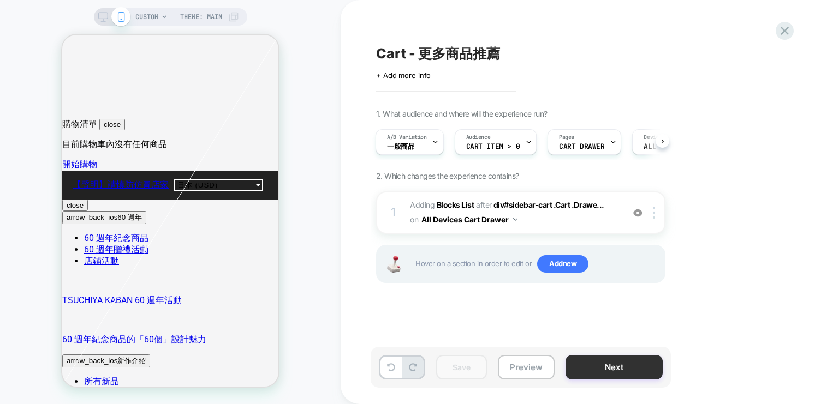
click at [626, 361] on button "Next" at bounding box center [613, 367] width 97 height 25
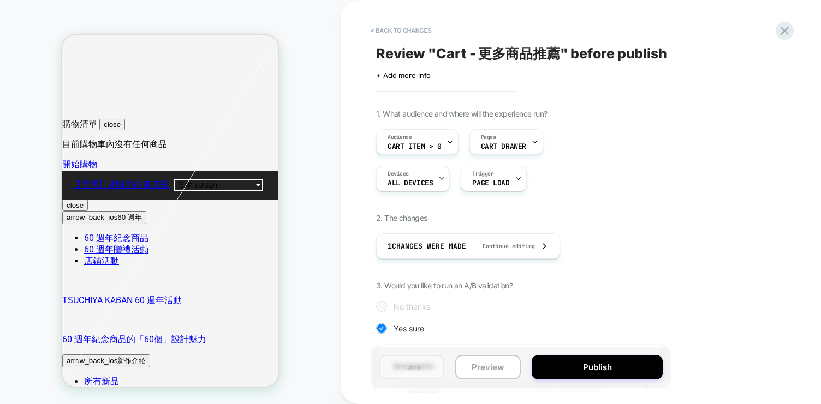
scroll to position [7, 0]
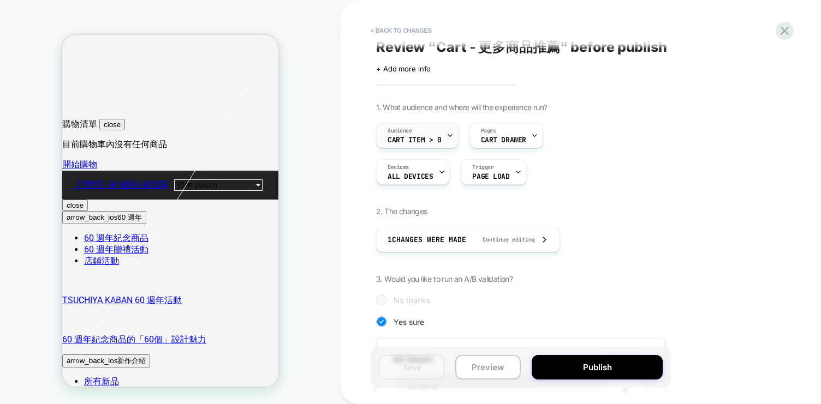
click at [443, 136] on div "Audience Cart item > 0" at bounding box center [415, 135] width 76 height 25
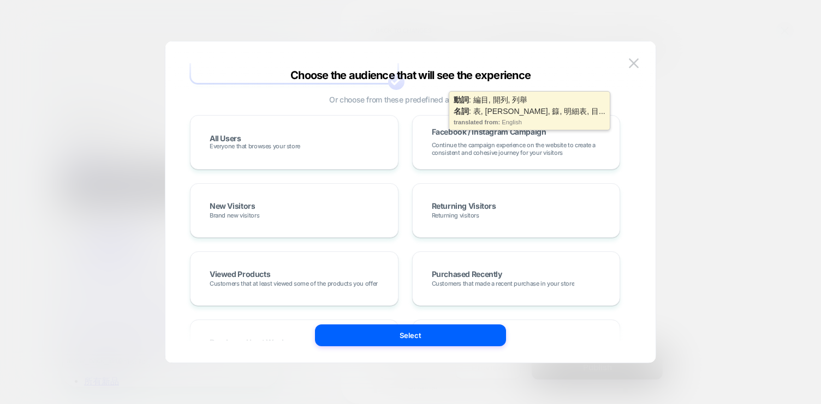
scroll to position [0, 0]
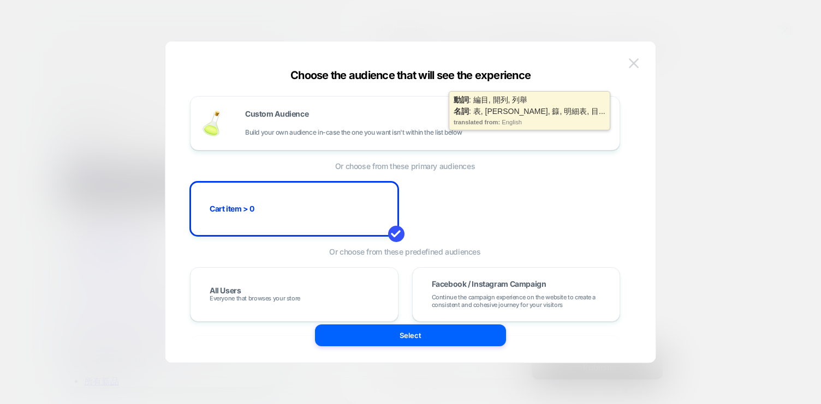
click at [636, 61] on img at bounding box center [634, 62] width 10 height 9
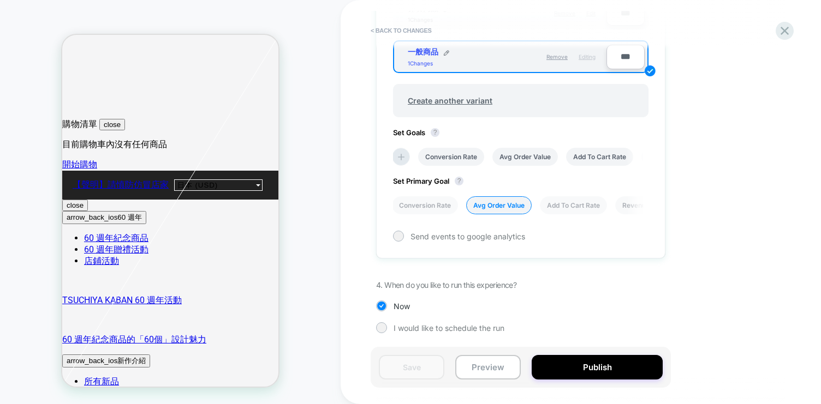
scroll to position [0, 2]
click at [777, 32] on icon at bounding box center [784, 30] width 15 height 15
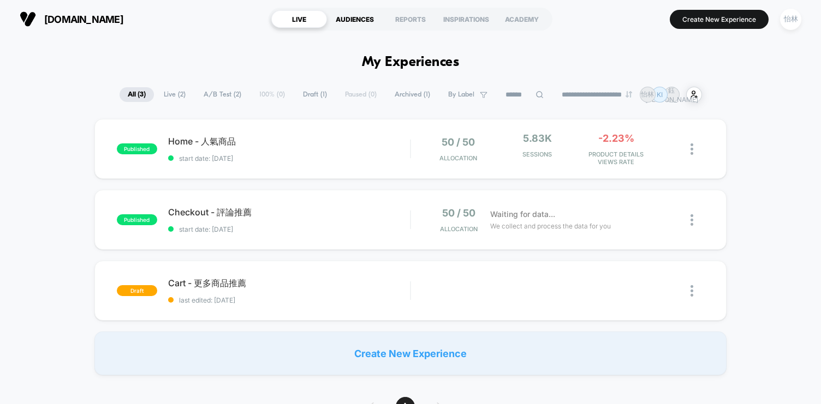
click at [356, 21] on div "AUDIENCES" at bounding box center [355, 18] width 56 height 17
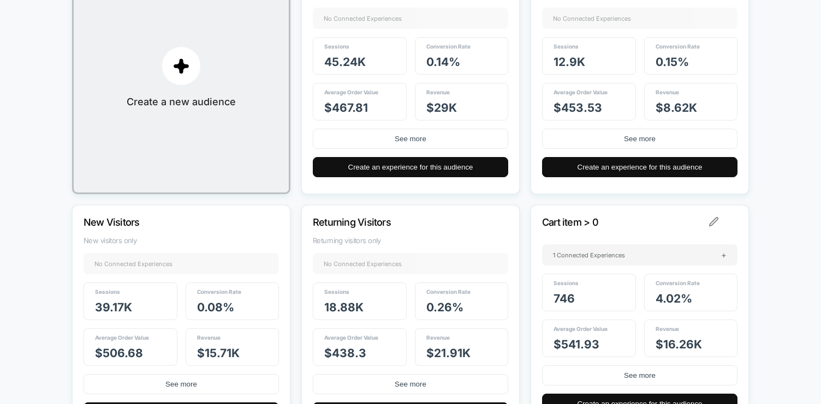
scroll to position [295, 0]
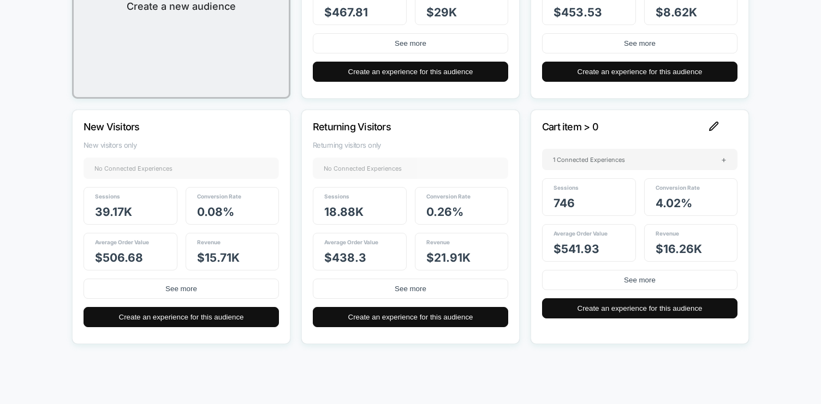
click at [716, 123] on img at bounding box center [714, 127] width 10 height 10
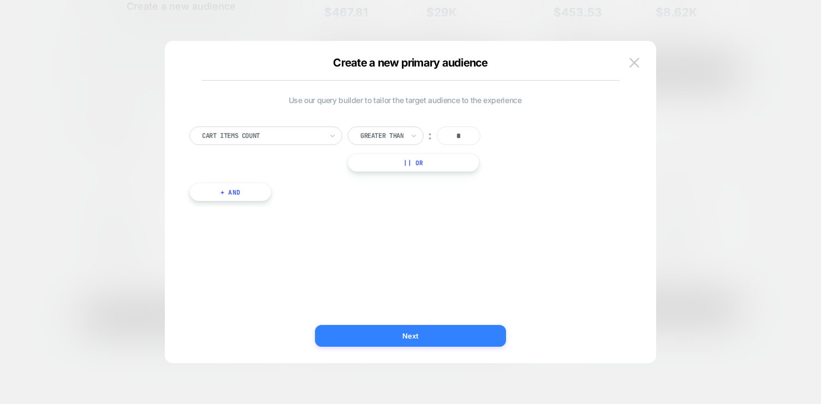
click at [414, 338] on button "Next" at bounding box center [410, 336] width 191 height 22
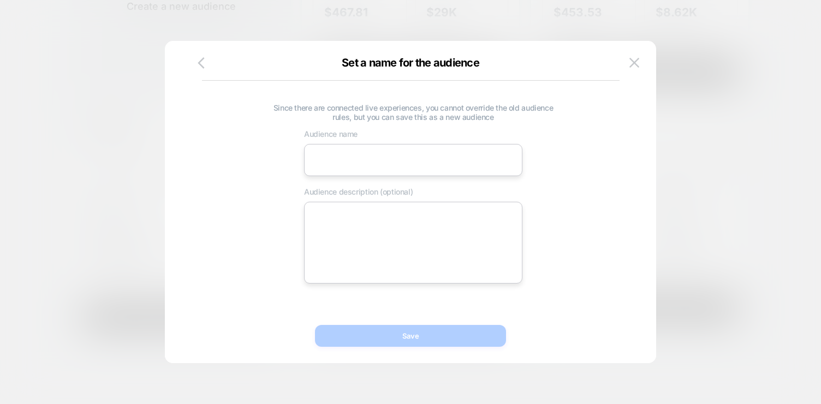
click at [212, 61] on div "Set a name for the audience" at bounding box center [410, 62] width 417 height 13
click at [201, 61] on icon "button" at bounding box center [201, 62] width 7 height 11
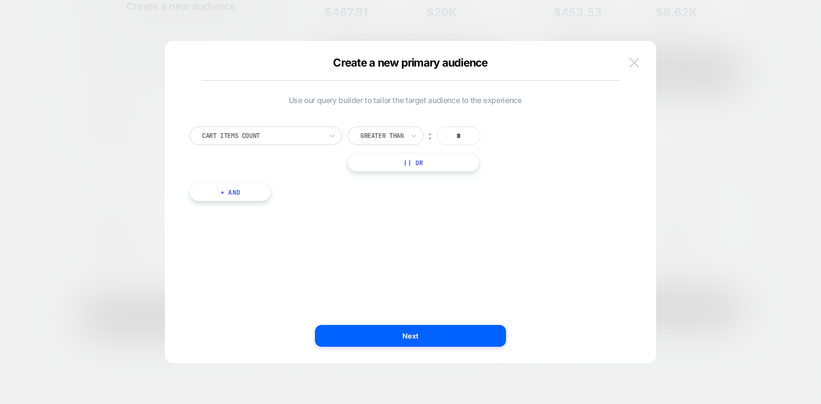
click at [632, 67] on img at bounding box center [634, 62] width 10 height 9
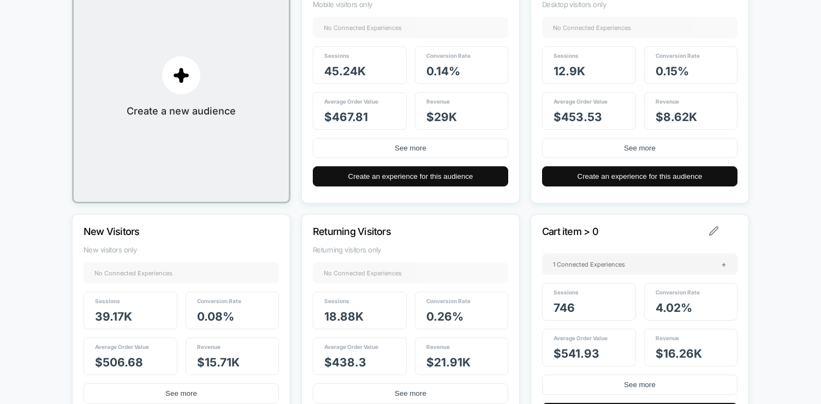
scroll to position [272, 0]
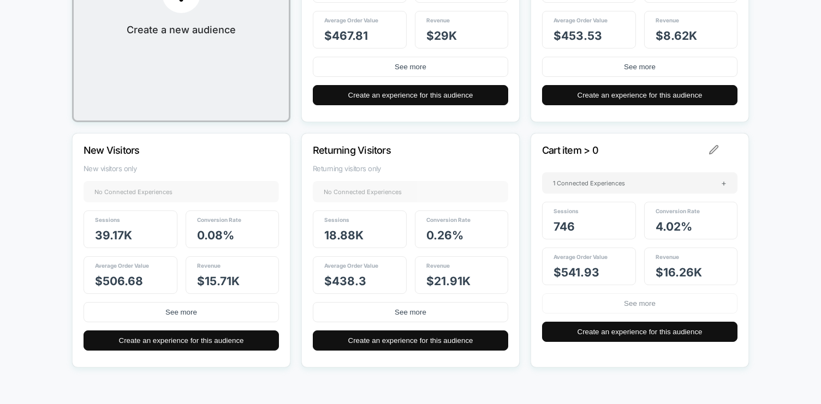
click at [665, 309] on button "See more" at bounding box center [639, 304] width 195 height 20
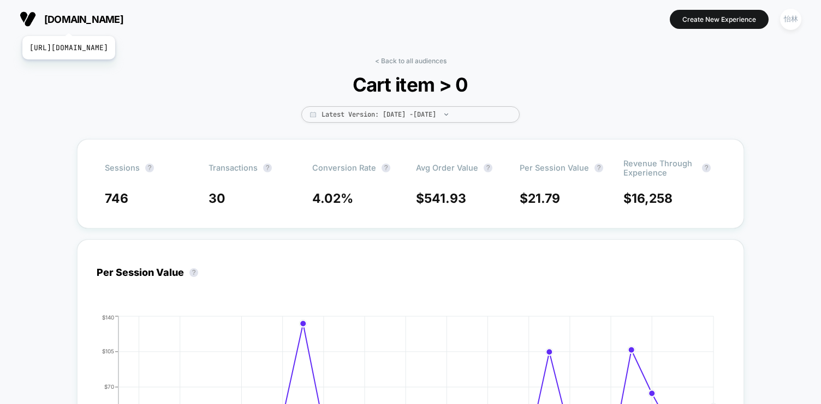
click at [100, 22] on span "[DOMAIN_NAME]" at bounding box center [83, 19] width 79 height 11
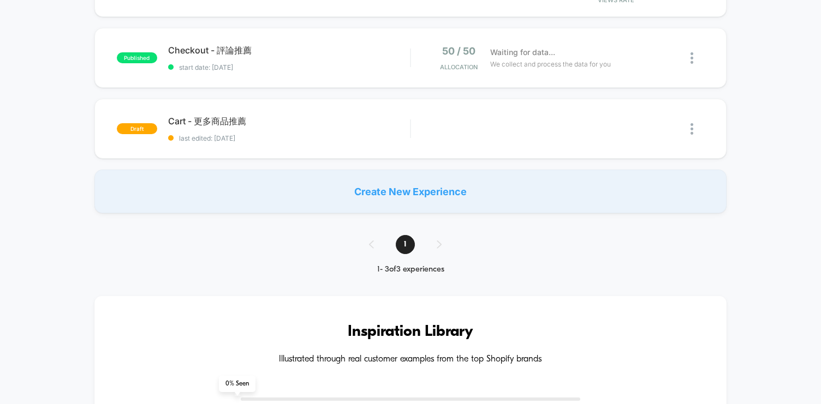
scroll to position [182, 0]
